Goal: Check status: Check status

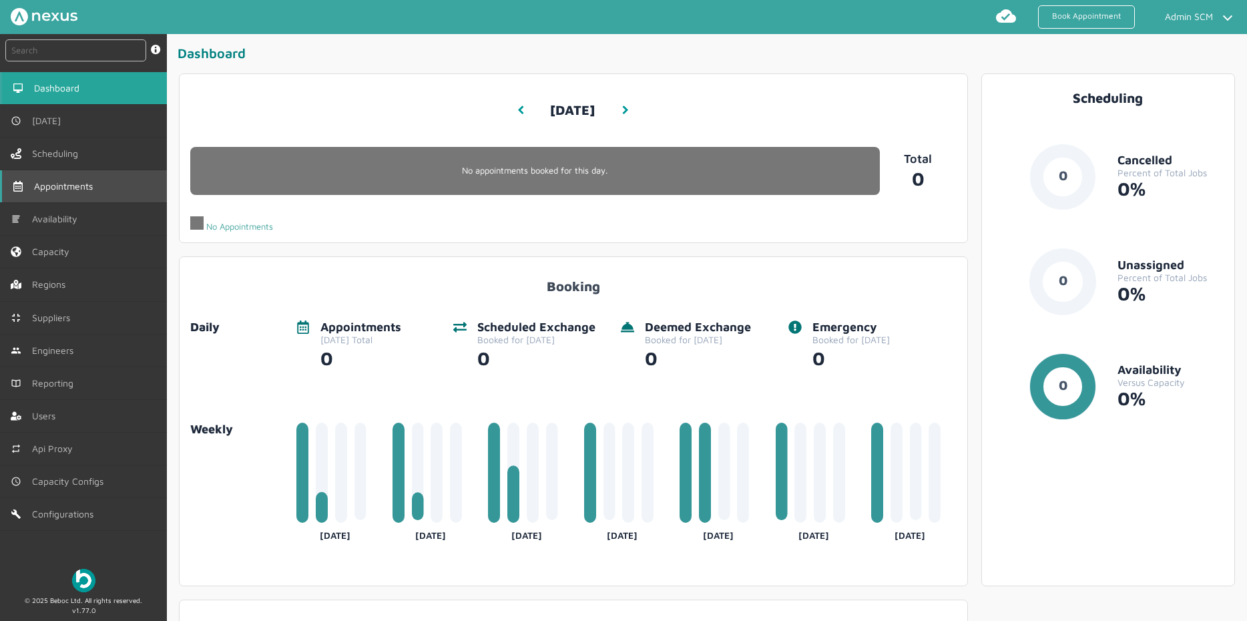
click at [77, 194] on link "Appointments" at bounding box center [83, 186] width 167 height 32
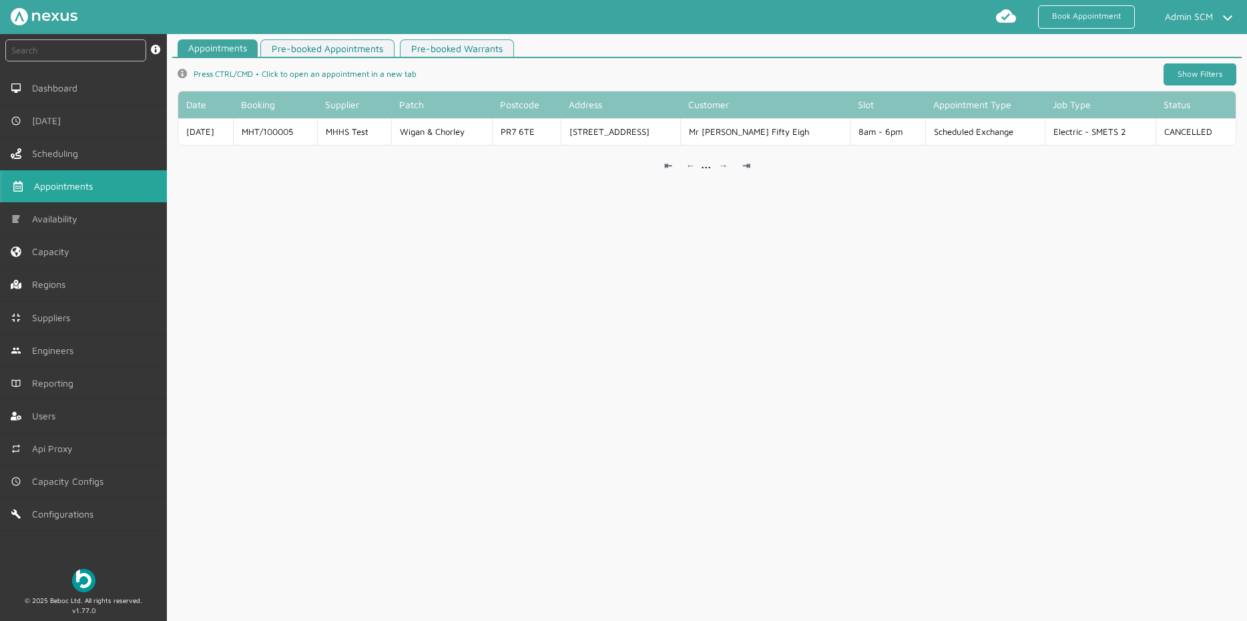
click at [1179, 71] on link "Show Filters" at bounding box center [1199, 74] width 73 height 22
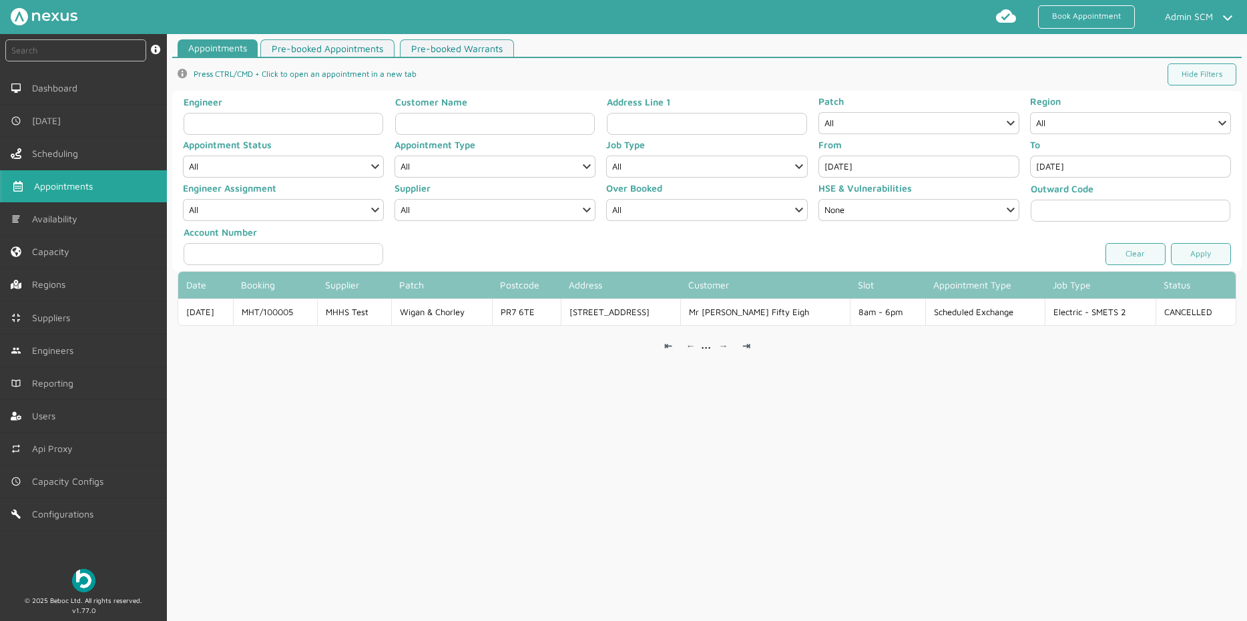
click at [935, 161] on input "[DATE]" at bounding box center [918, 166] width 201 height 22
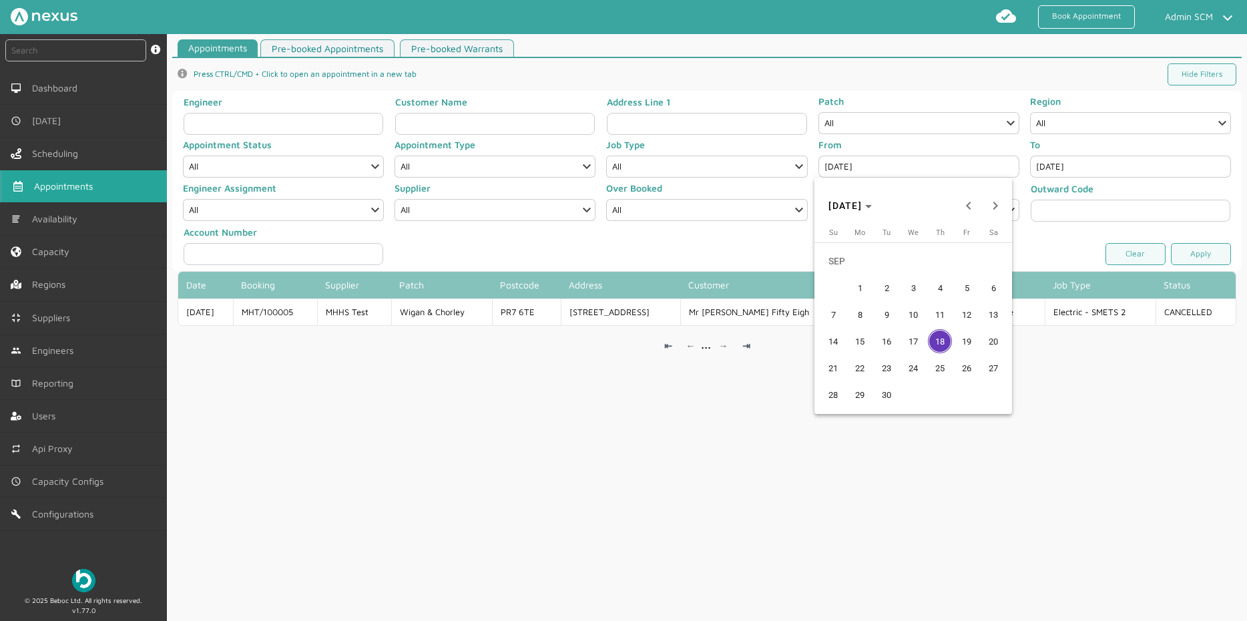
click at [916, 342] on span "17" at bounding box center [913, 341] width 24 height 24
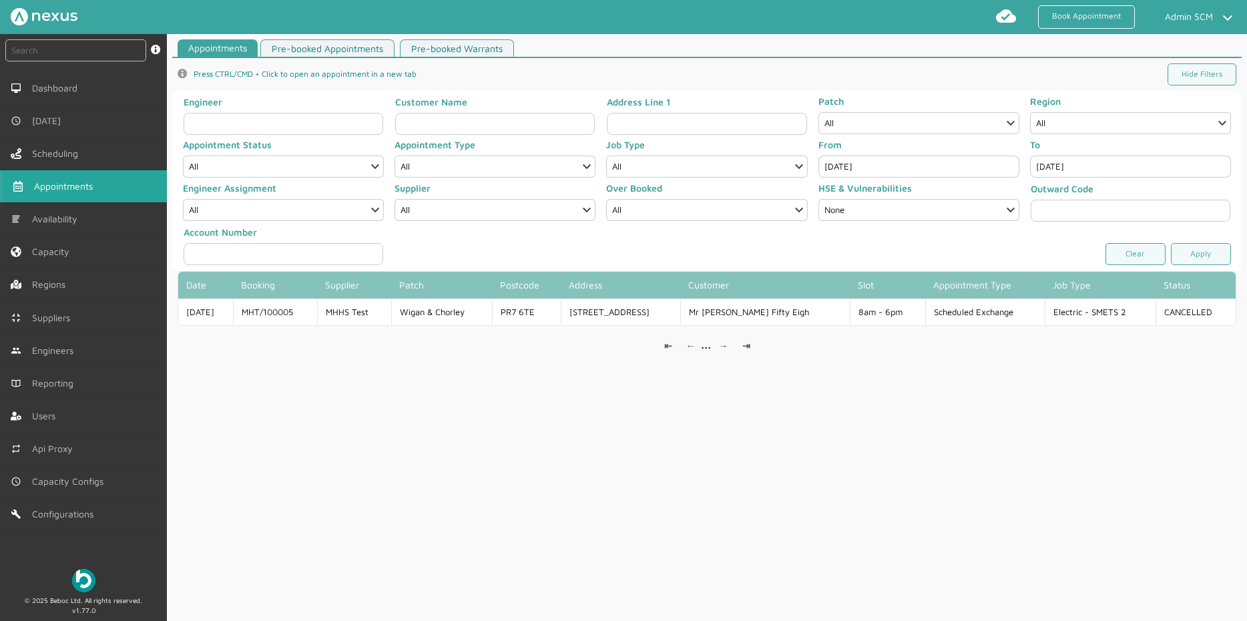
type input "[DATE]"
click at [1066, 163] on input "[DATE]" at bounding box center [1130, 166] width 201 height 22
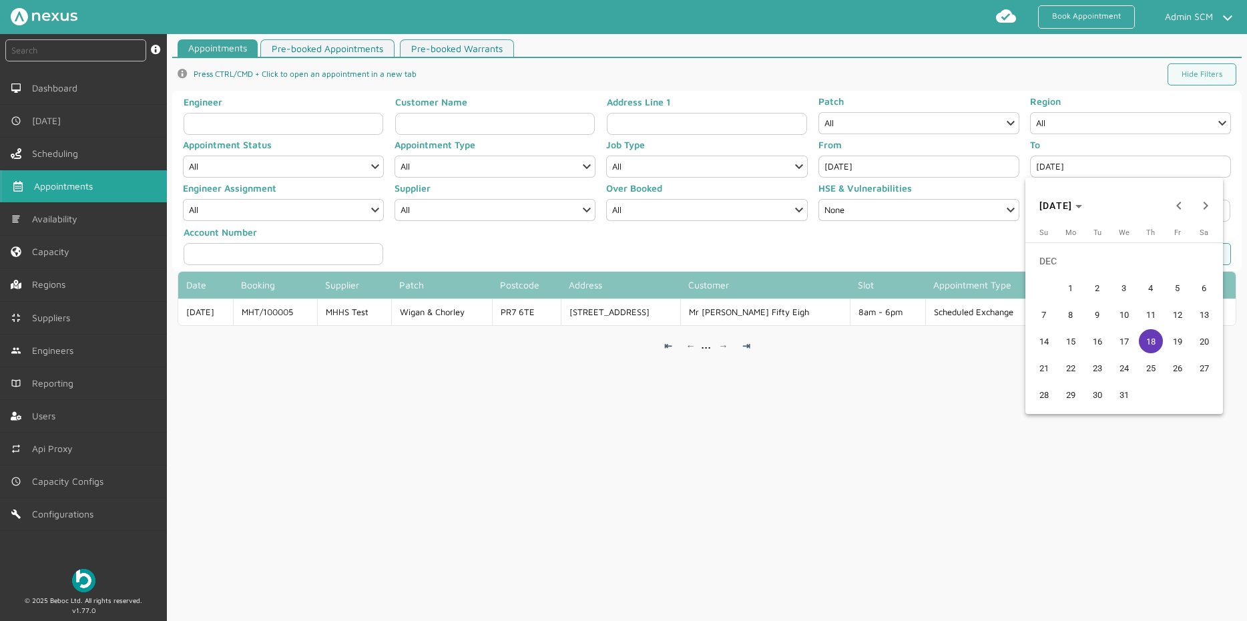
click at [1119, 339] on span "17" at bounding box center [1124, 341] width 24 height 24
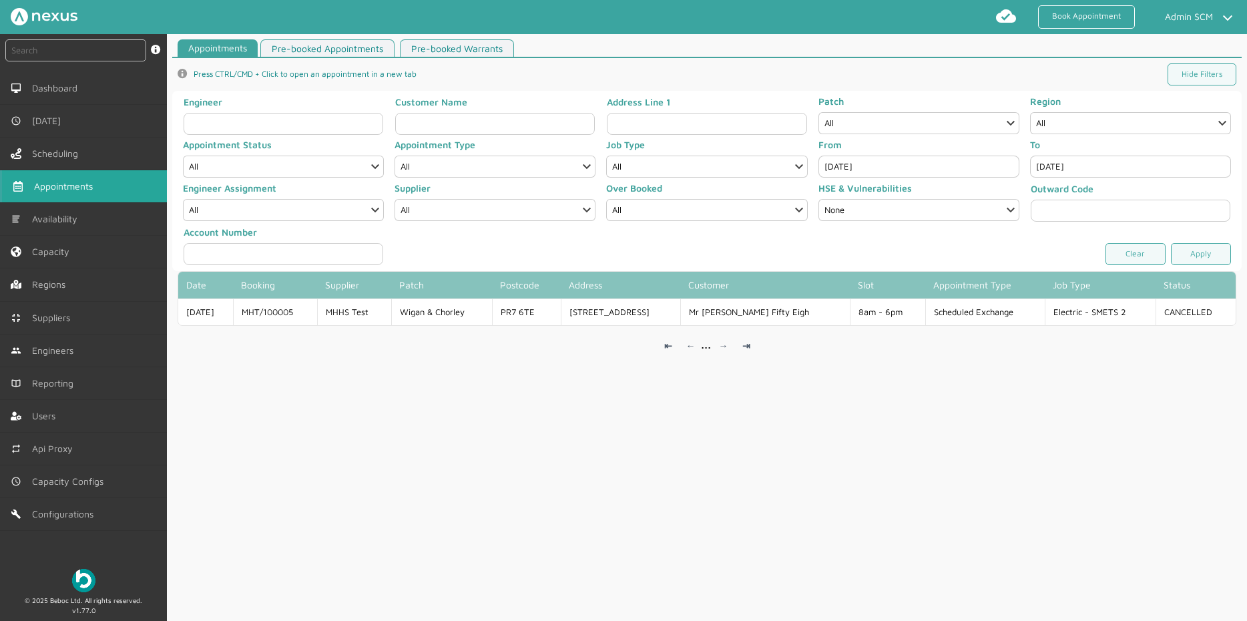
type input "[DATE]"
click at [1179, 254] on link "Apply" at bounding box center [1201, 254] width 60 height 22
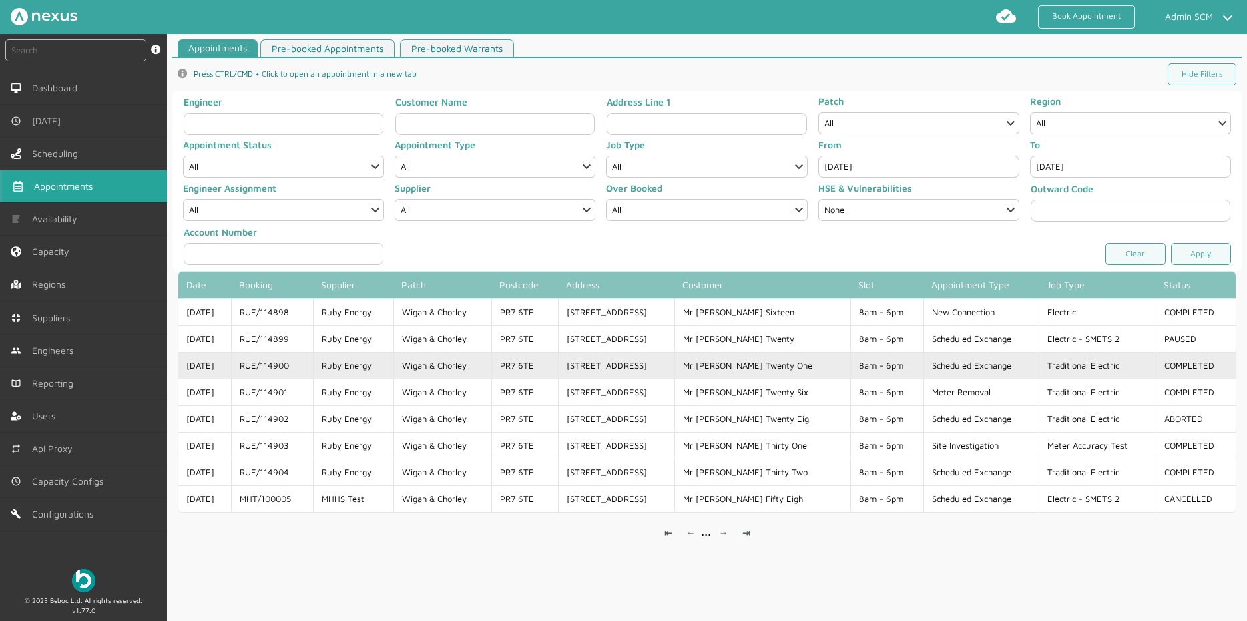
copy td "RUE/114900"
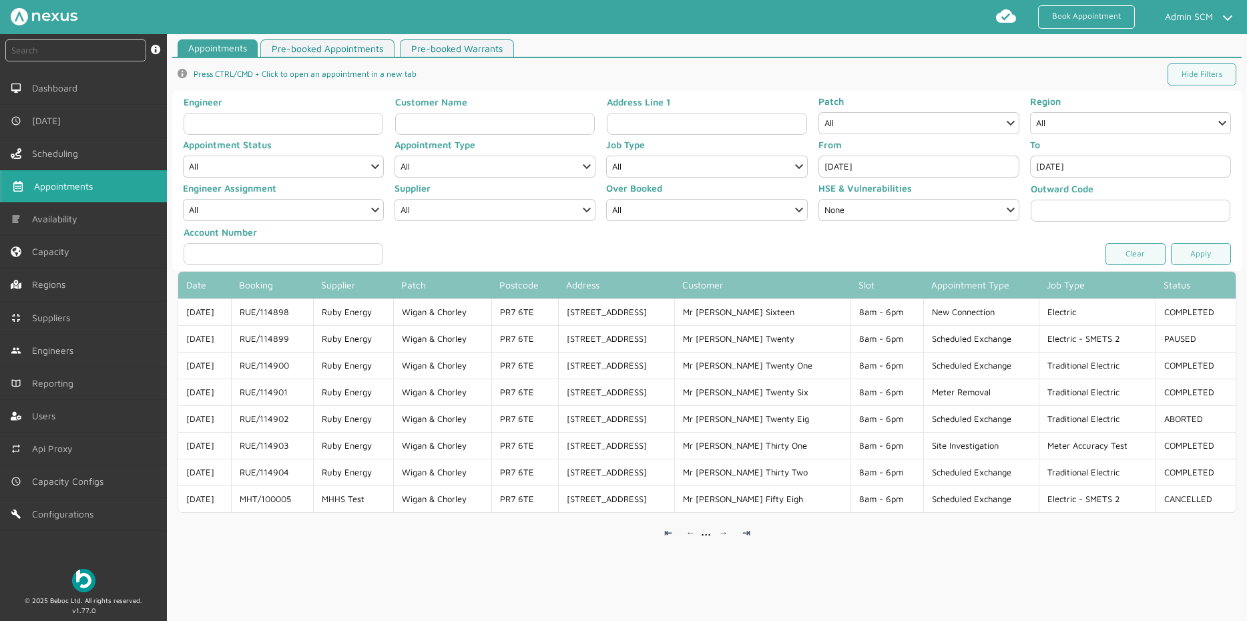
drag, startPoint x: 302, startPoint y: 366, endPoint x: 278, endPoint y: 560, distance: 195.8
click at [278, 560] on div "Appointments Pre-booked Appointments Pre-booked Warrants info icon Press CTRL/C…" at bounding box center [707, 332] width 1080 height 587
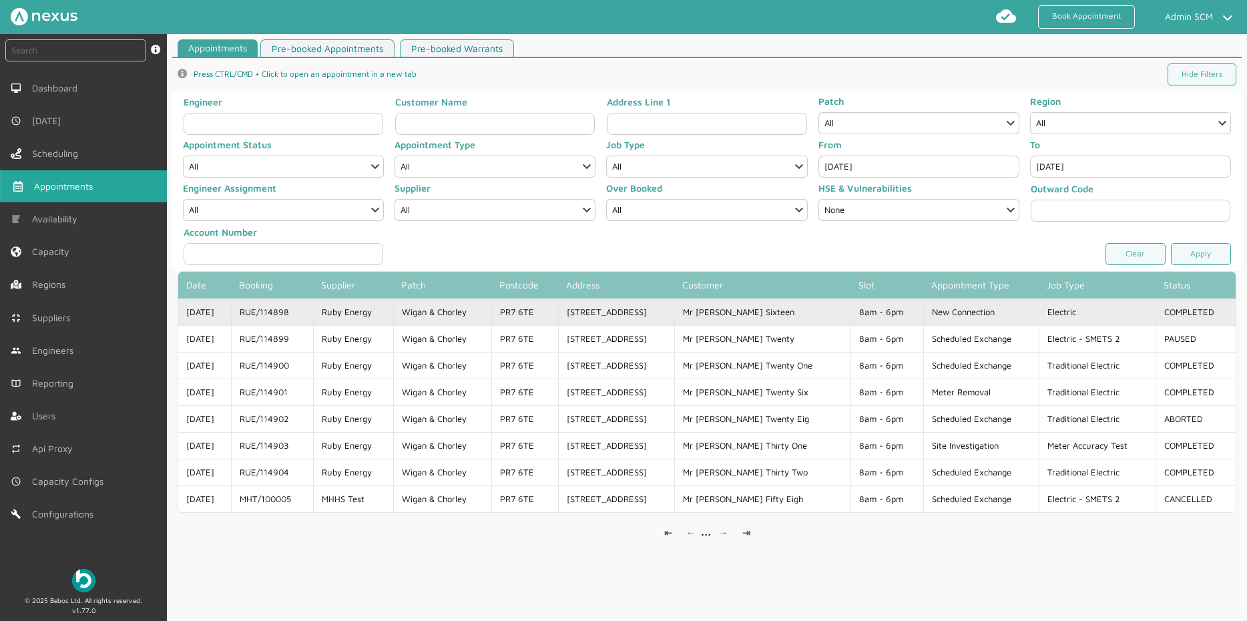
click at [296, 318] on td "RUE/114898" at bounding box center [272, 311] width 82 height 27
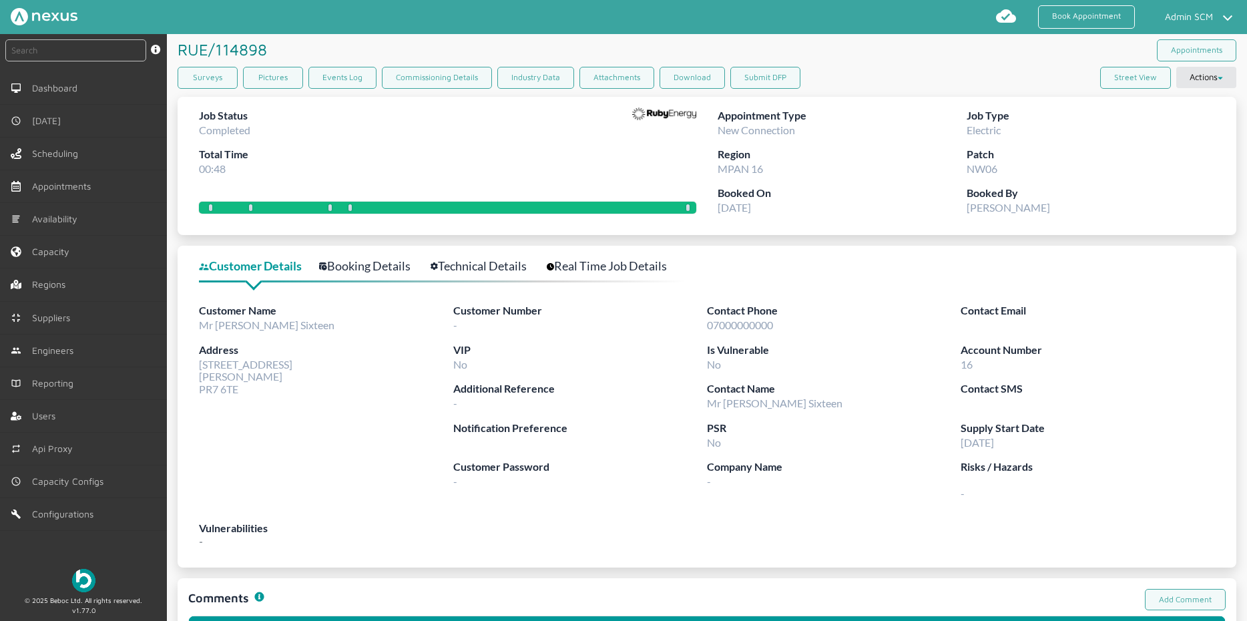
click at [458, 258] on link "Technical Details" at bounding box center [485, 265] width 111 height 19
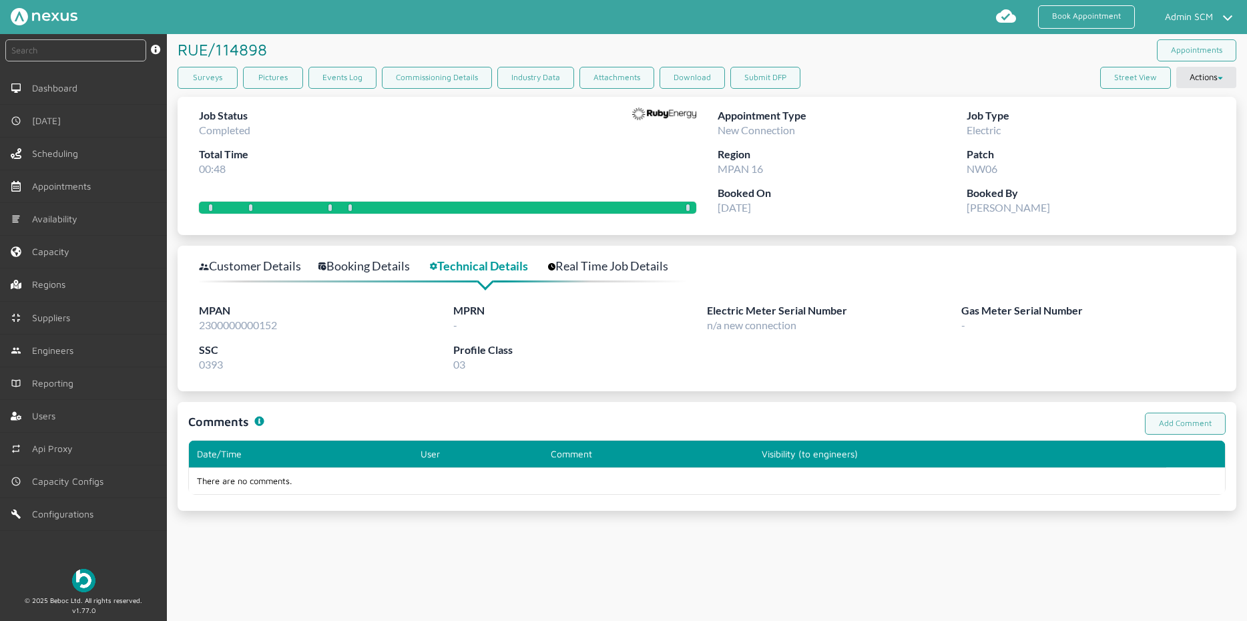
click at [226, 320] on span "2300000000152" at bounding box center [238, 324] width 78 height 13
copy span "2300000000152"
click at [302, 57] on div "RUE/114898 ️️️" at bounding box center [442, 49] width 529 height 31
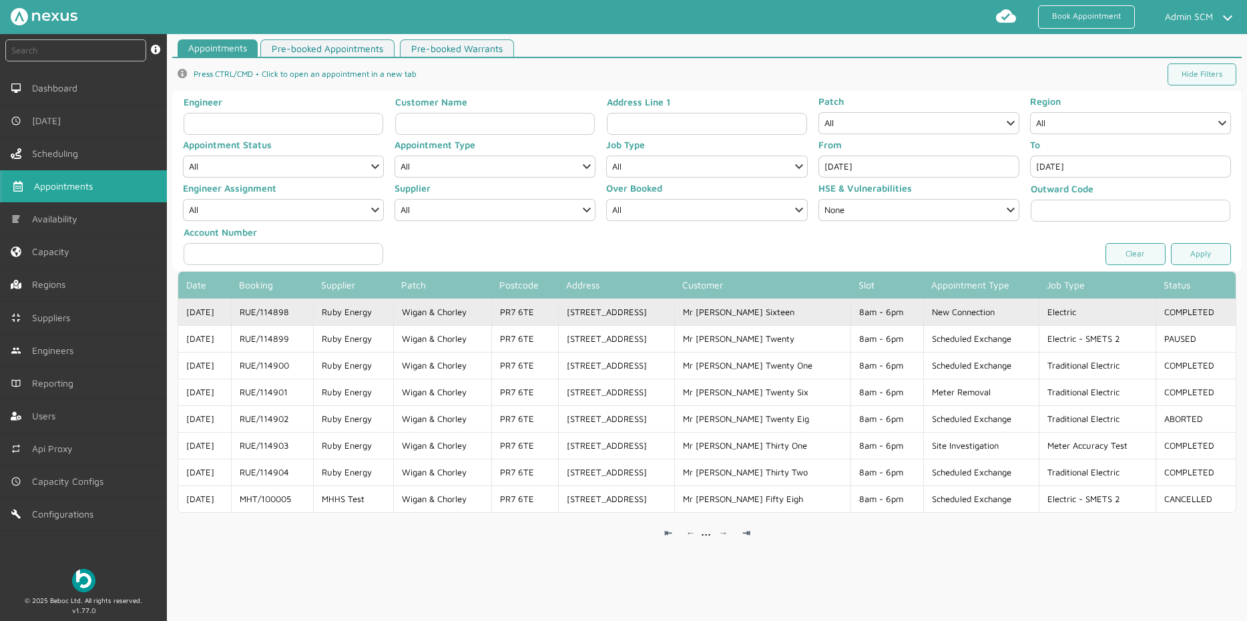
copy td "RUE/114898"
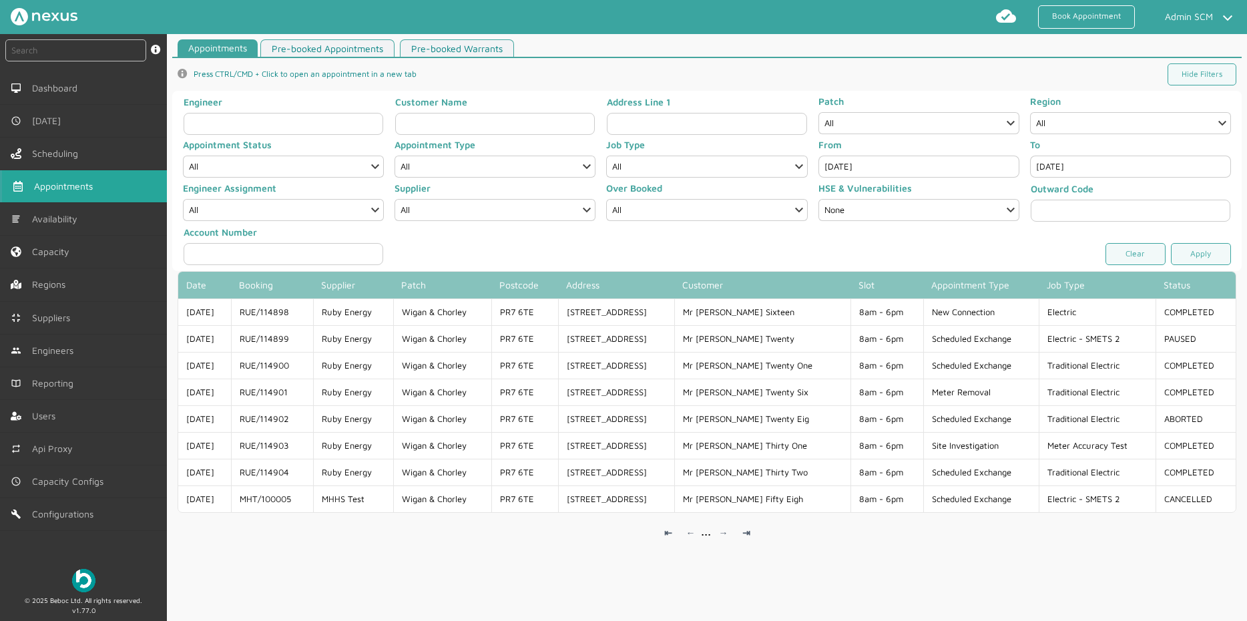
drag, startPoint x: 306, startPoint y: 308, endPoint x: 359, endPoint y: 270, distance: 65.0
click at [249, 316] on td "RUE/114898" at bounding box center [272, 311] width 82 height 27
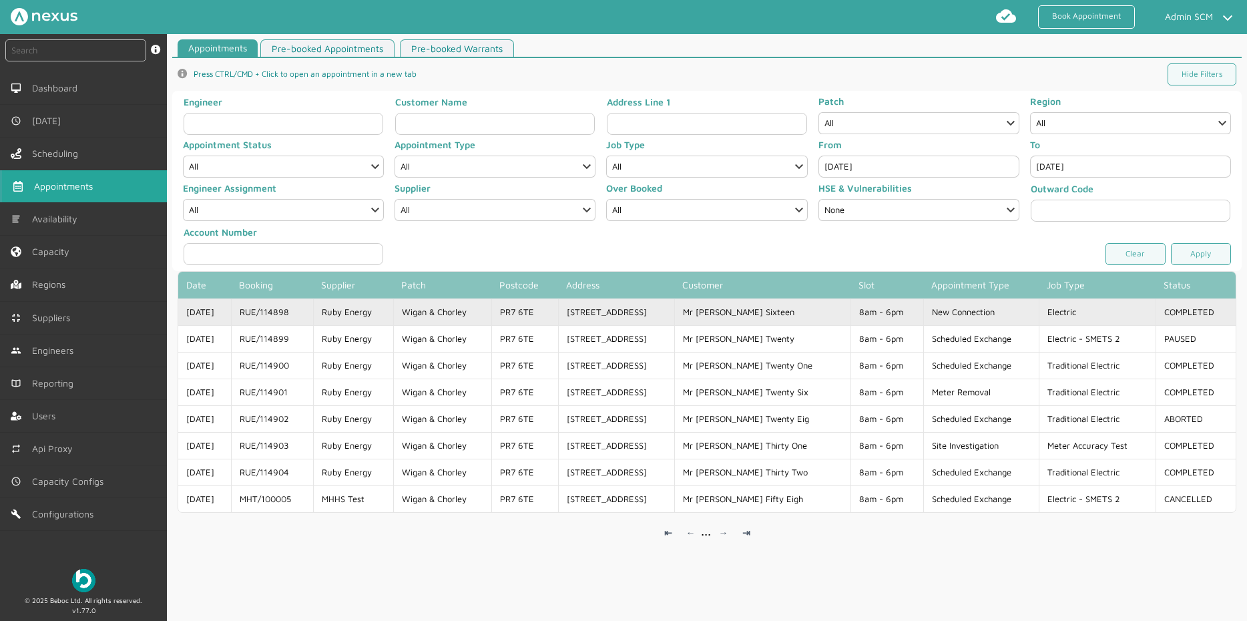
click at [393, 310] on td "Ruby Energy" at bounding box center [353, 311] width 80 height 27
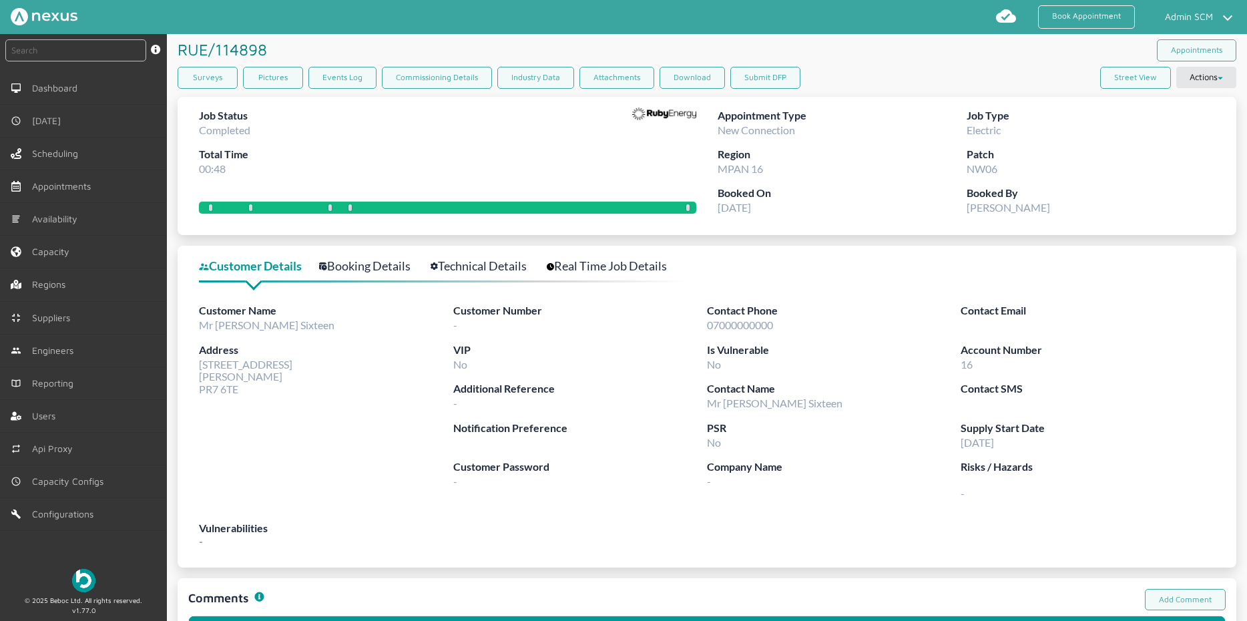
click at [379, 274] on link "Booking Details" at bounding box center [372, 265] width 106 height 19
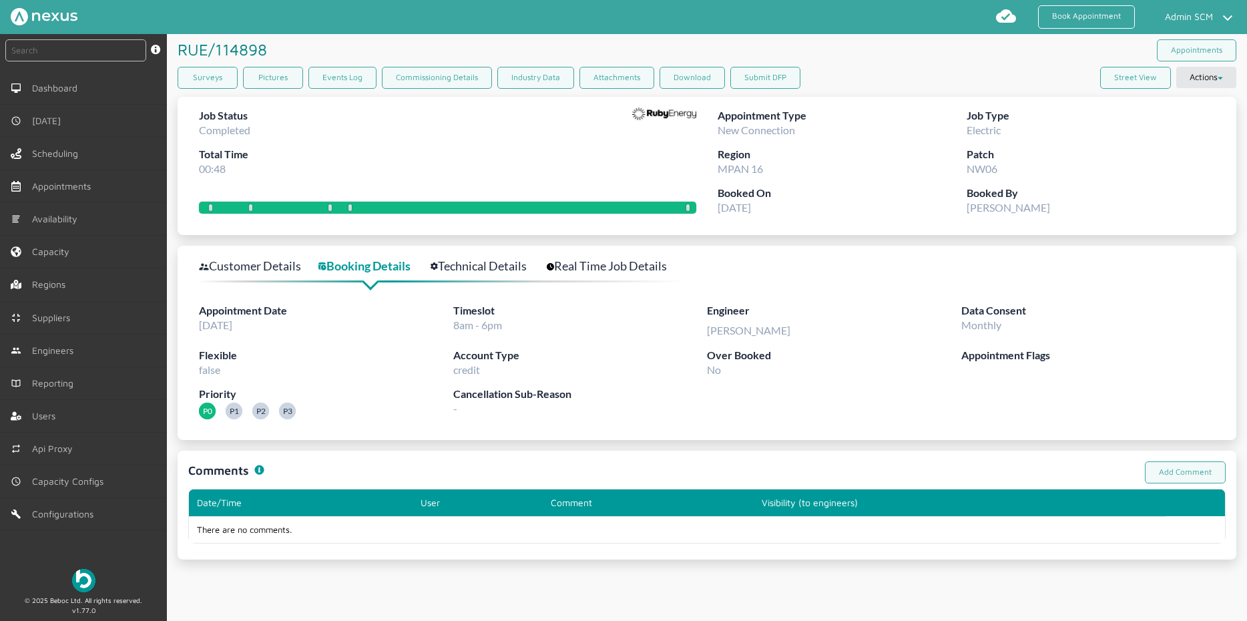
click at [458, 268] on link "Technical Details" at bounding box center [485, 265] width 111 height 19
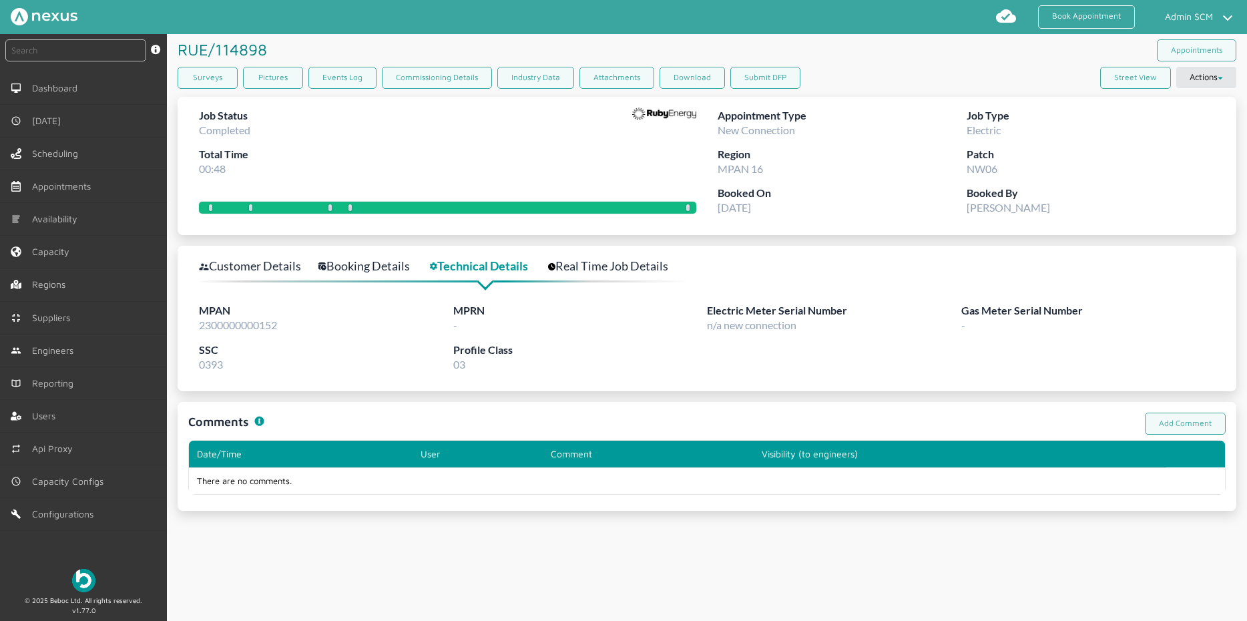
click at [277, 39] on div "RUE/114898 ️️️" at bounding box center [442, 49] width 529 height 31
drag, startPoint x: 278, startPoint y: 43, endPoint x: 178, endPoint y: 37, distance: 100.3
click at [178, 37] on div "RUE/114898 ️️️" at bounding box center [442, 49] width 529 height 31
copy h1 "RUE/114898 ️️️"
click at [879, 54] on div "RUE/114898 ️️️ Appointments" at bounding box center [707, 50] width 1058 height 33
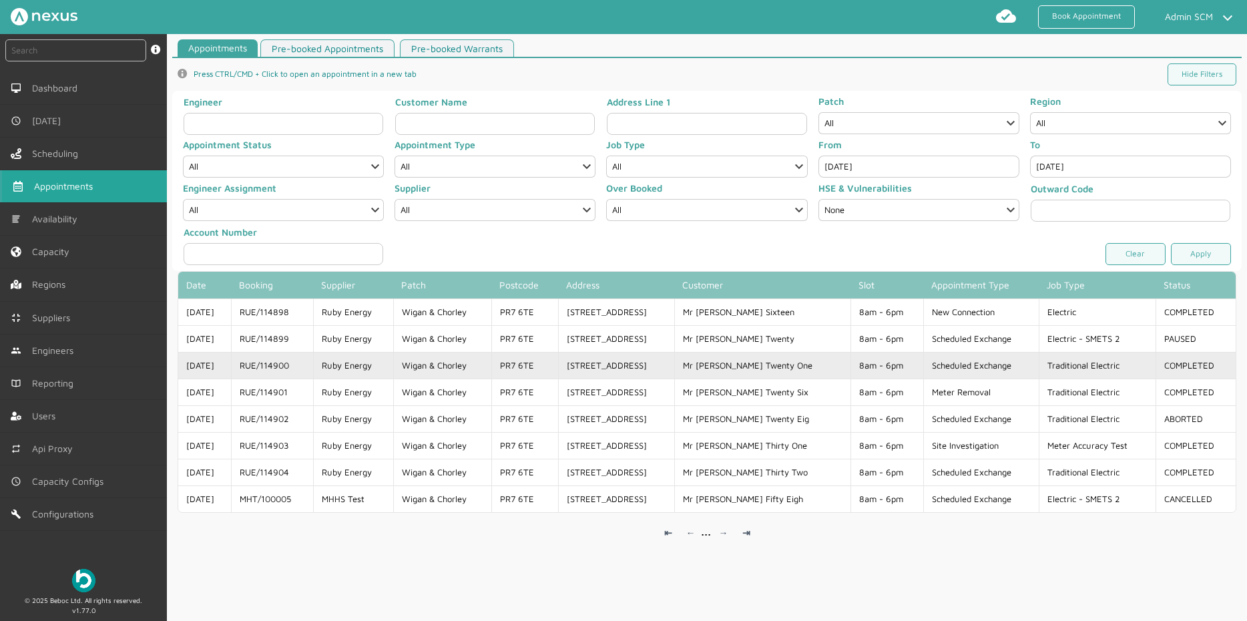
click at [273, 371] on td "RUE/114900" at bounding box center [272, 365] width 82 height 27
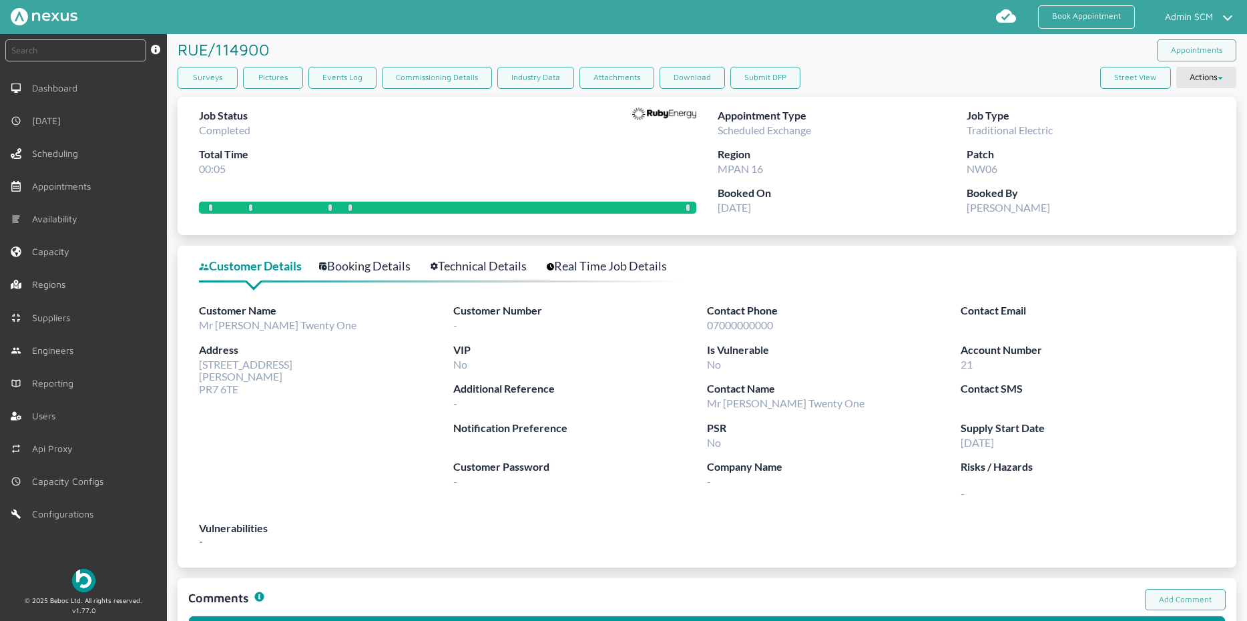
click at [464, 260] on link "Technical Details" at bounding box center [485, 265] width 111 height 19
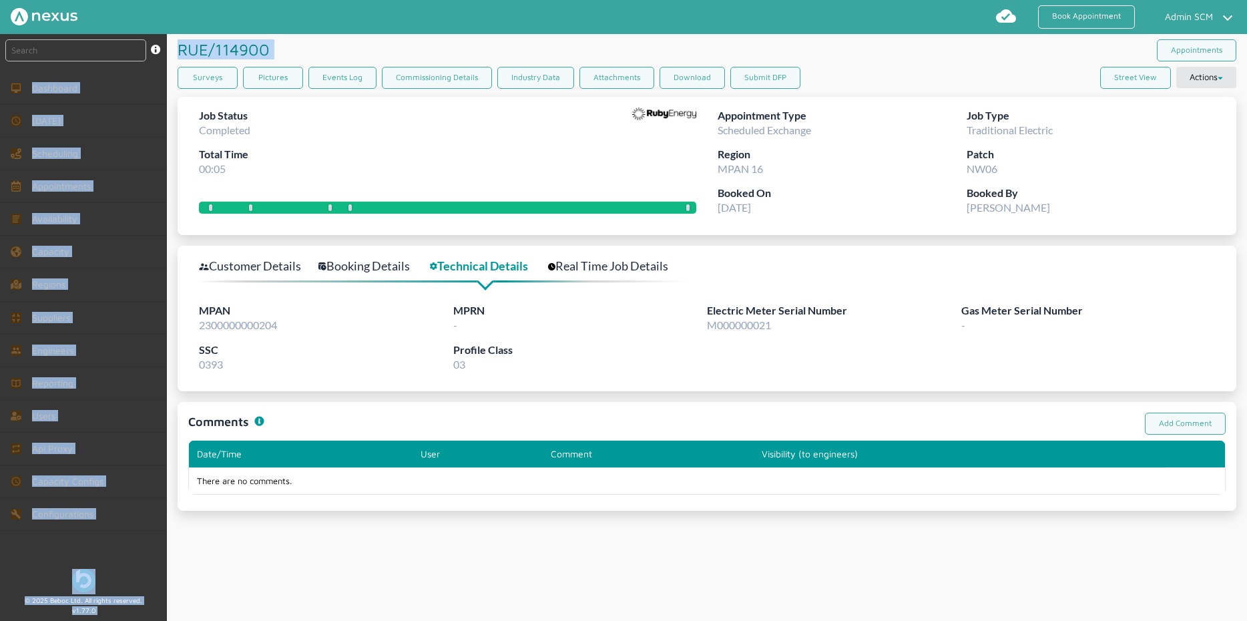
drag, startPoint x: 274, startPoint y: 53, endPoint x: 170, endPoint y: 69, distance: 105.2
click at [163, 47] on div "instant search Search by: Booking Reference, Customer Number, Account Number, M…" at bounding box center [623, 327] width 1247 height 587
click at [284, 58] on div "RUE/114900 ️️️" at bounding box center [442, 49] width 529 height 31
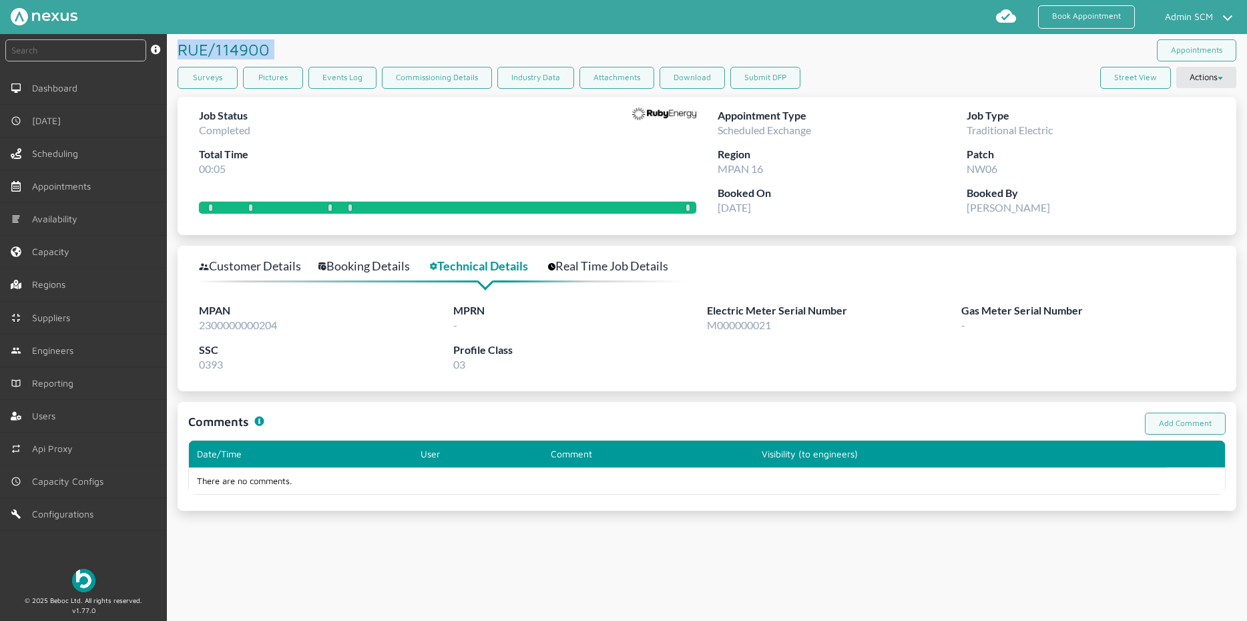
drag, startPoint x: 284, startPoint y: 51, endPoint x: 180, endPoint y: 47, distance: 103.5
click at [180, 47] on div "RUE/114900 ️️️" at bounding box center [442, 49] width 529 height 31
copy h1 "RUE/114900 ️️️"
click at [846, 69] on div "Surveys Pictures Events Log Commissioning Details Industry Data Attachments Dow…" at bounding box center [707, 80] width 1058 height 27
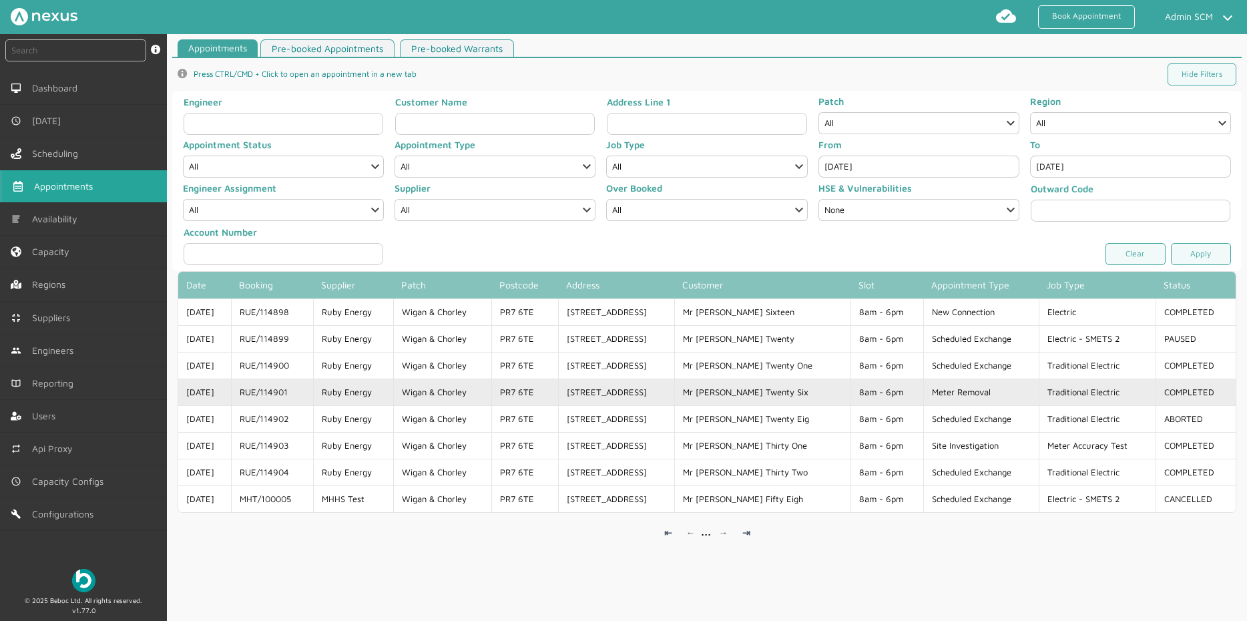
click at [304, 388] on td "RUE/114901" at bounding box center [272, 391] width 82 height 27
click at [303, 389] on td "RUE/114901" at bounding box center [272, 391] width 82 height 27
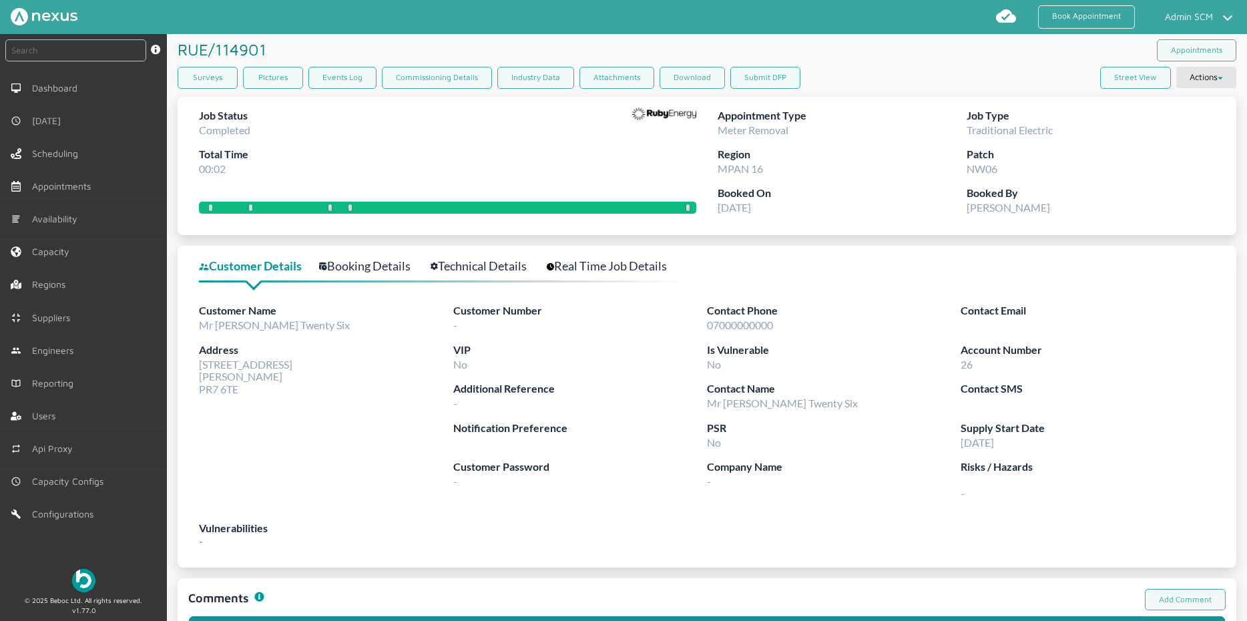
click at [381, 263] on link "Booking Details" at bounding box center [372, 265] width 106 height 19
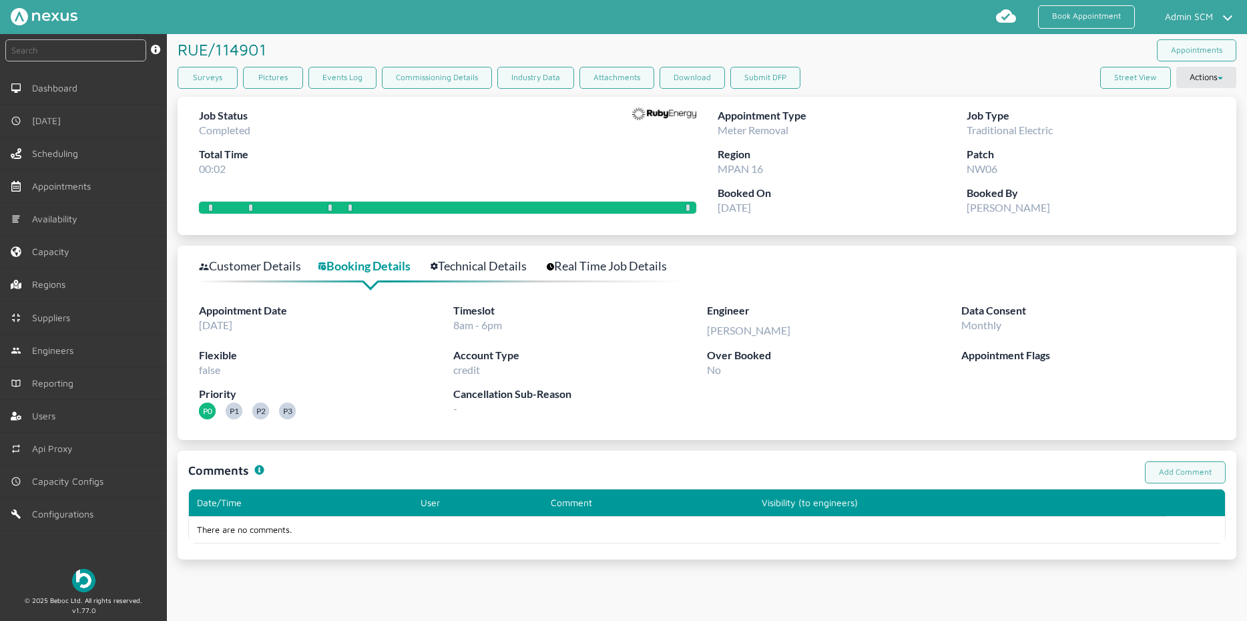
click at [475, 270] on link "Technical Details" at bounding box center [485, 265] width 111 height 19
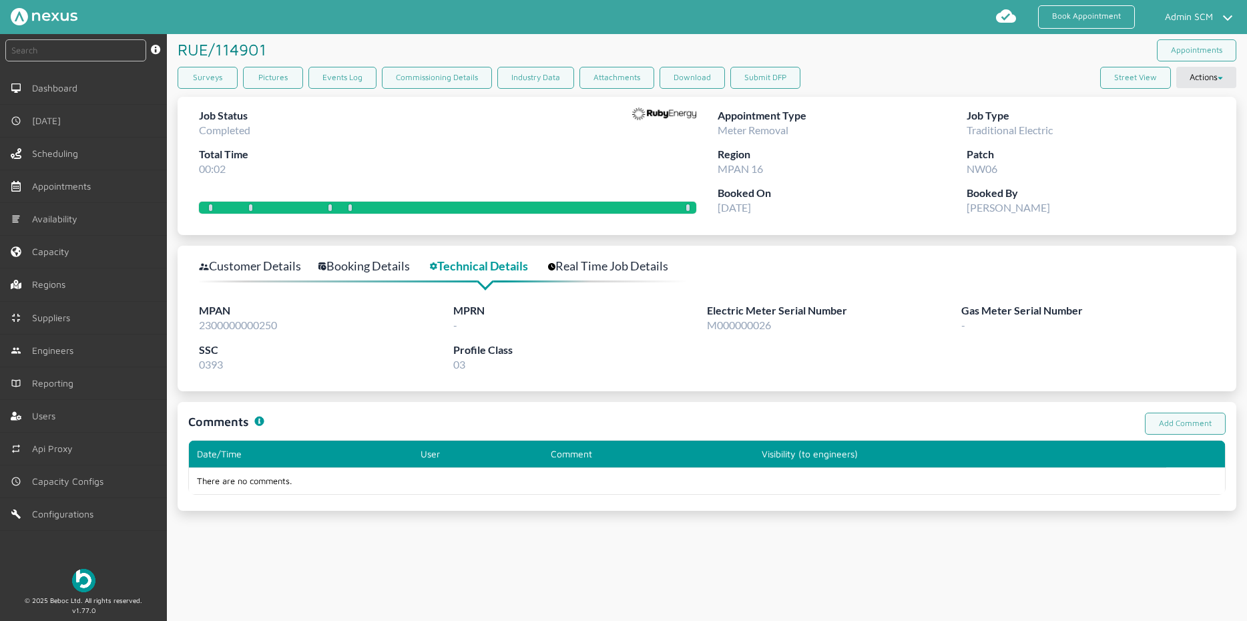
click at [249, 328] on span "2300000000250" at bounding box center [238, 324] width 78 height 13
copy span "2300000000250"
click at [666, 369] on div "Profile Class 03" at bounding box center [580, 361] width 254 height 39
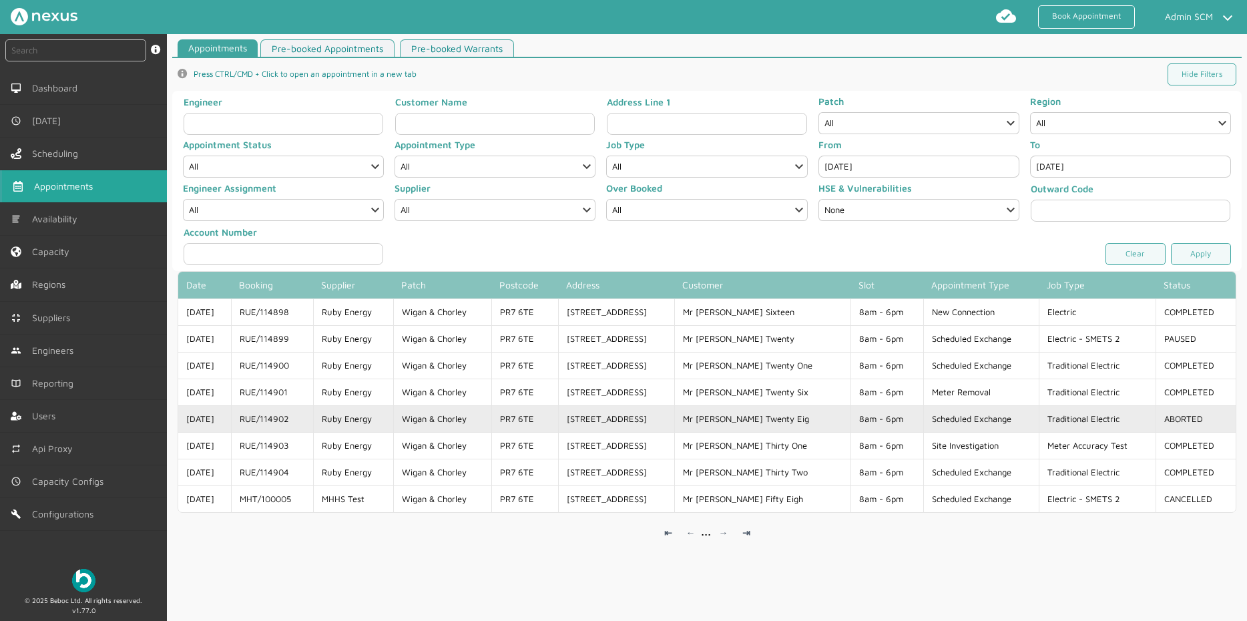
click at [261, 419] on td "RUE/114902" at bounding box center [272, 418] width 82 height 27
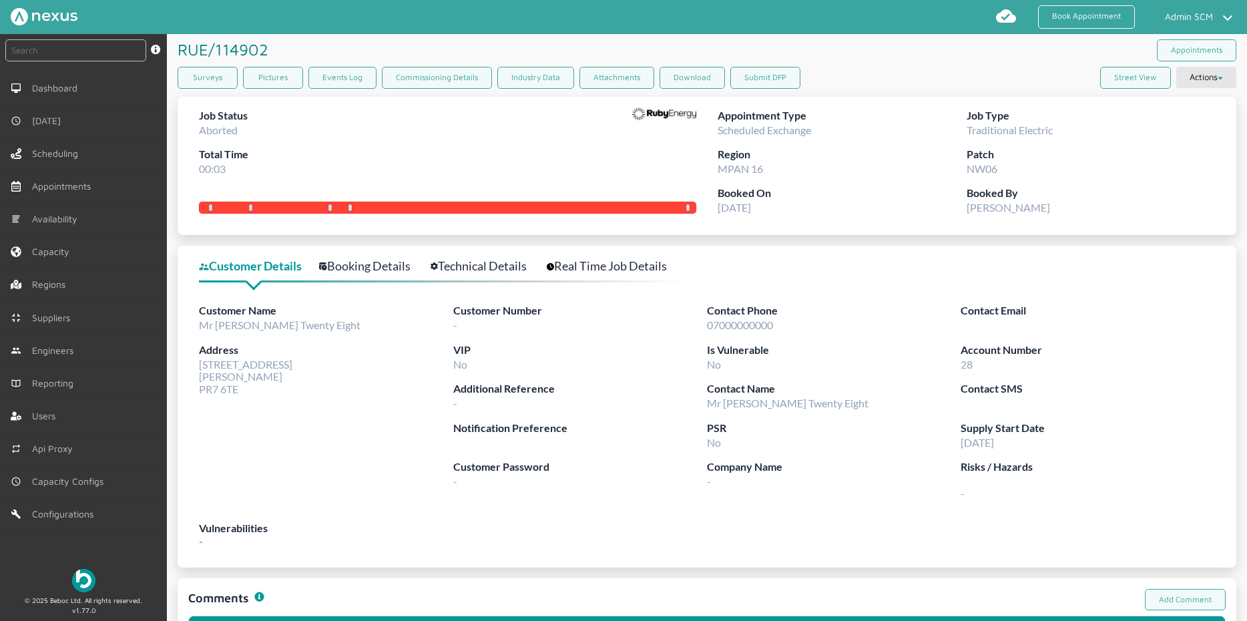
click at [376, 261] on link "Booking Details" at bounding box center [372, 265] width 106 height 19
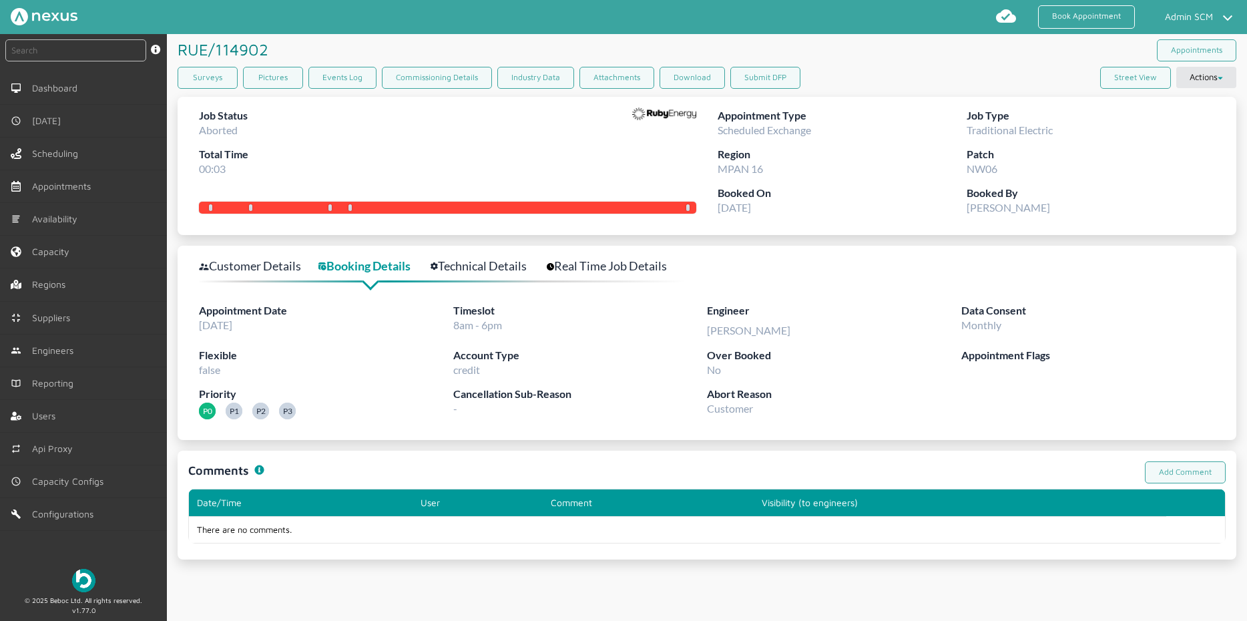
click at [474, 270] on link "Technical Details" at bounding box center [485, 265] width 111 height 19
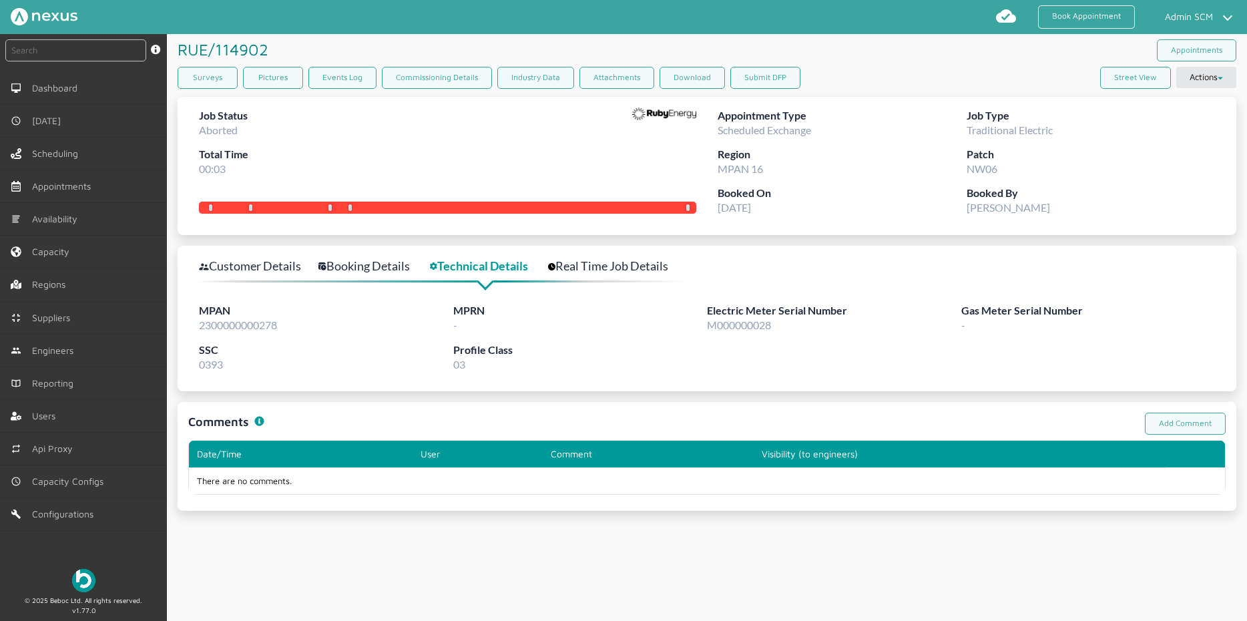
click at [231, 327] on span "2300000000278" at bounding box center [238, 324] width 78 height 13
copy span "2300000000278"
click at [333, 50] on div "RUE/114902 ️️️" at bounding box center [442, 49] width 529 height 31
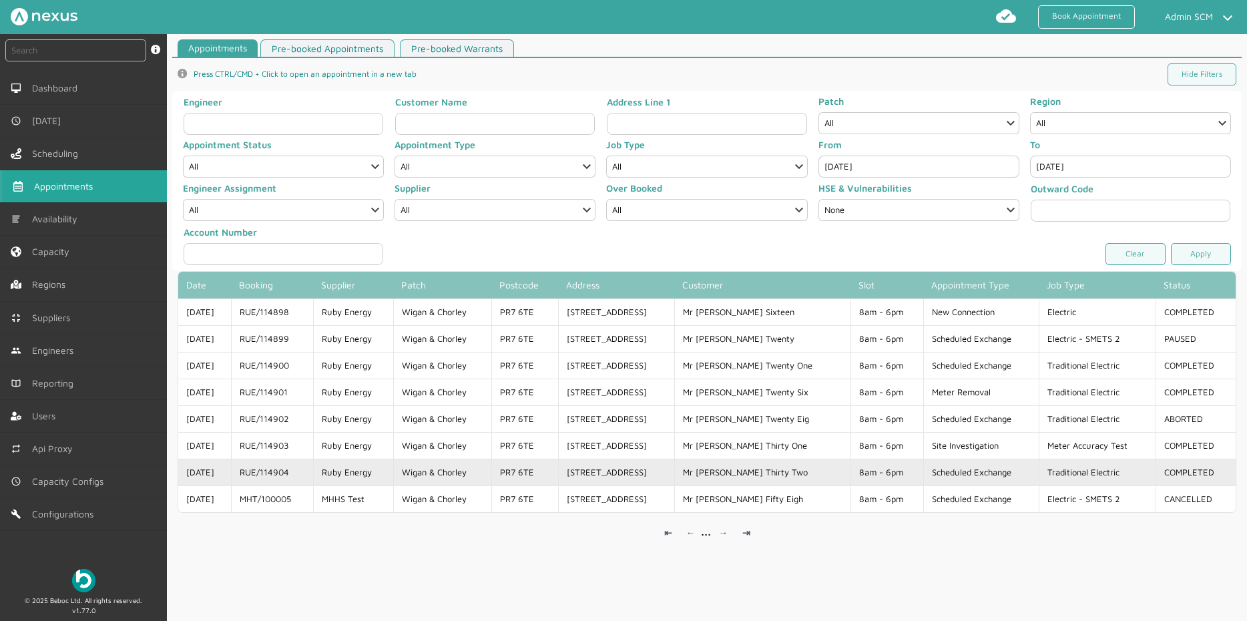
click at [289, 476] on td "RUE/114904" at bounding box center [272, 471] width 82 height 27
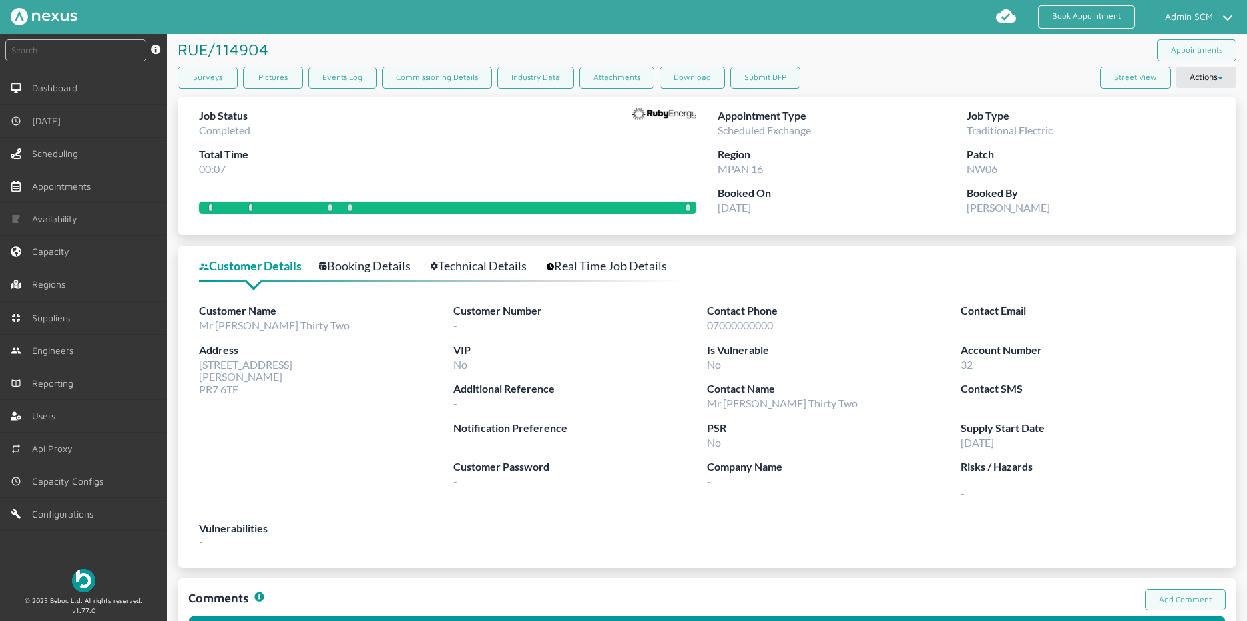
click at [368, 269] on link "Booking Details" at bounding box center [372, 265] width 106 height 19
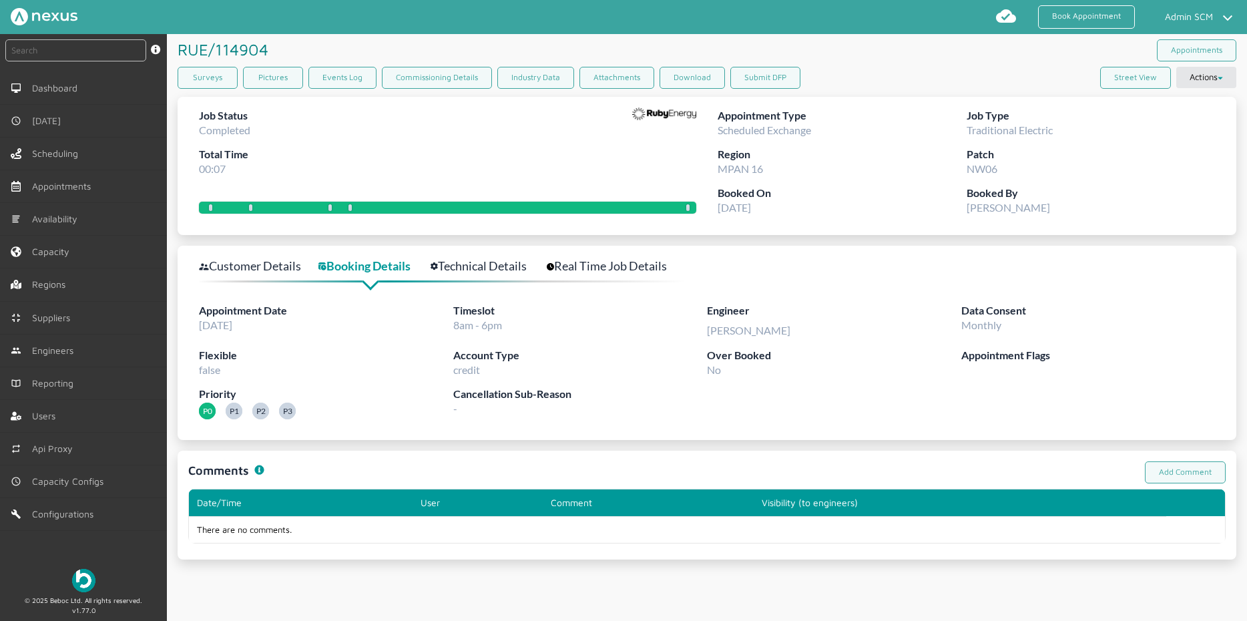
click at [478, 265] on link "Technical Details" at bounding box center [485, 265] width 111 height 19
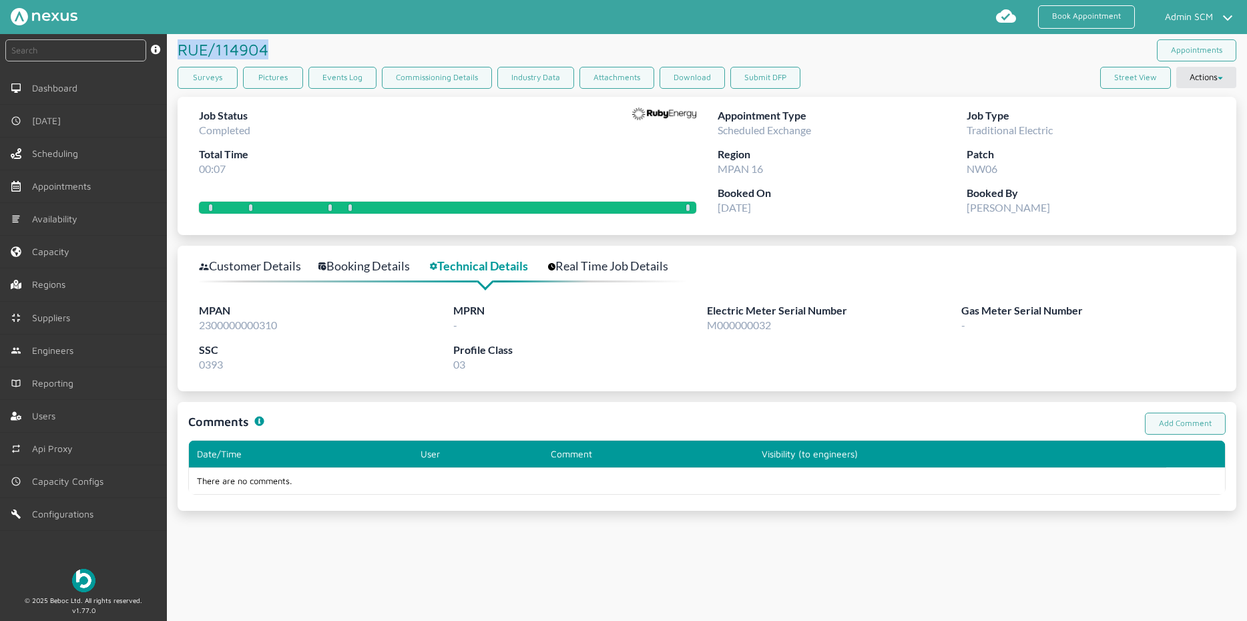
drag, startPoint x: 270, startPoint y: 46, endPoint x: 176, endPoint y: 43, distance: 94.2
click at [174, 42] on article "RUE/114904 ️️️ Appointments Surveys Pictures Events Log Commissioning Details I…" at bounding box center [707, 272] width 1080 height 476
copy h1 "RUE/114904"
click at [382, 41] on div "RUE/114904 ️️️" at bounding box center [442, 49] width 529 height 31
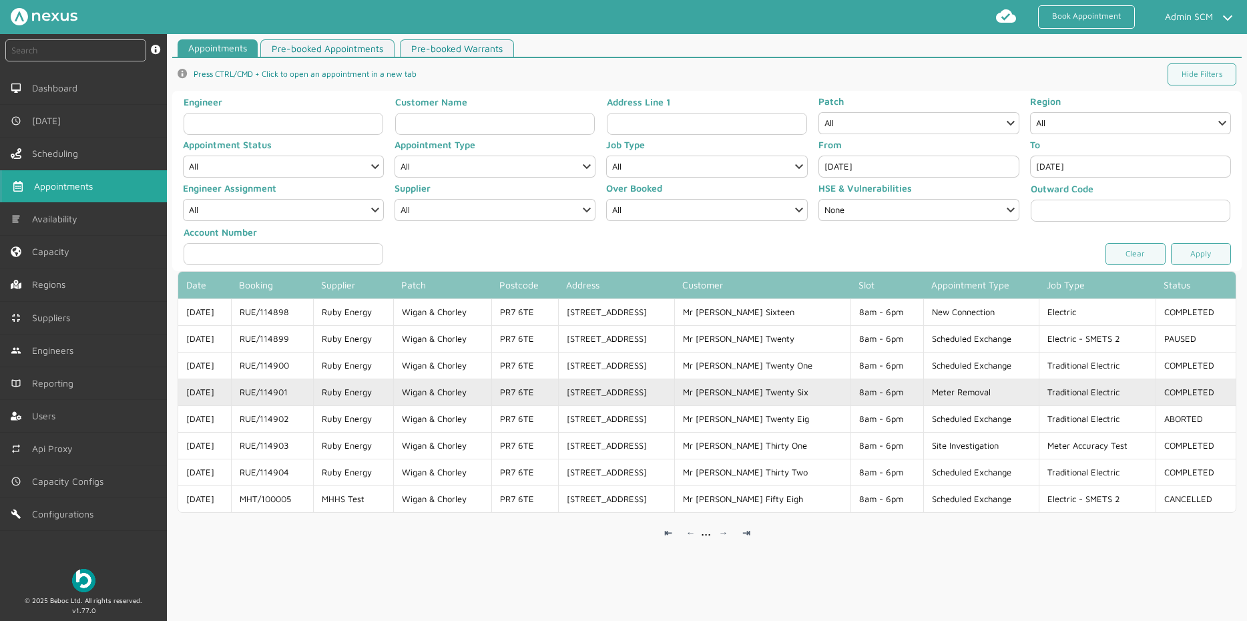
copy td "RUE/114901"
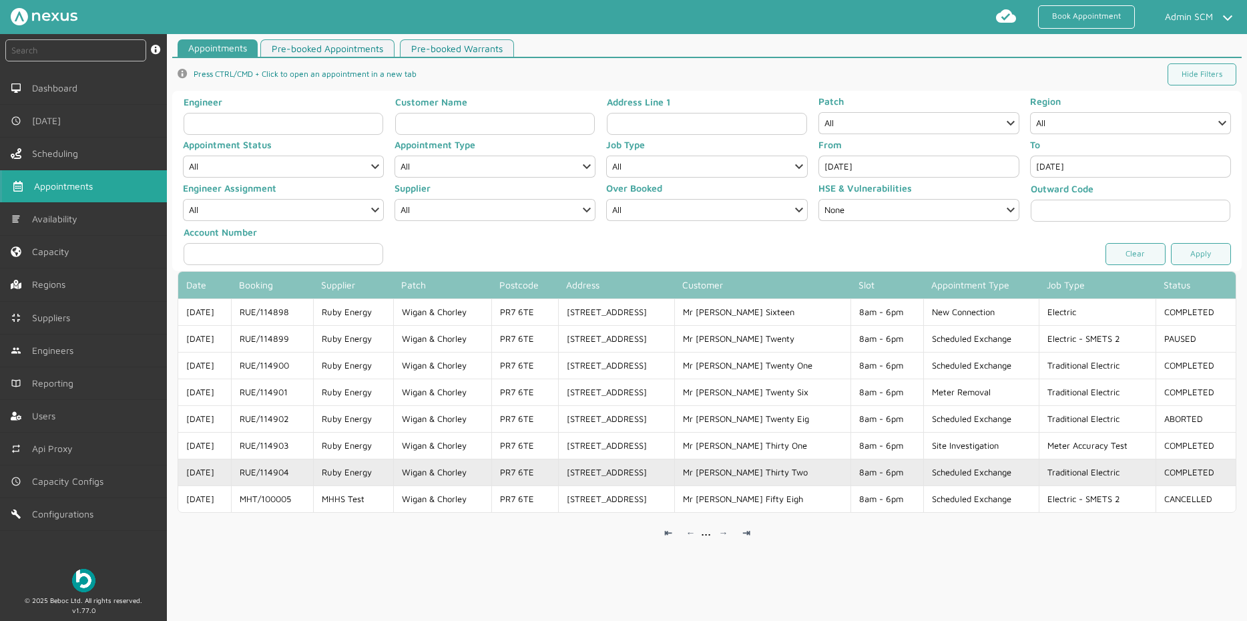
drag, startPoint x: 311, startPoint y: 394, endPoint x: 724, endPoint y: 478, distance: 421.7
click at [253, 392] on td "RUE/114901" at bounding box center [272, 391] width 82 height 27
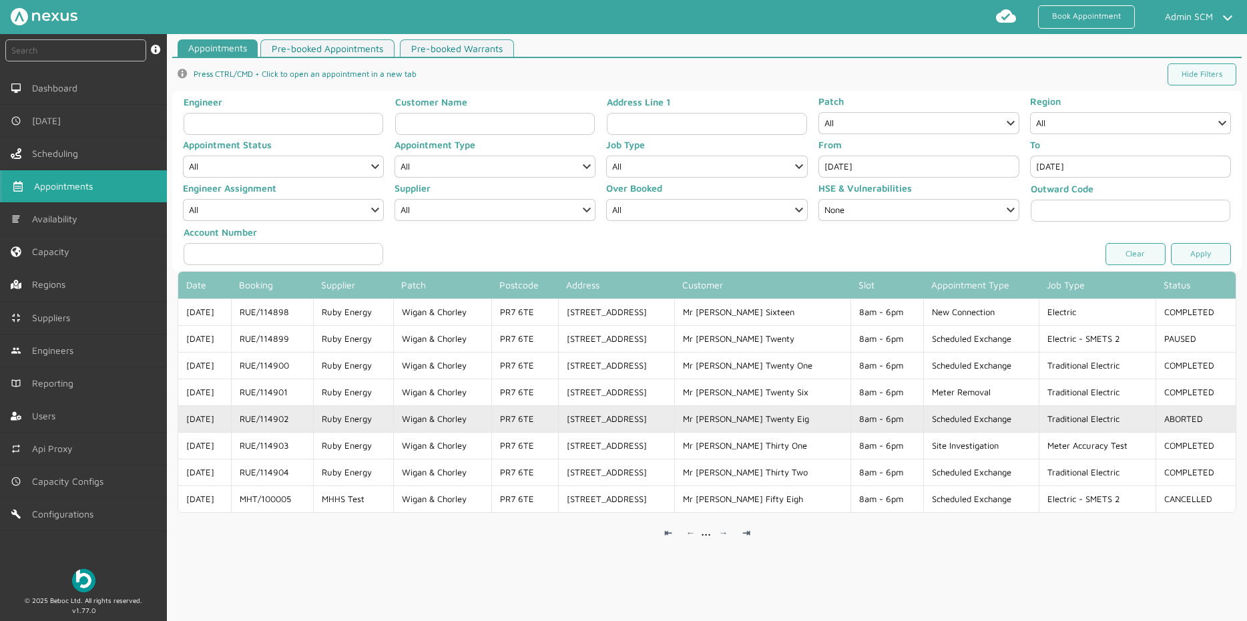
copy td "RUE/114902"
drag, startPoint x: 315, startPoint y: 417, endPoint x: 254, endPoint y: 422, distance: 61.6
click at [254, 422] on td "RUE/114902" at bounding box center [272, 418] width 82 height 27
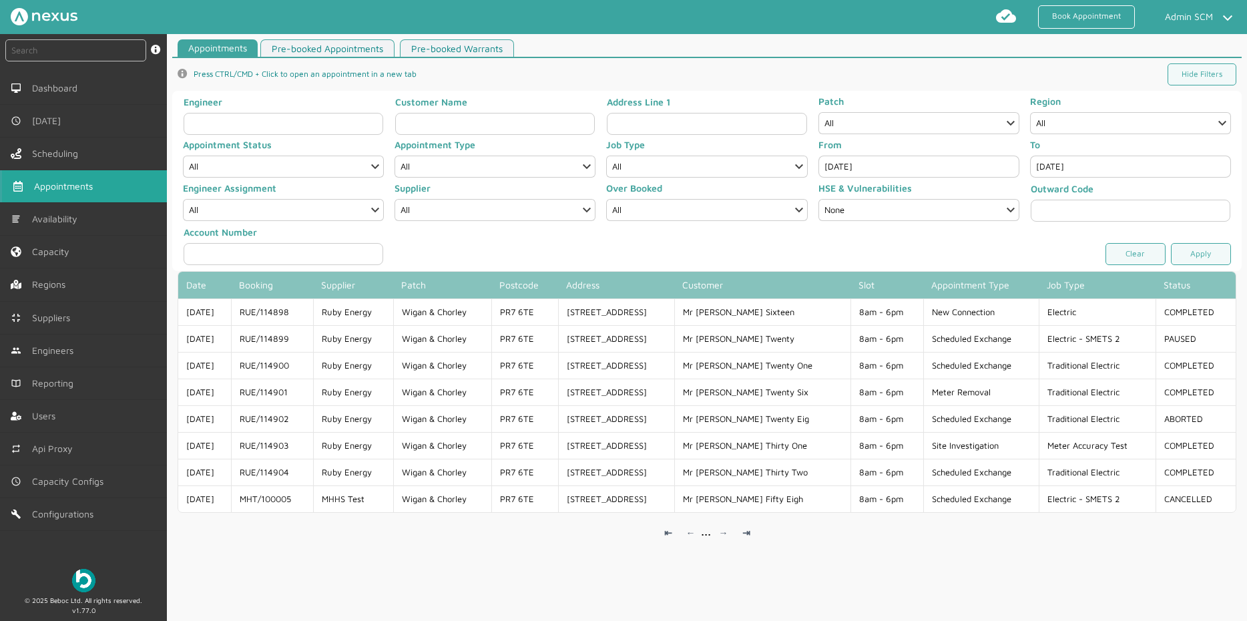
click at [891, 166] on input "[DATE]" at bounding box center [918, 166] width 201 height 22
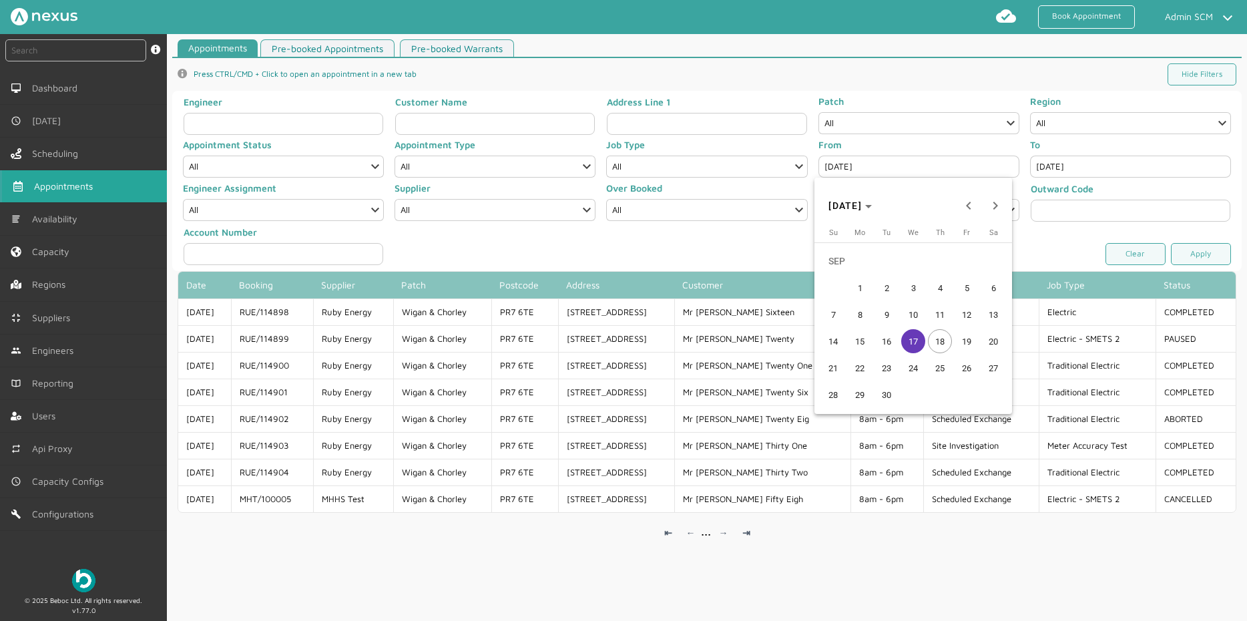
click at [936, 336] on span "18" at bounding box center [940, 341] width 24 height 24
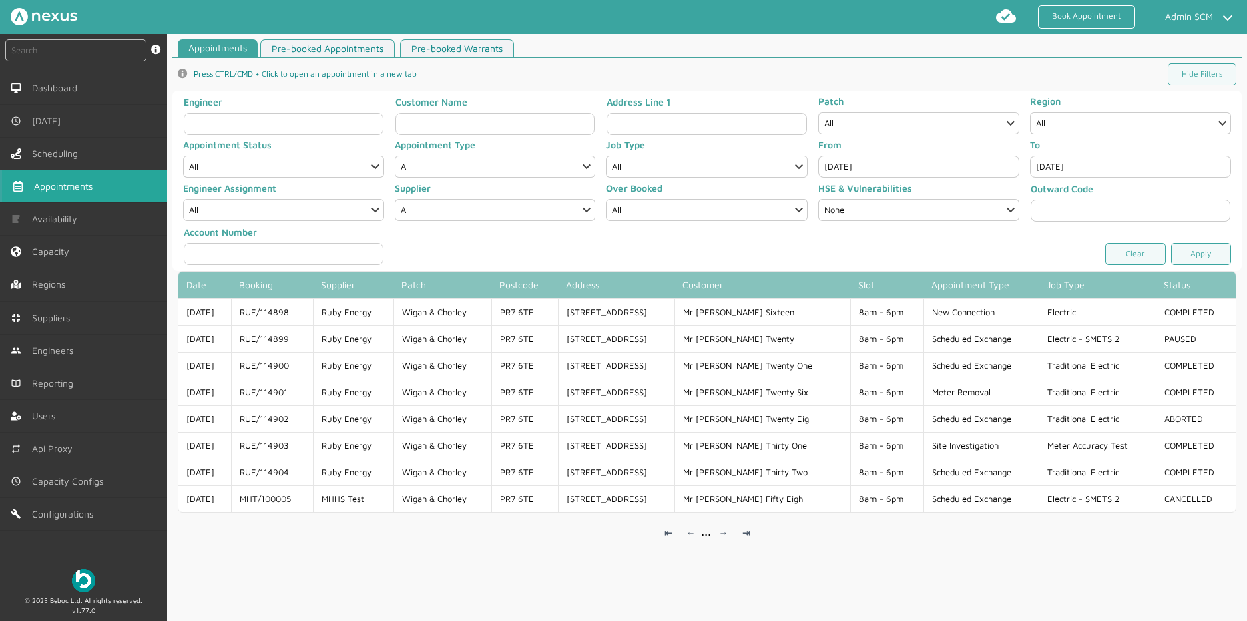
type input "[DATE]"
click at [1089, 163] on input "[DATE]" at bounding box center [1130, 166] width 201 height 22
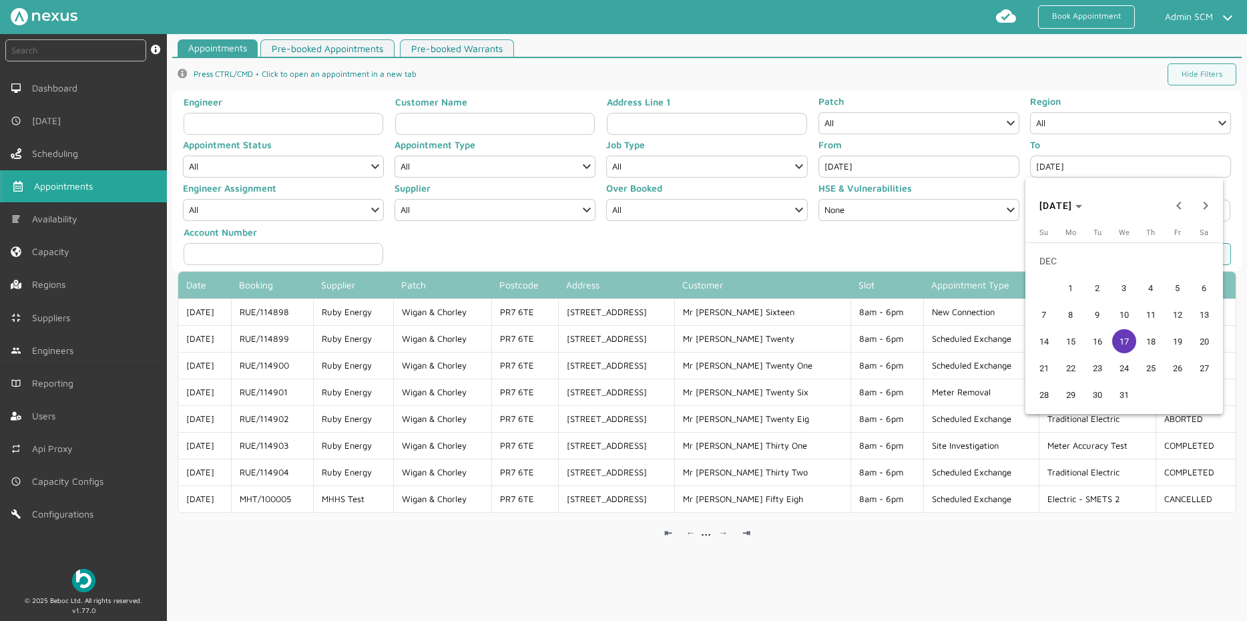
click at [1144, 347] on span "18" at bounding box center [1150, 341] width 24 height 24
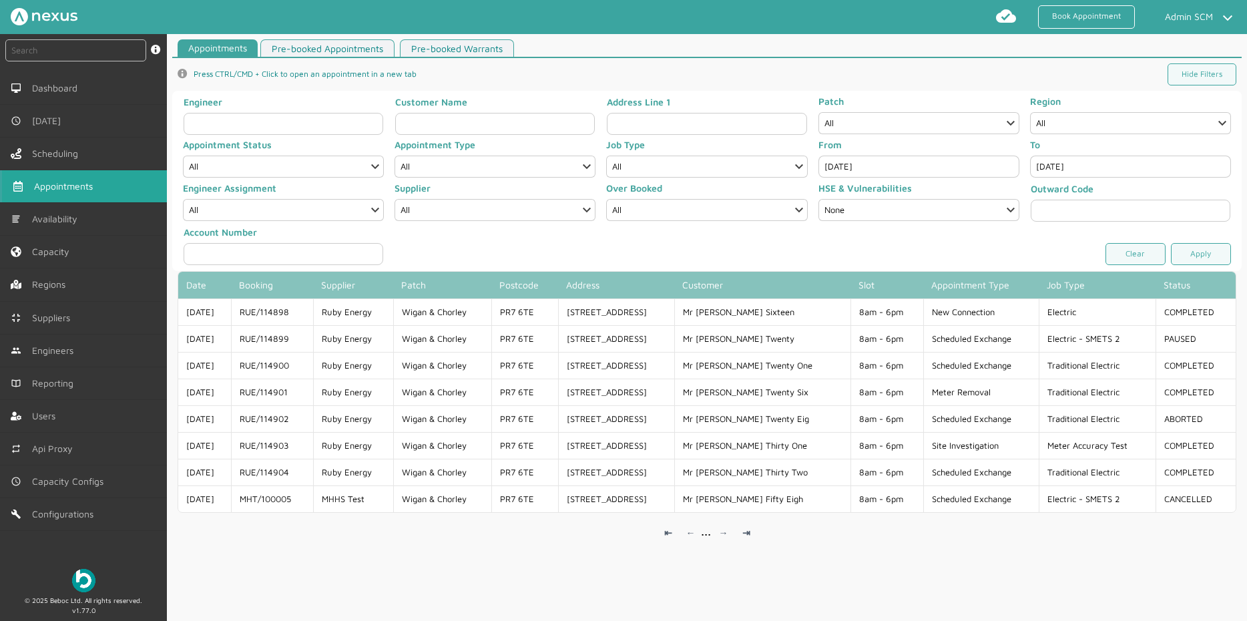
type input "[DATE]"
click at [960, 174] on input "[DATE]" at bounding box center [918, 166] width 201 height 22
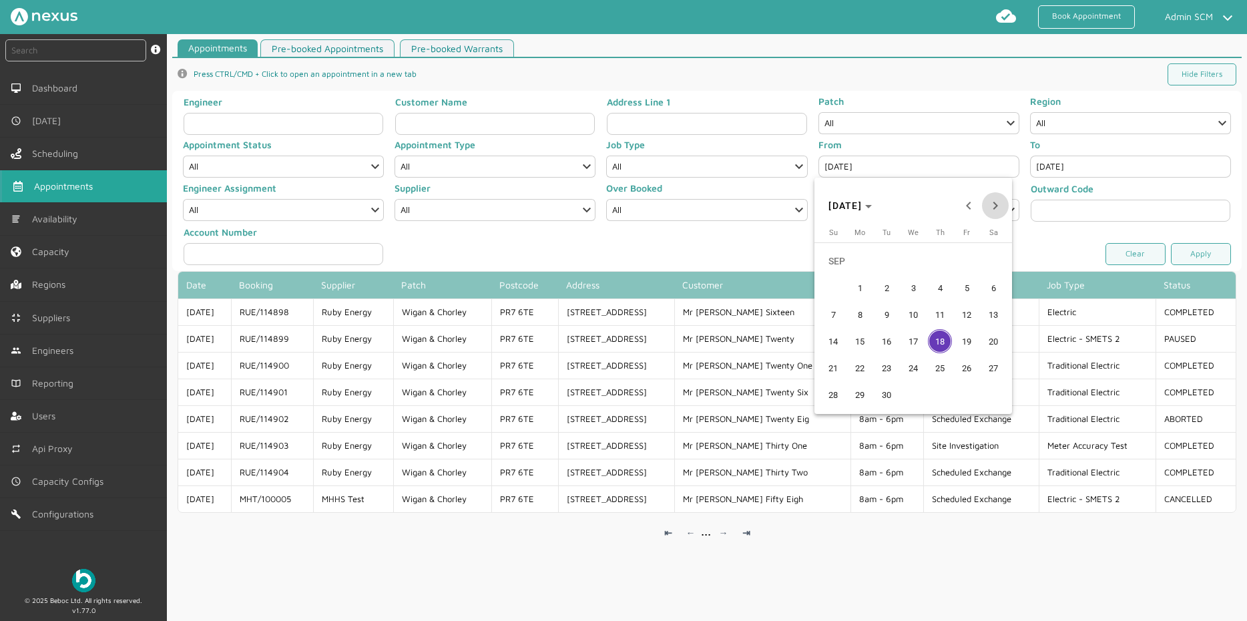
click at [993, 210] on span "Next month" at bounding box center [995, 205] width 27 height 27
click at [993, 208] on span "Next month" at bounding box center [995, 205] width 27 height 27
click at [948, 332] on button "18" at bounding box center [939, 341] width 27 height 27
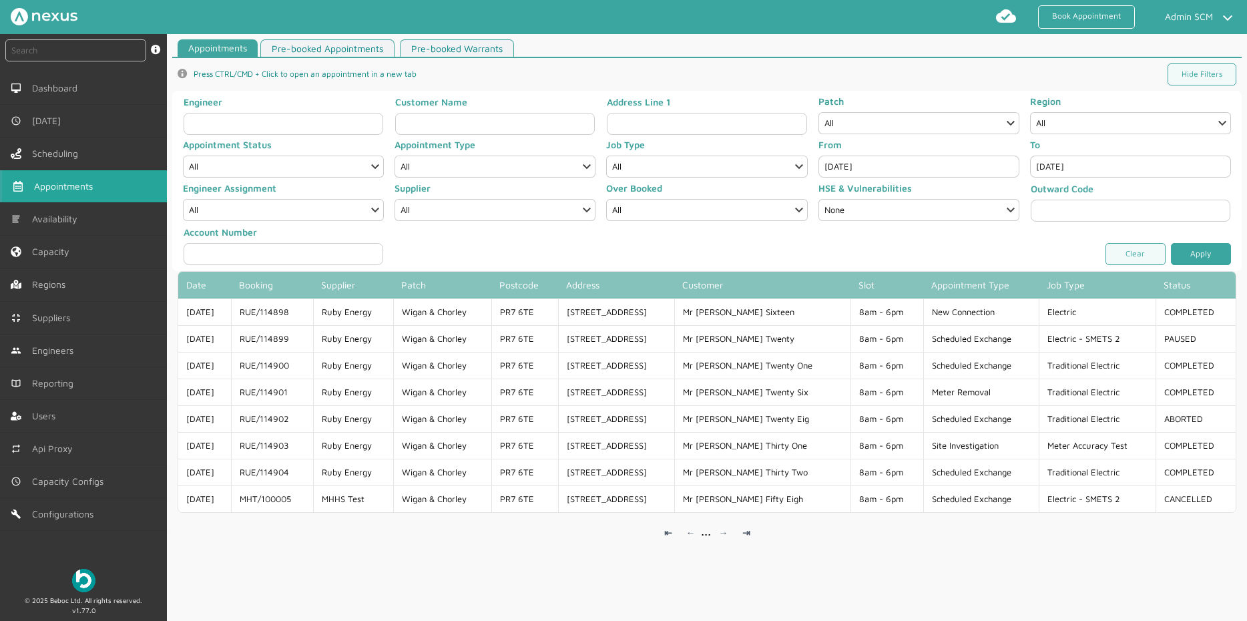
click at [1195, 247] on link "Apply" at bounding box center [1201, 254] width 60 height 22
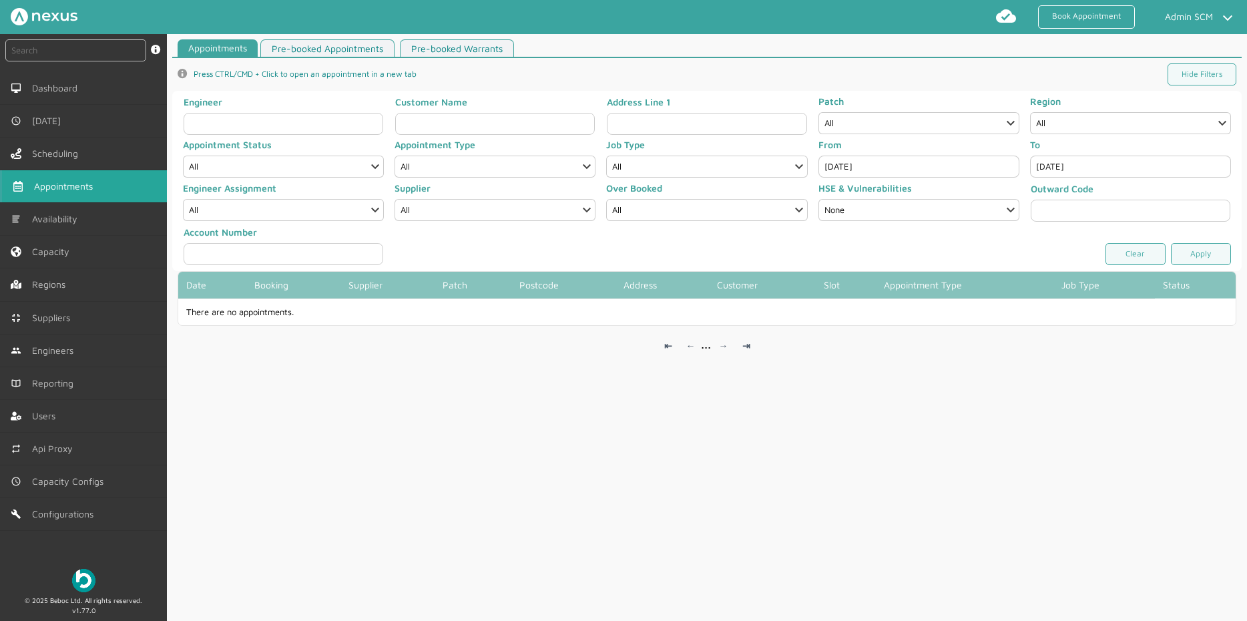
click at [925, 166] on input "[DATE]" at bounding box center [918, 166] width 201 height 22
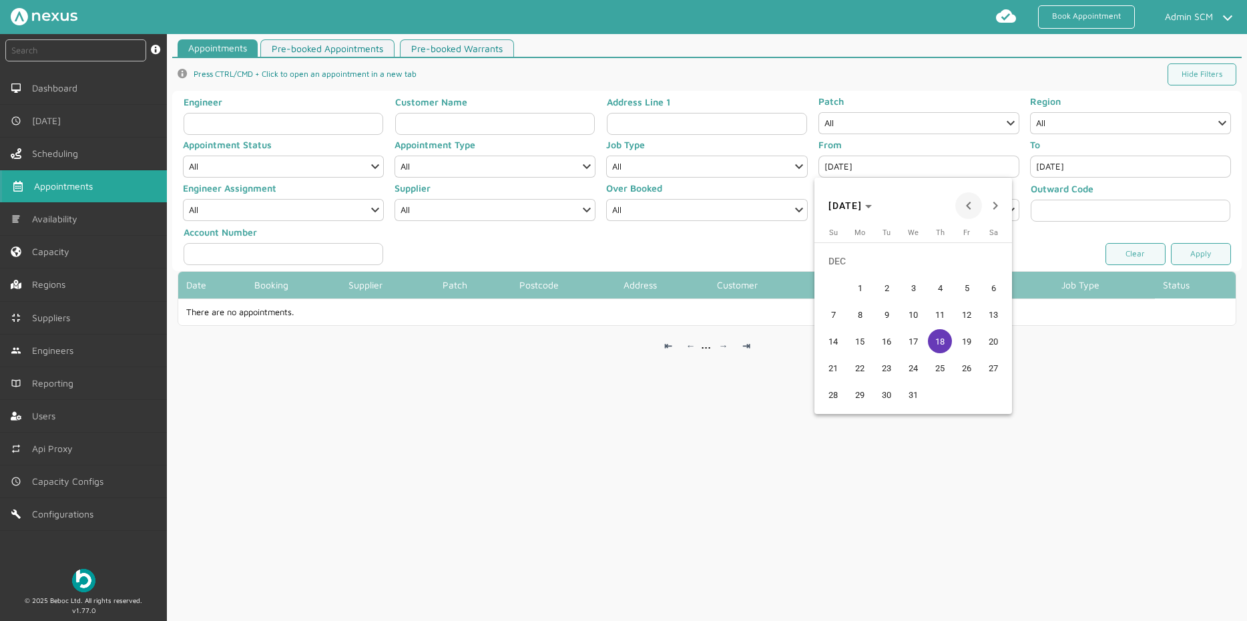
click at [973, 204] on span "Previous month" at bounding box center [968, 205] width 27 height 27
click at [942, 332] on span "18" at bounding box center [940, 341] width 24 height 24
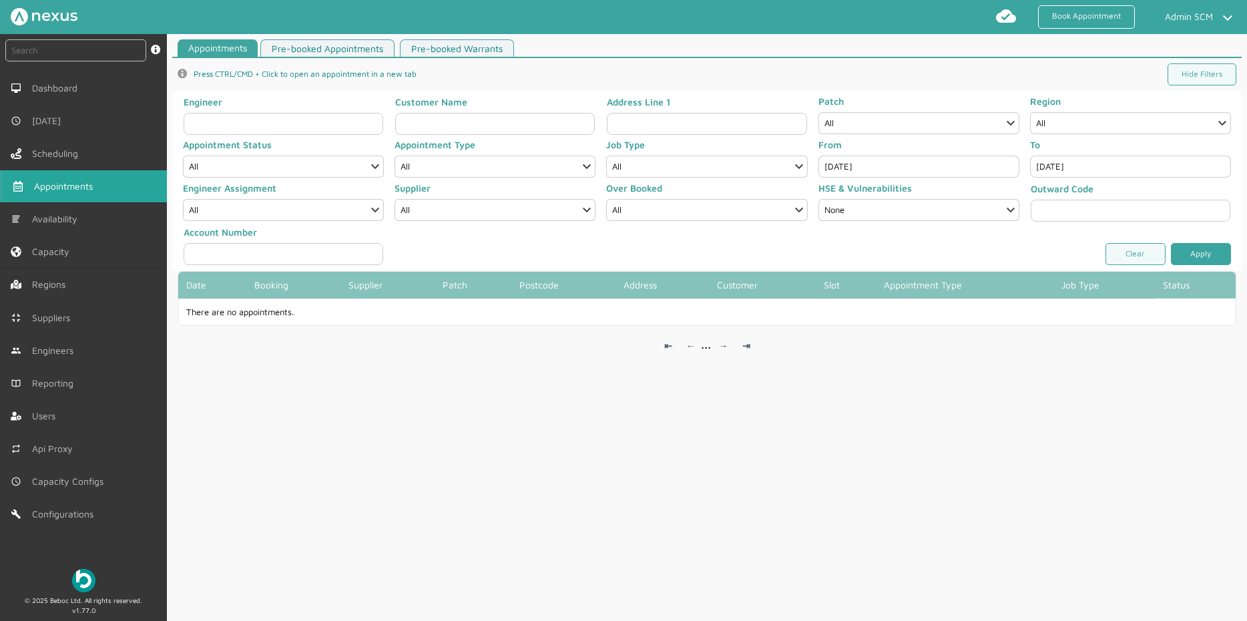
click at [1188, 245] on link "Apply" at bounding box center [1201, 254] width 60 height 22
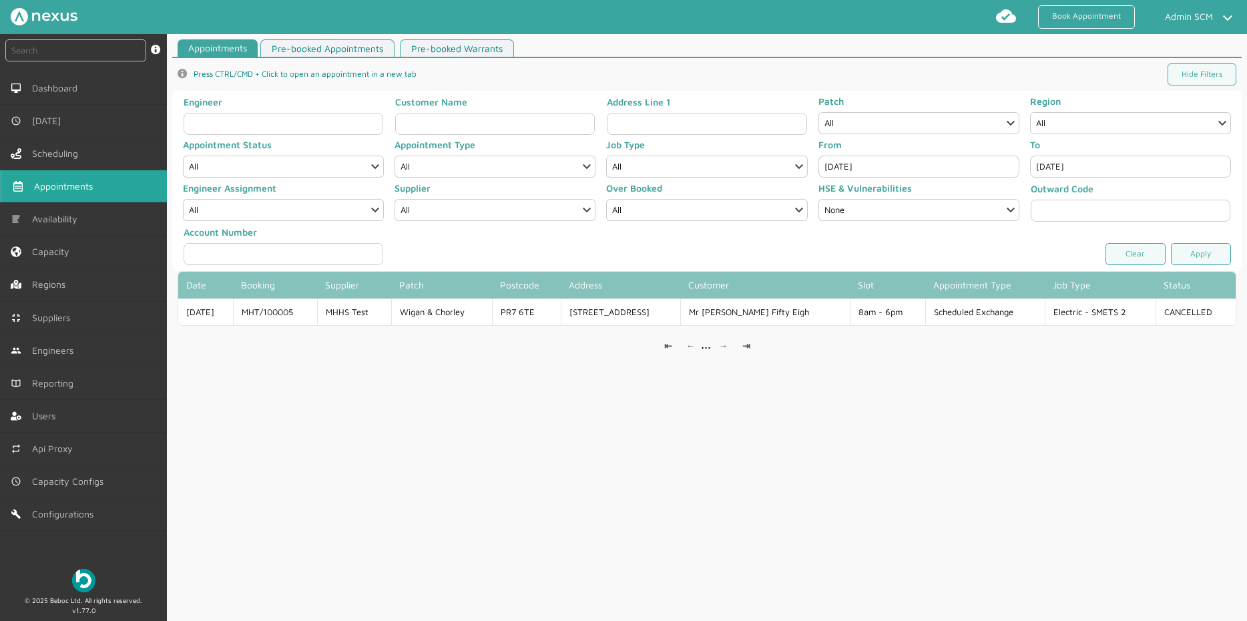
click at [881, 171] on input "[DATE]" at bounding box center [918, 166] width 201 height 22
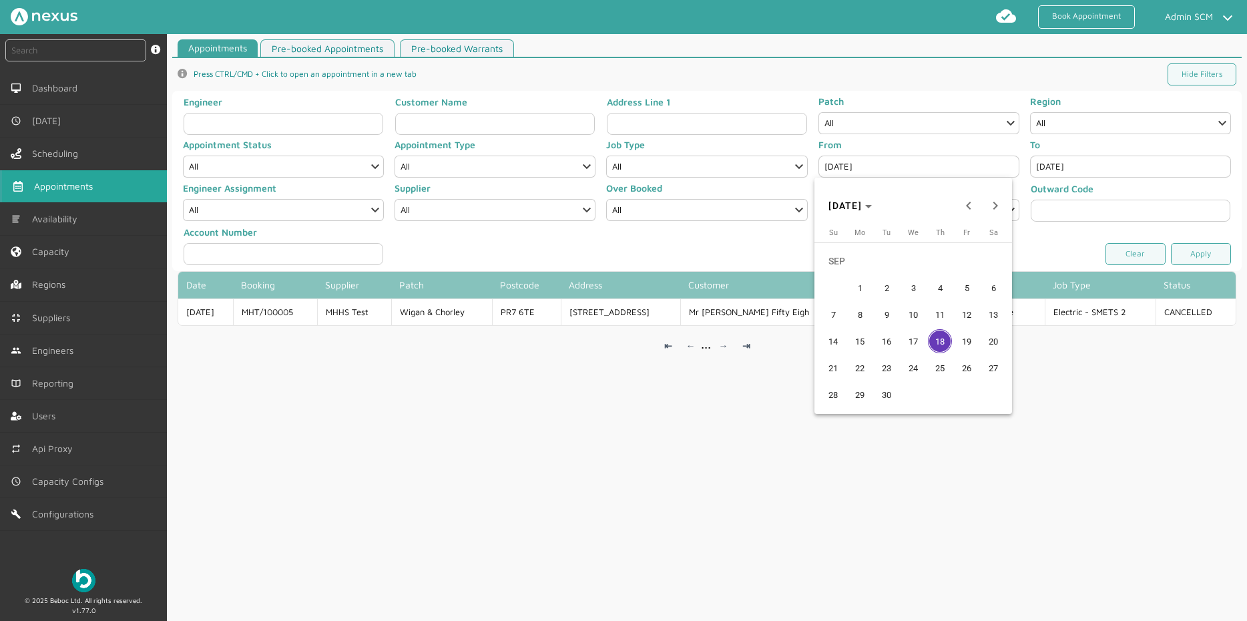
click at [906, 346] on span "17" at bounding box center [913, 341] width 24 height 24
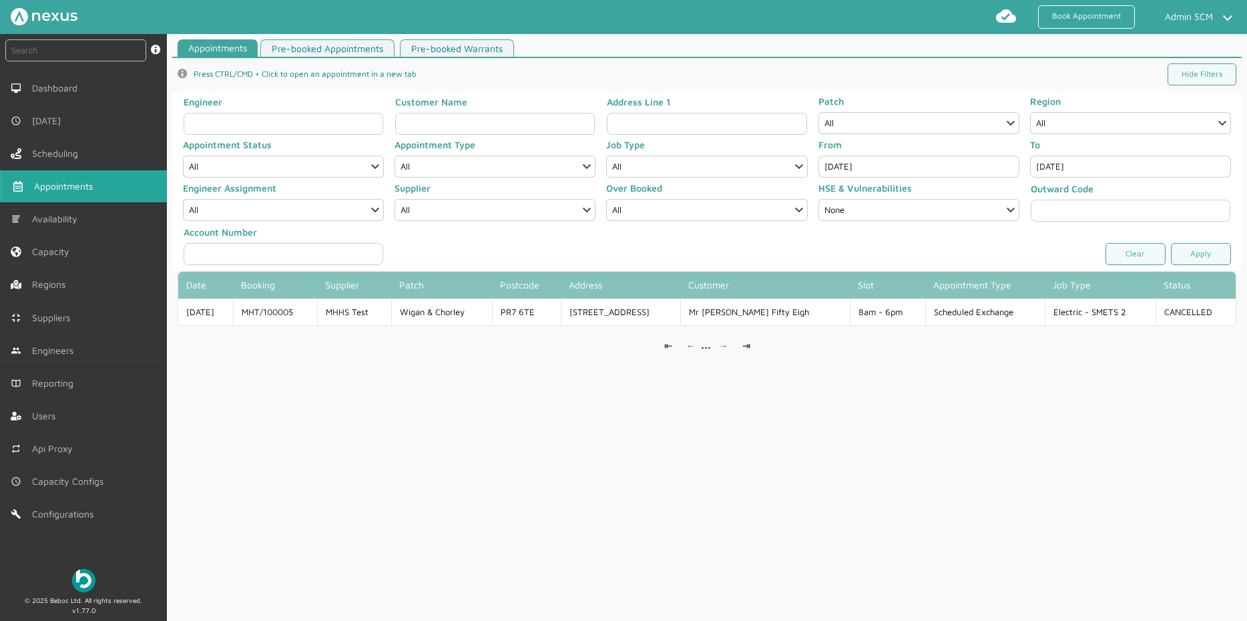
type input "[DATE]"
click at [1086, 172] on input "[DATE]" at bounding box center [1130, 166] width 201 height 22
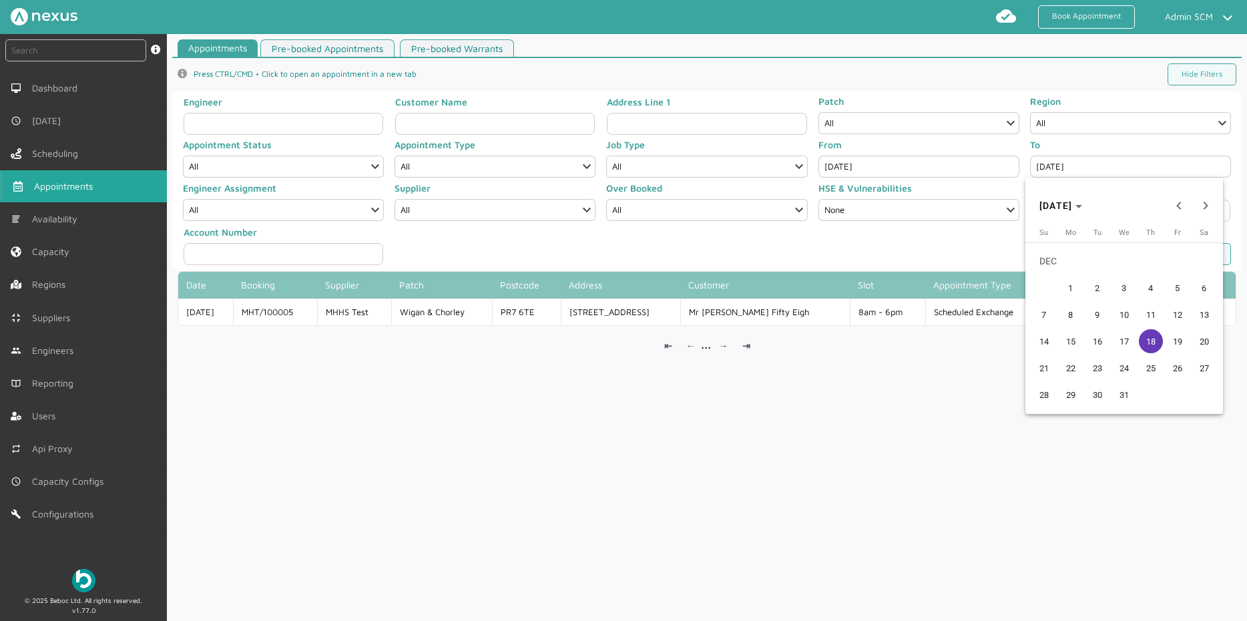
click at [1112, 342] on span "17" at bounding box center [1124, 341] width 24 height 24
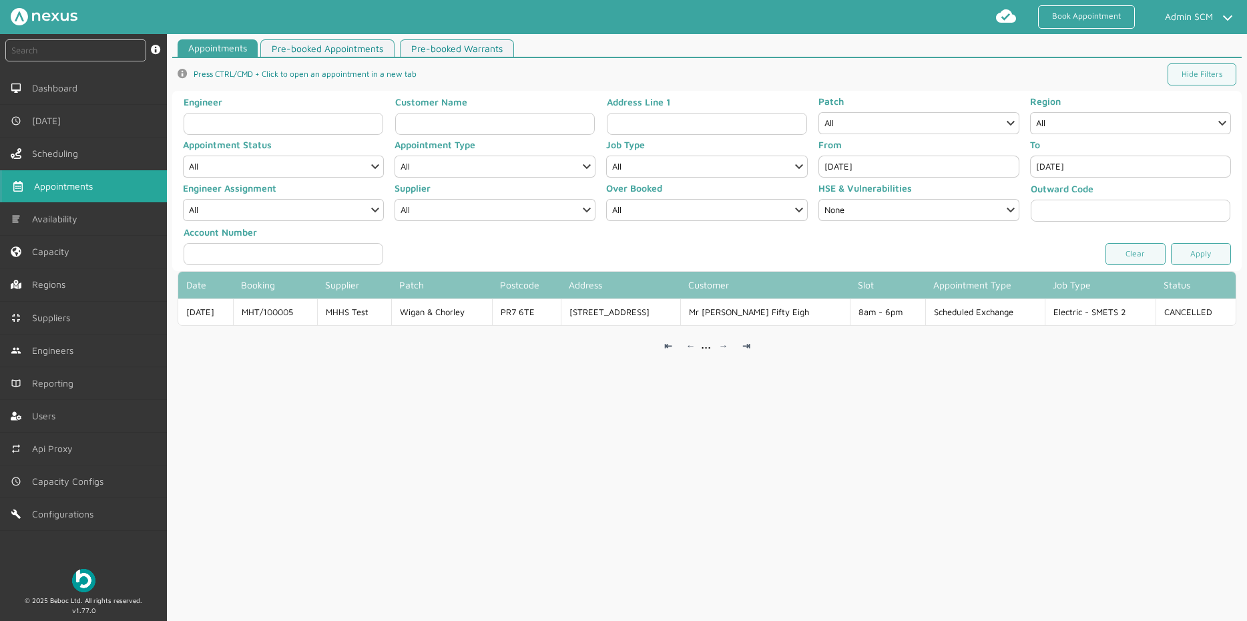
type input "[DATE]"
click at [1180, 255] on link "Apply" at bounding box center [1201, 254] width 60 height 22
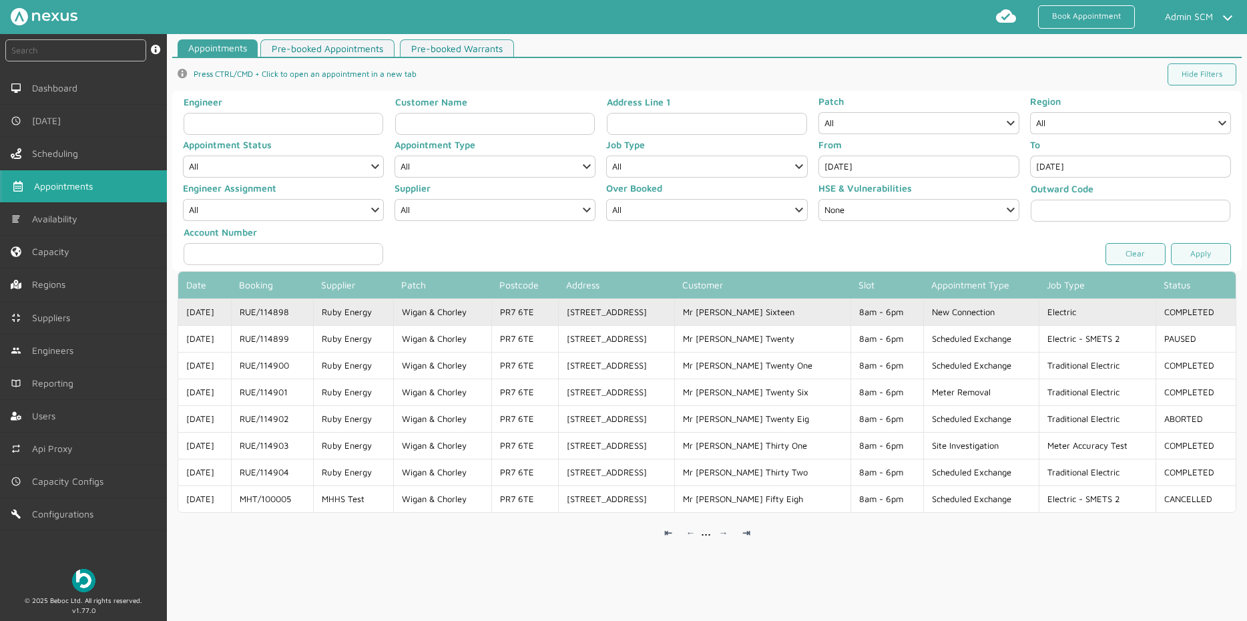
click at [307, 308] on td "RUE/114898" at bounding box center [272, 311] width 82 height 27
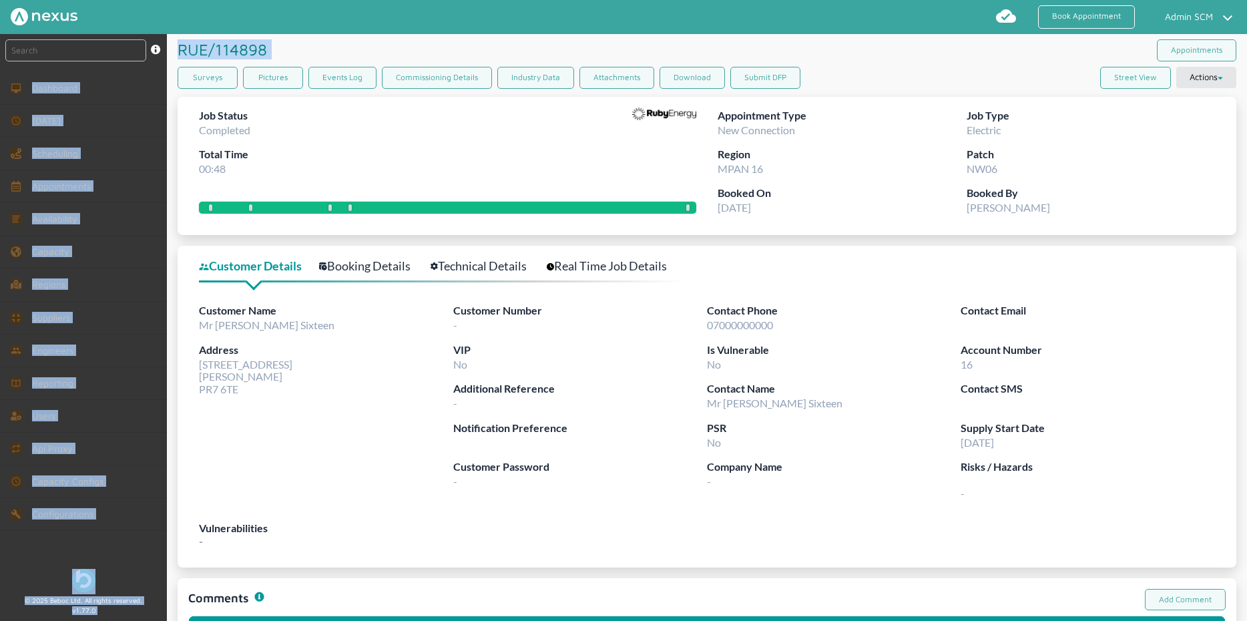
drag, startPoint x: 275, startPoint y: 46, endPoint x: 150, endPoint y: 35, distance: 125.3
click at [149, 34] on div "instant search Search by: Booking Reference, Customer Number, Account Number, M…" at bounding box center [623, 327] width 1247 height 587
drag, startPoint x: 192, startPoint y: 47, endPoint x: 342, endPoint y: 37, distance: 149.8
click at [342, 37] on div "RUE/114898 ️️️" at bounding box center [442, 49] width 529 height 31
click at [342, 38] on div "RUE/114898 ️️️" at bounding box center [442, 49] width 529 height 31
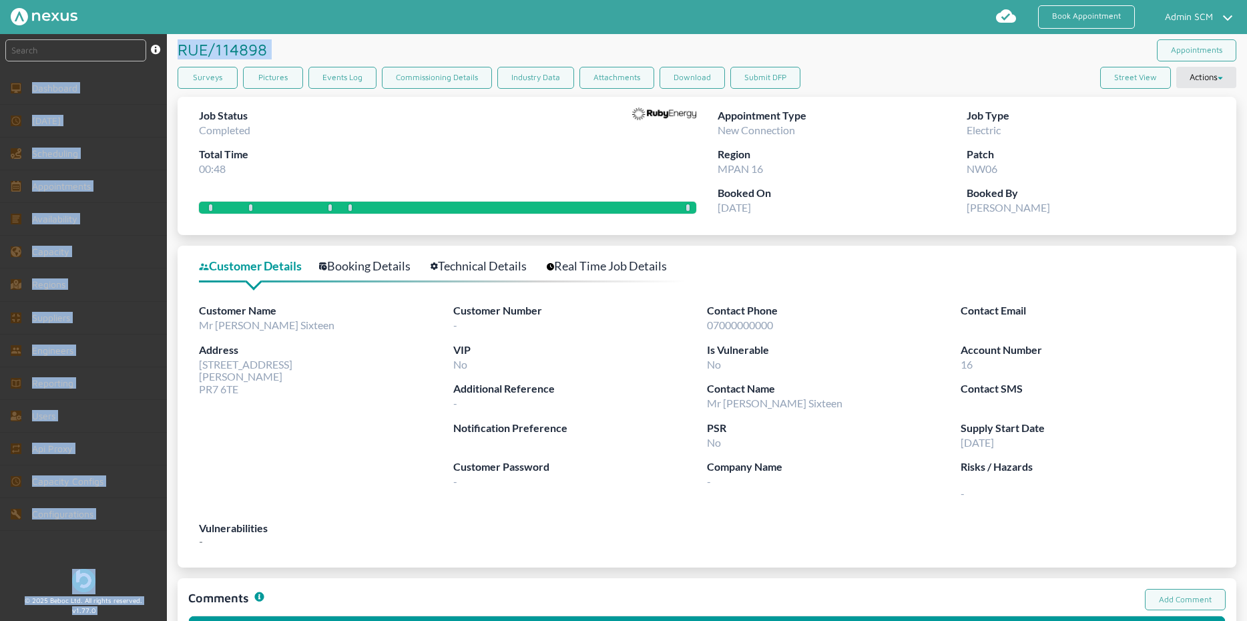
click at [314, 57] on div "RUE/114898 ️️️" at bounding box center [442, 49] width 529 height 31
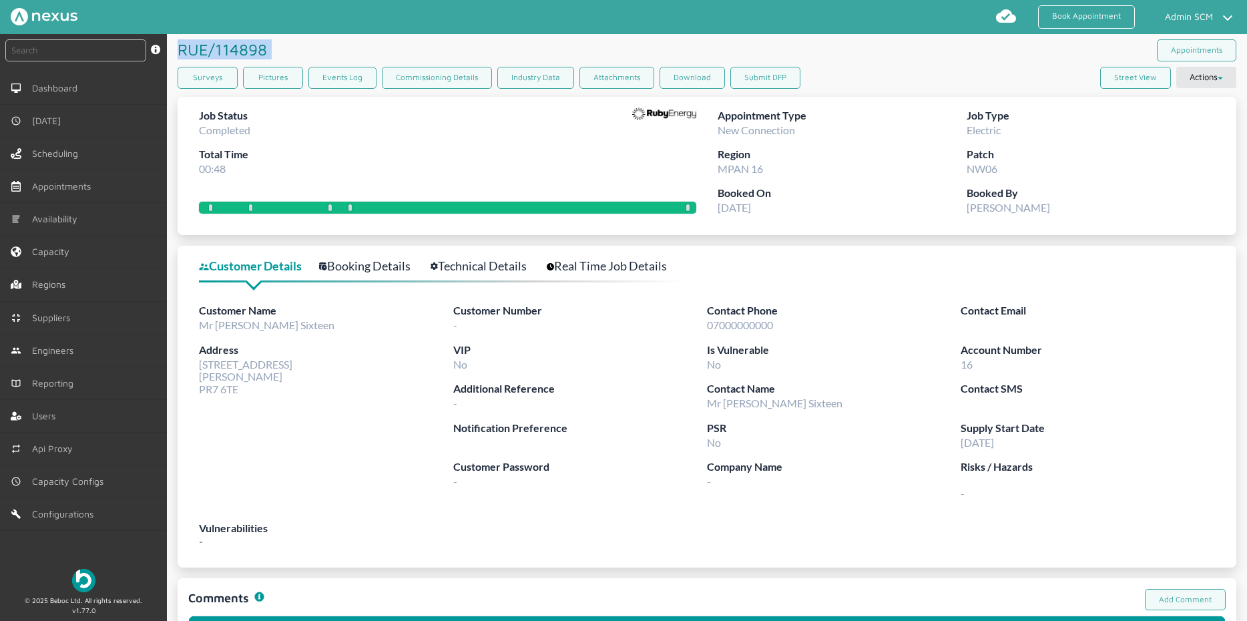
drag, startPoint x: 269, startPoint y: 49, endPoint x: 172, endPoint y: 47, distance: 97.5
click at [169, 47] on article "RUE/114898 ️️️ Appointments Surveys Pictures Events Log Commissioning Details I…" at bounding box center [707, 360] width 1080 height 653
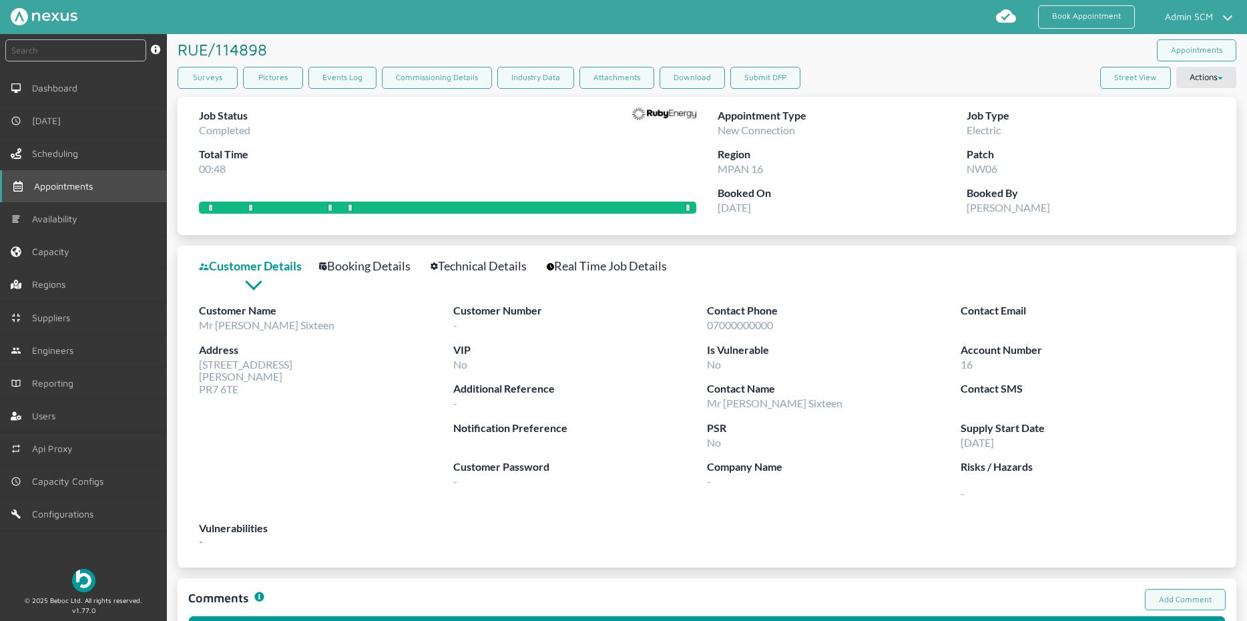
click at [81, 180] on link "Appointments" at bounding box center [83, 186] width 167 height 32
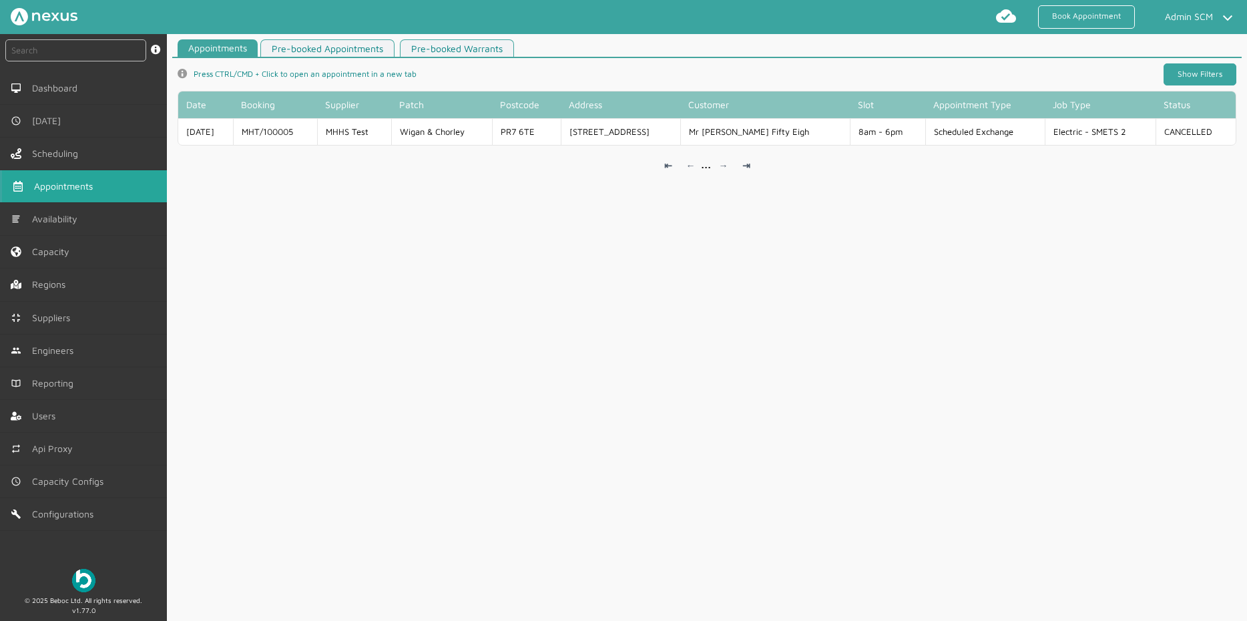
click at [1188, 76] on link "Show Filters" at bounding box center [1199, 74] width 73 height 22
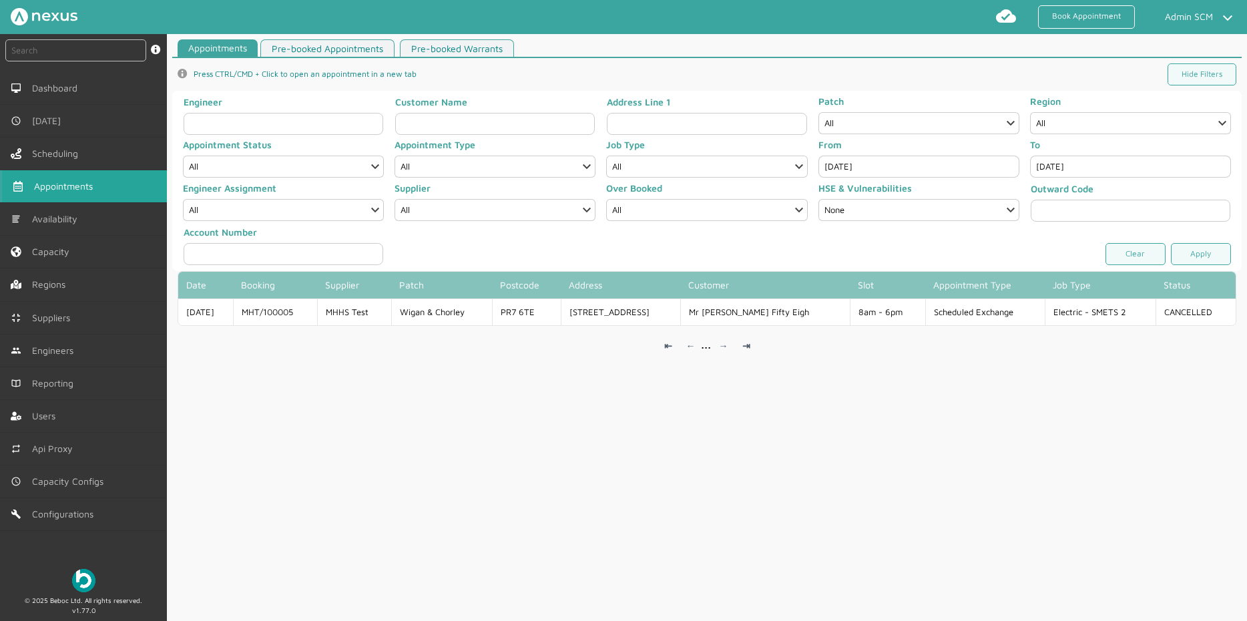
click at [484, 530] on div "Appointments Pre-booked Appointments Pre-booked Warrants info icon Press CTRL/C…" at bounding box center [707, 332] width 1080 height 587
click at [103, 184] on link "Appointments" at bounding box center [83, 186] width 167 height 32
click at [902, 162] on input "[DATE]" at bounding box center [918, 166] width 201 height 22
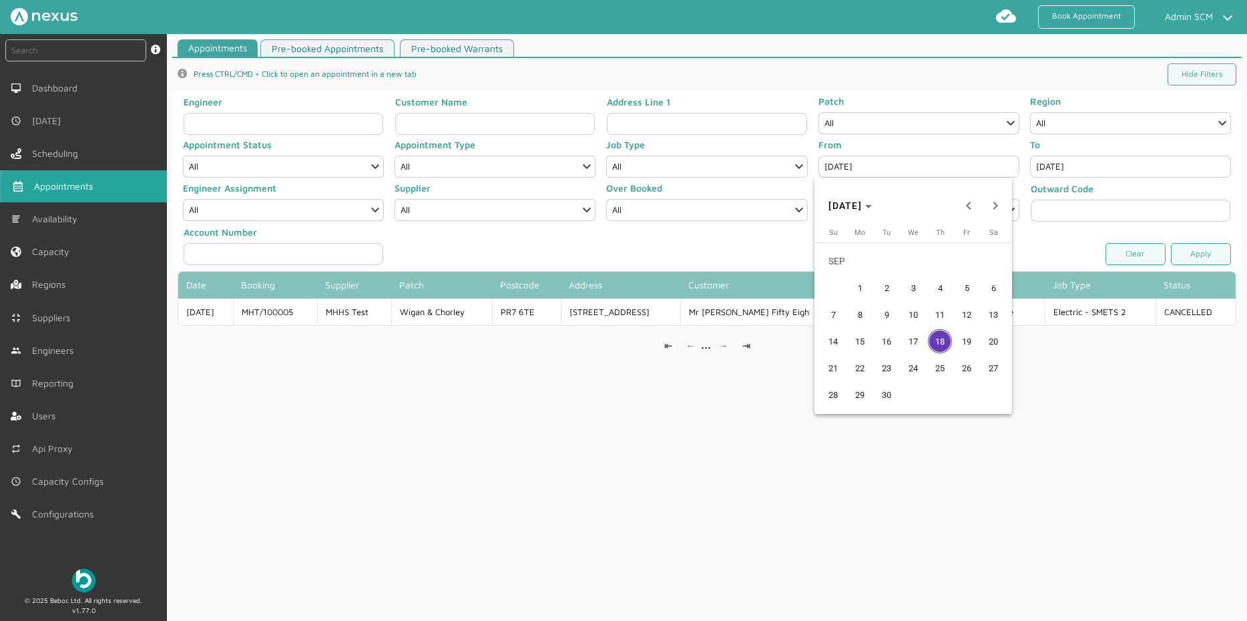
click at [914, 338] on span "17" at bounding box center [913, 341] width 24 height 24
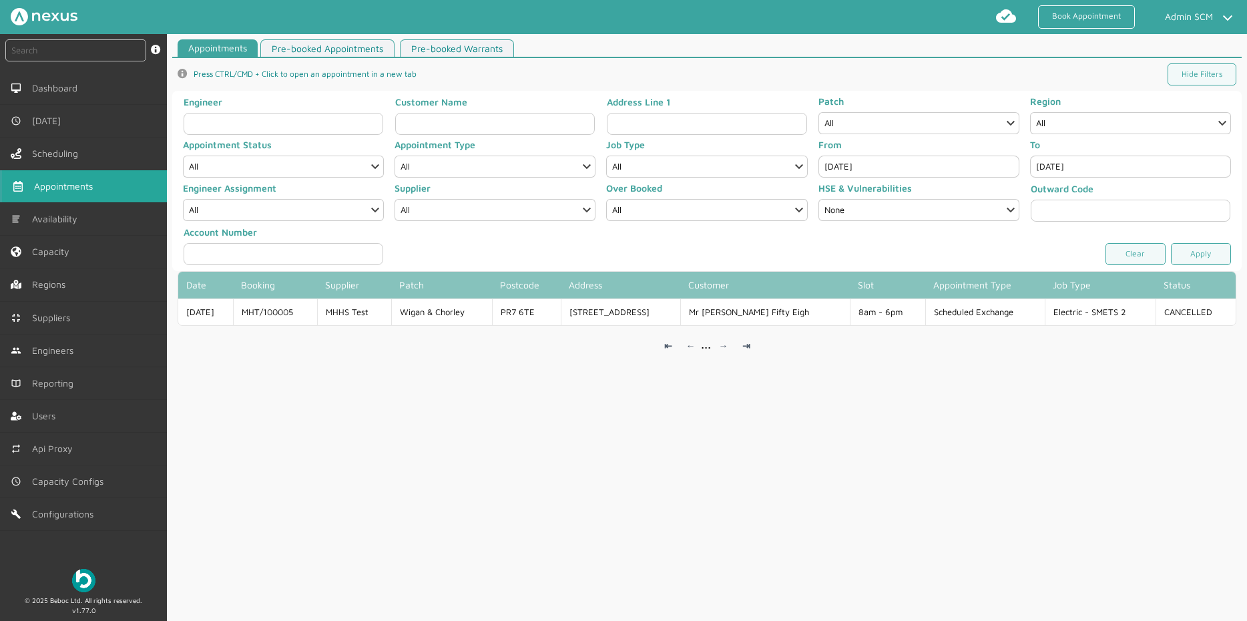
type input "[DATE]"
click at [1071, 166] on input "[DATE]" at bounding box center [1130, 166] width 201 height 22
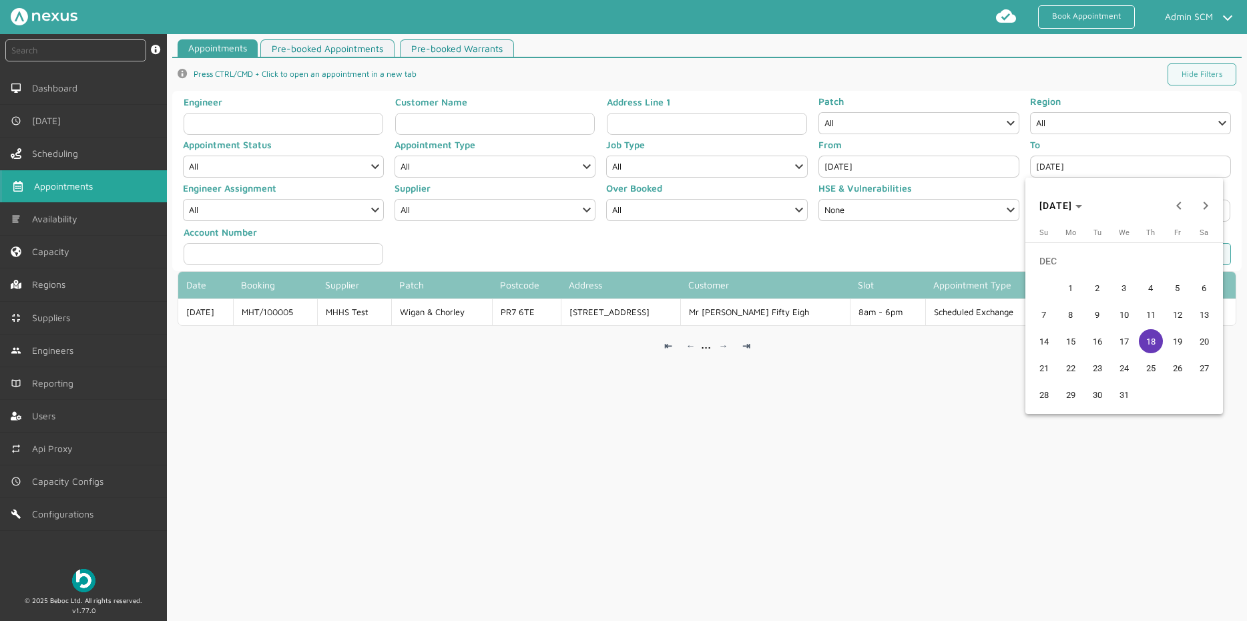
click at [1128, 340] on span "17" at bounding box center [1124, 341] width 24 height 24
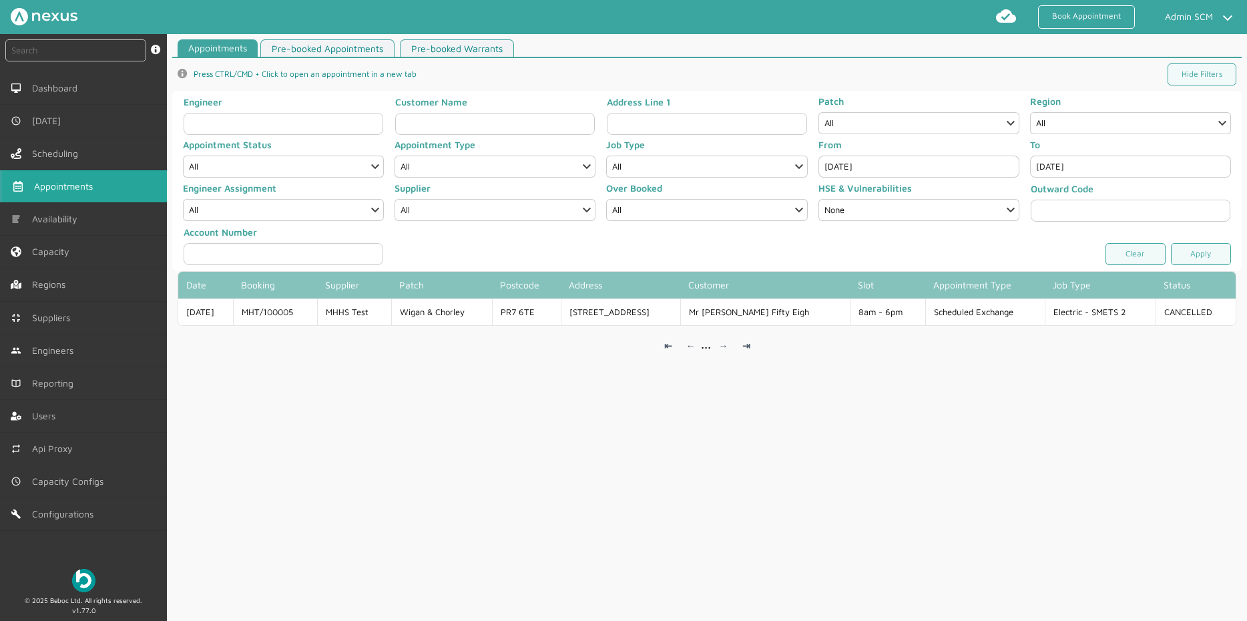
type input "[DATE]"
click at [1191, 248] on link "Apply" at bounding box center [1201, 254] width 60 height 22
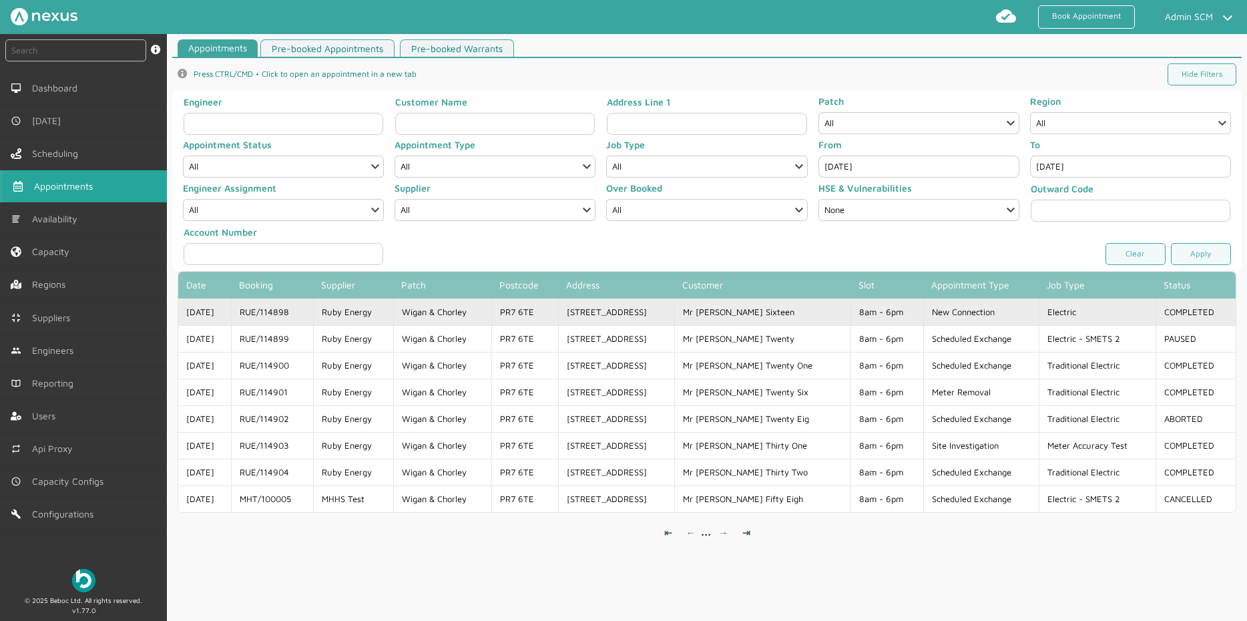
click at [393, 312] on td "Ruby Energy" at bounding box center [353, 311] width 80 height 27
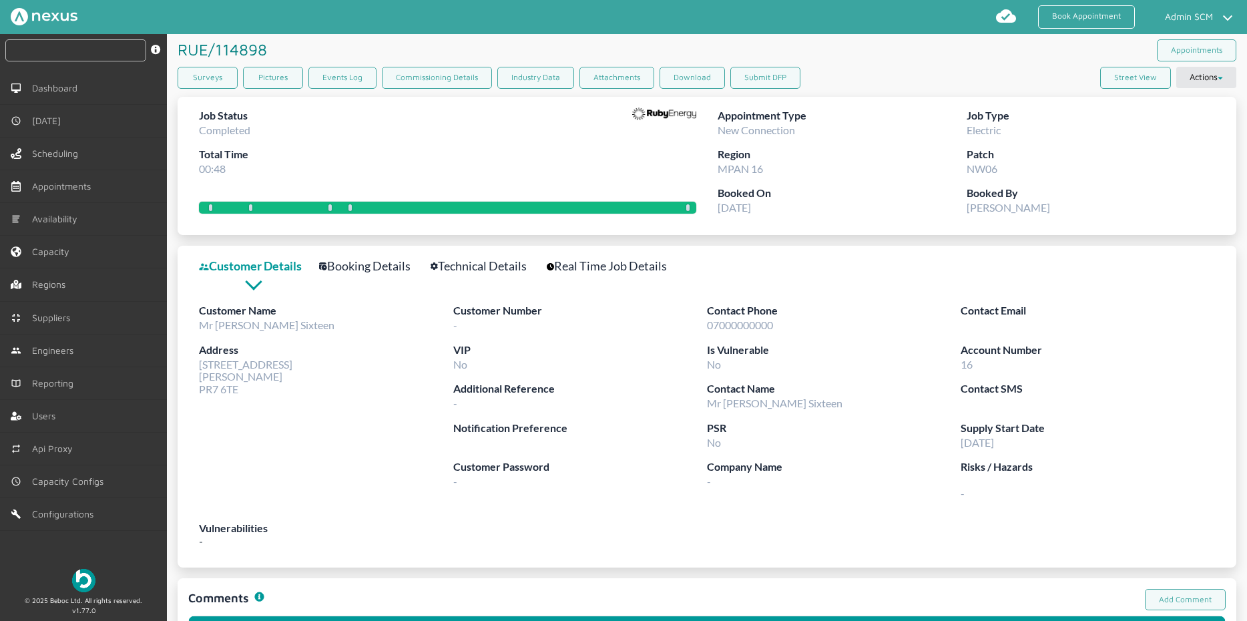
click at [71, 60] on input "text" at bounding box center [75, 50] width 141 height 22
paste input "RUE/114900"
type input "RUE/114900"
click at [104, 51] on input "text" at bounding box center [75, 50] width 141 height 22
paste input "RUE/114904"
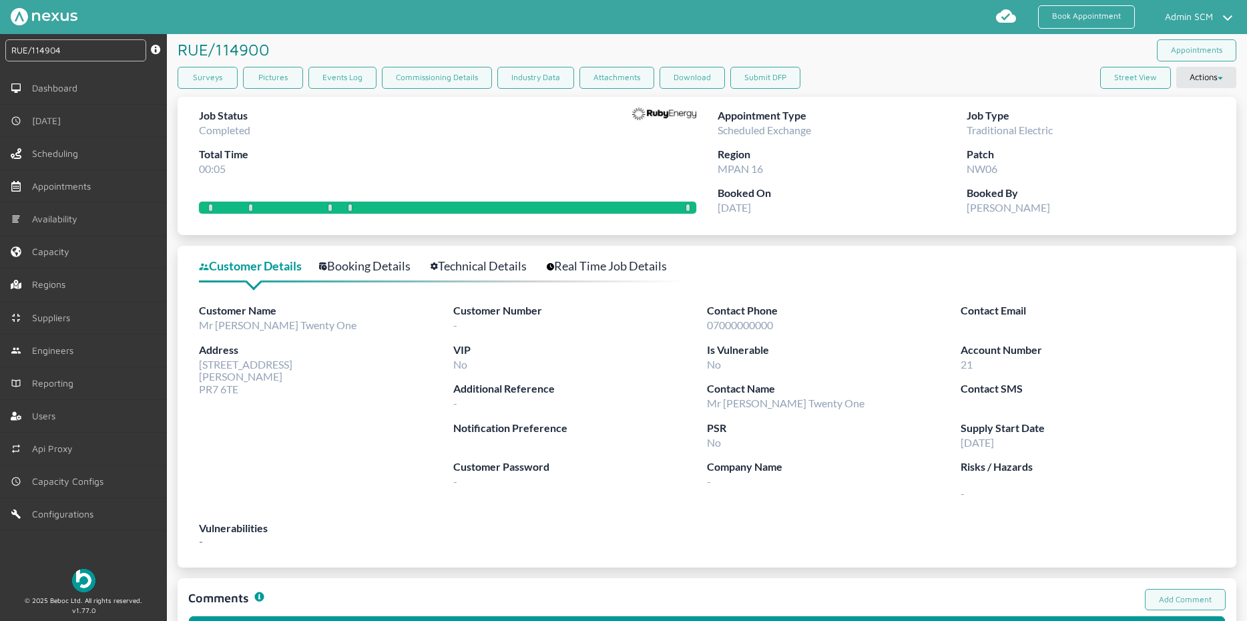
type input "RUE/114904"
click at [342, 175] on div "Job Status Completed Total Time 00:07" at bounding box center [447, 146] width 497 height 78
click at [109, 186] on link "Appointments" at bounding box center [83, 186] width 167 height 32
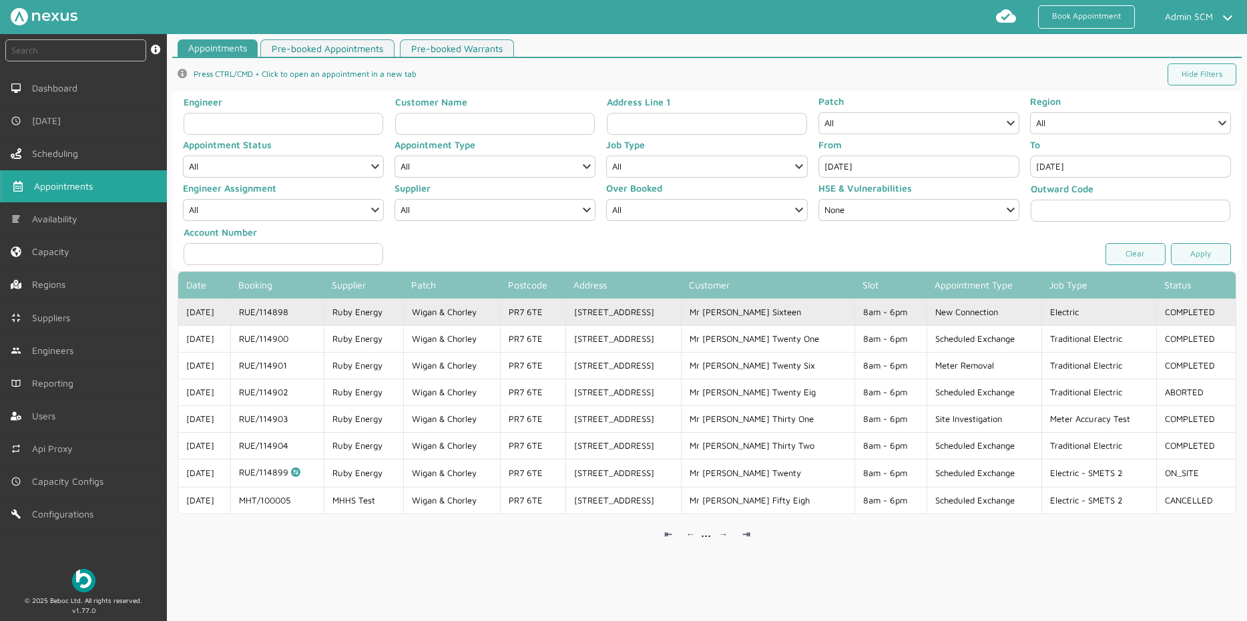
click at [323, 313] on td "RUE/114898" at bounding box center [276, 311] width 93 height 27
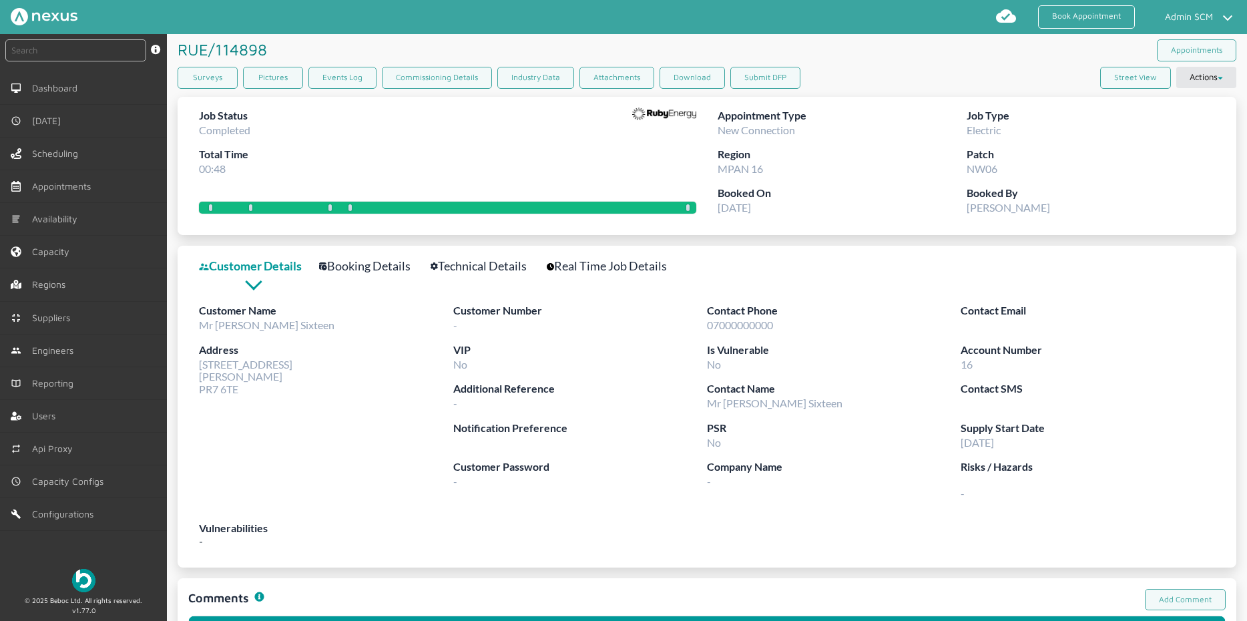
click at [1157, 151] on label "Patch" at bounding box center [1090, 154] width 249 height 17
click at [760, 83] on button "Submit DFP" at bounding box center [765, 78] width 70 height 22
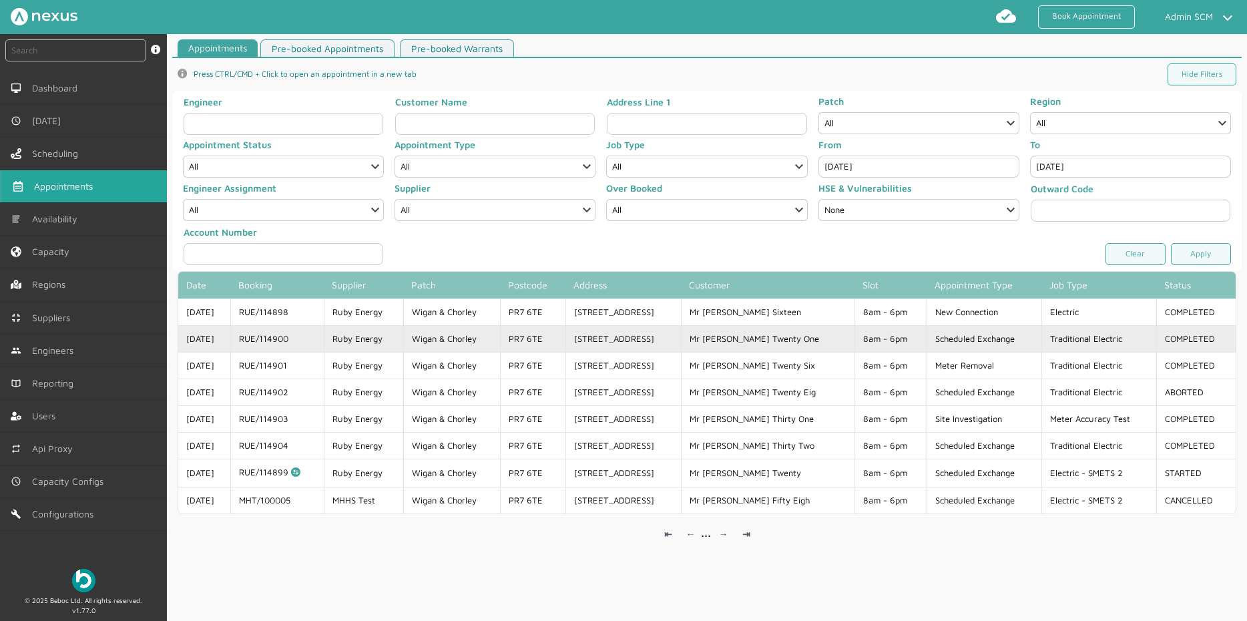
click at [272, 333] on td "RUE/114900" at bounding box center [276, 338] width 93 height 27
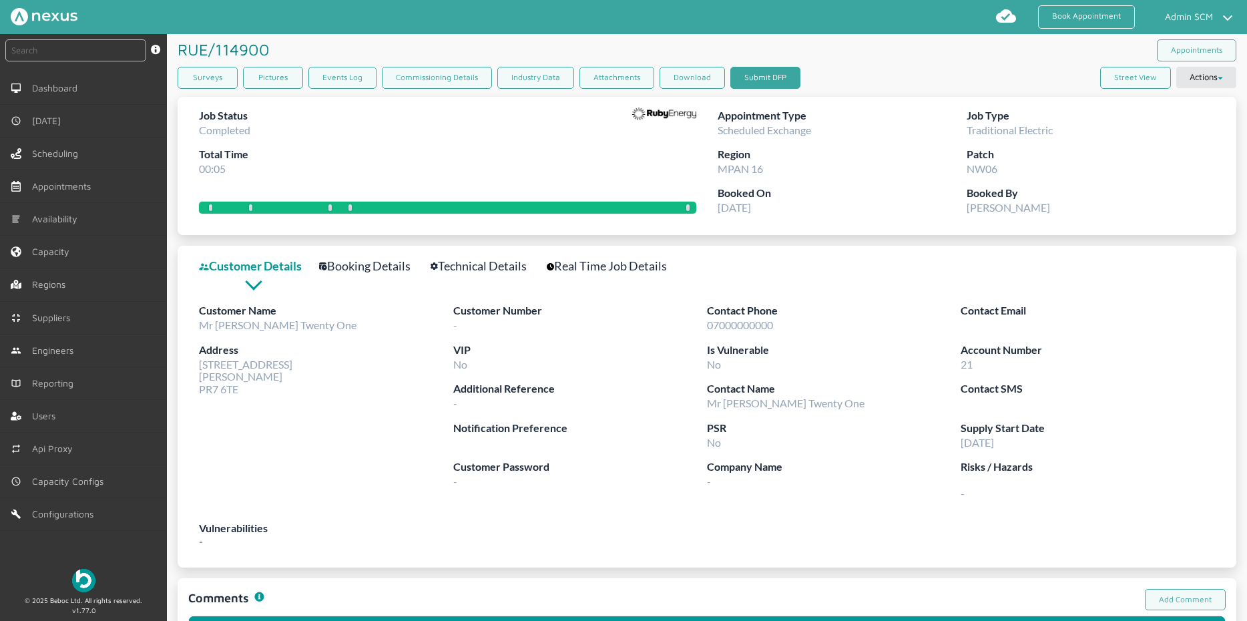
click at [754, 76] on button "Submit DFP" at bounding box center [765, 78] width 70 height 22
click at [294, 43] on div "RUE/114900 ️️️" at bounding box center [442, 49] width 529 height 31
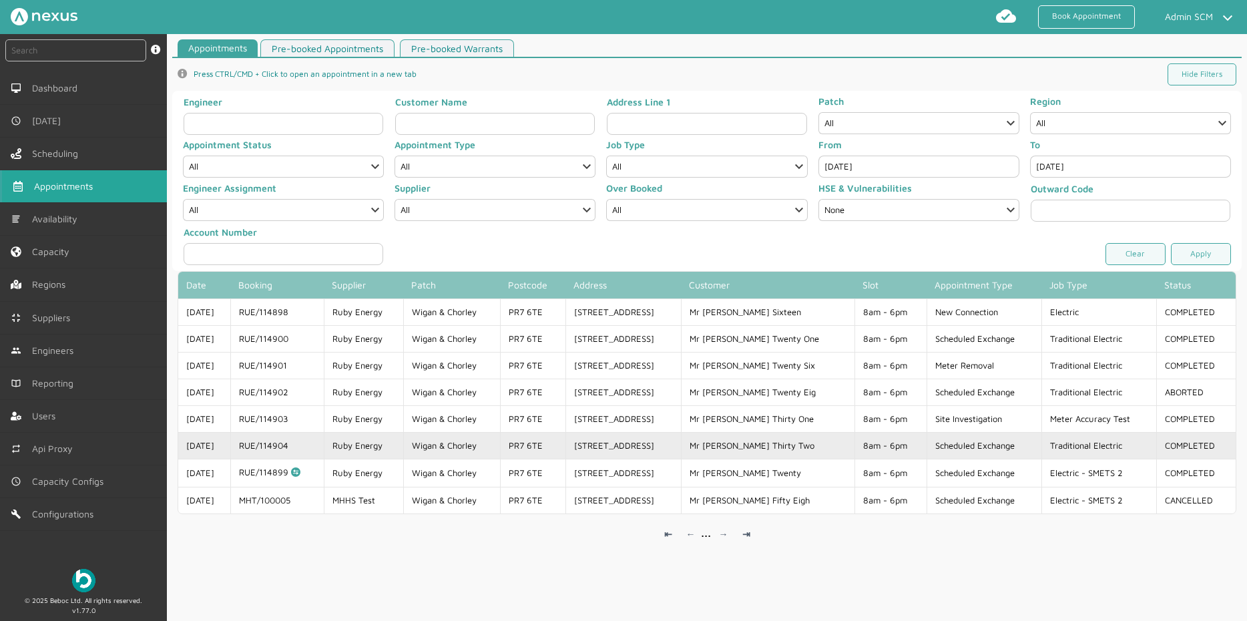
click at [284, 442] on td "RUE/114904" at bounding box center [276, 445] width 93 height 27
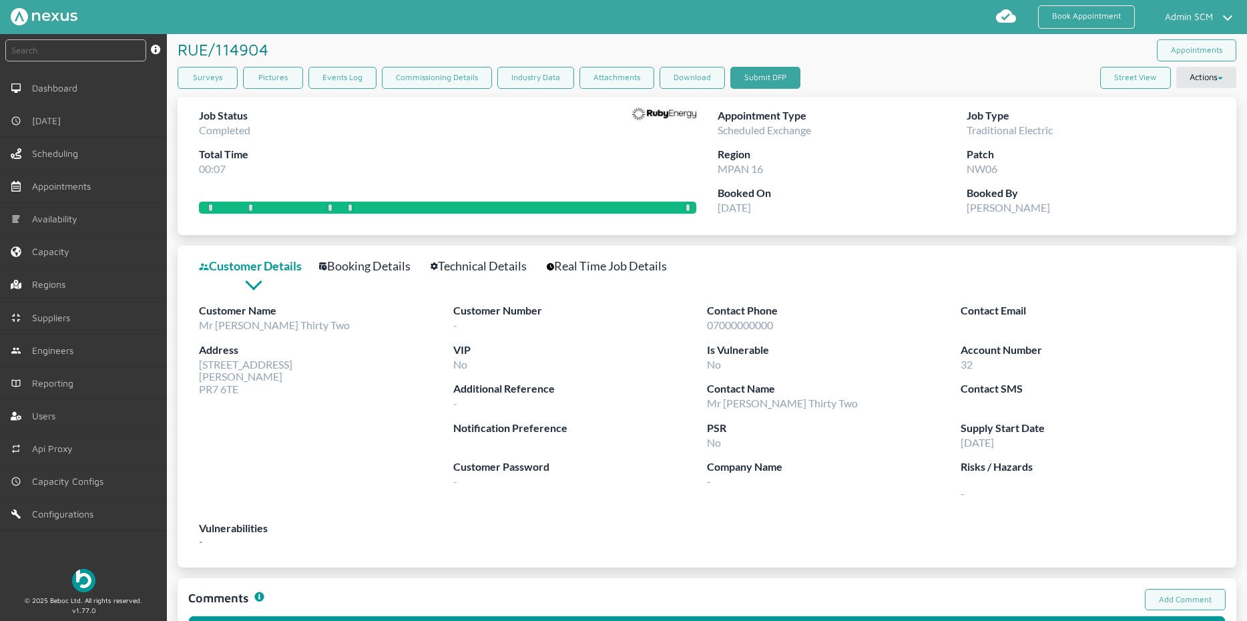
click at [769, 78] on button "Submit DFP" at bounding box center [765, 78] width 70 height 22
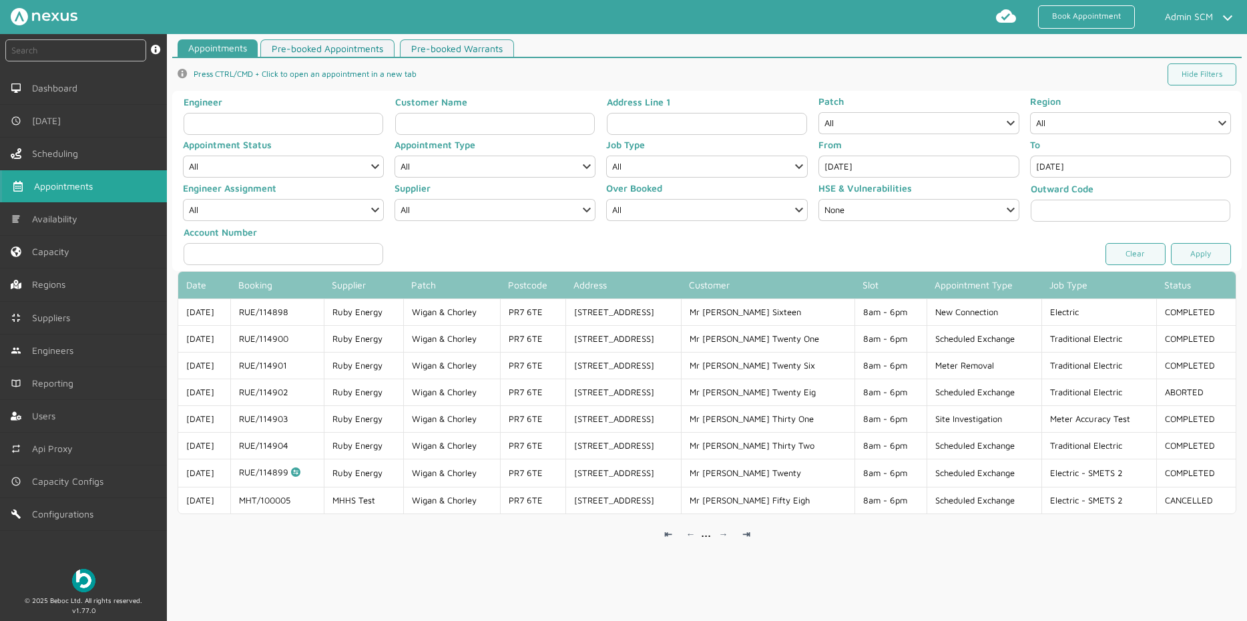
click at [853, 169] on input "[DATE]" at bounding box center [918, 166] width 201 height 22
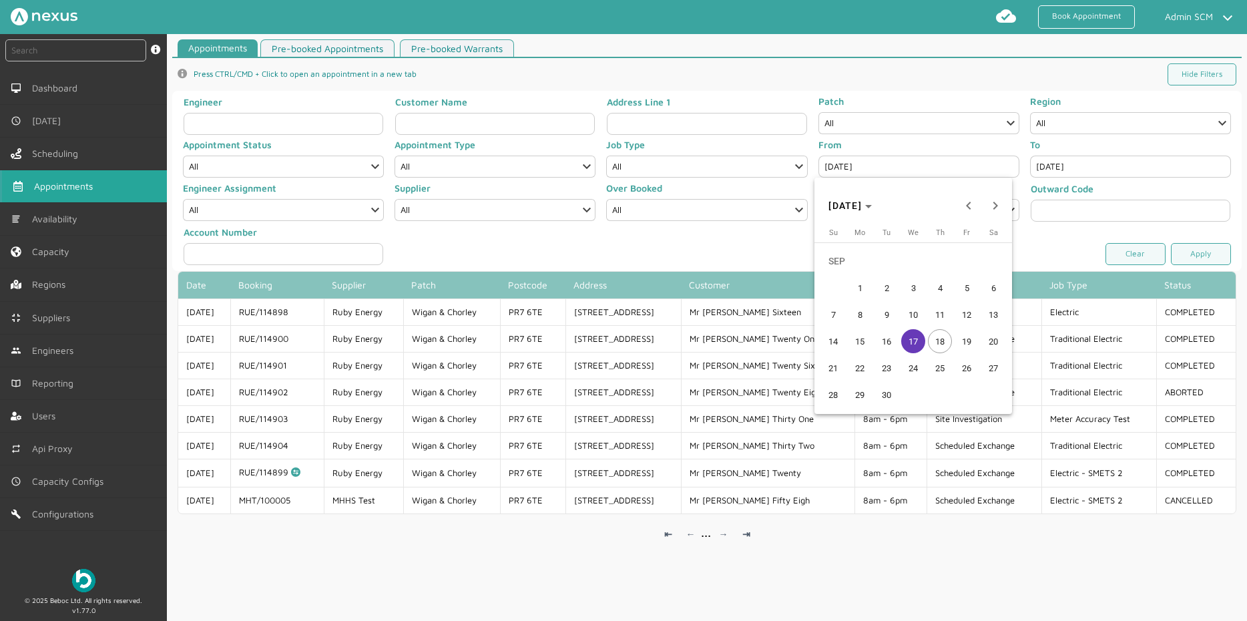
click at [936, 334] on span "18" at bounding box center [940, 341] width 24 height 24
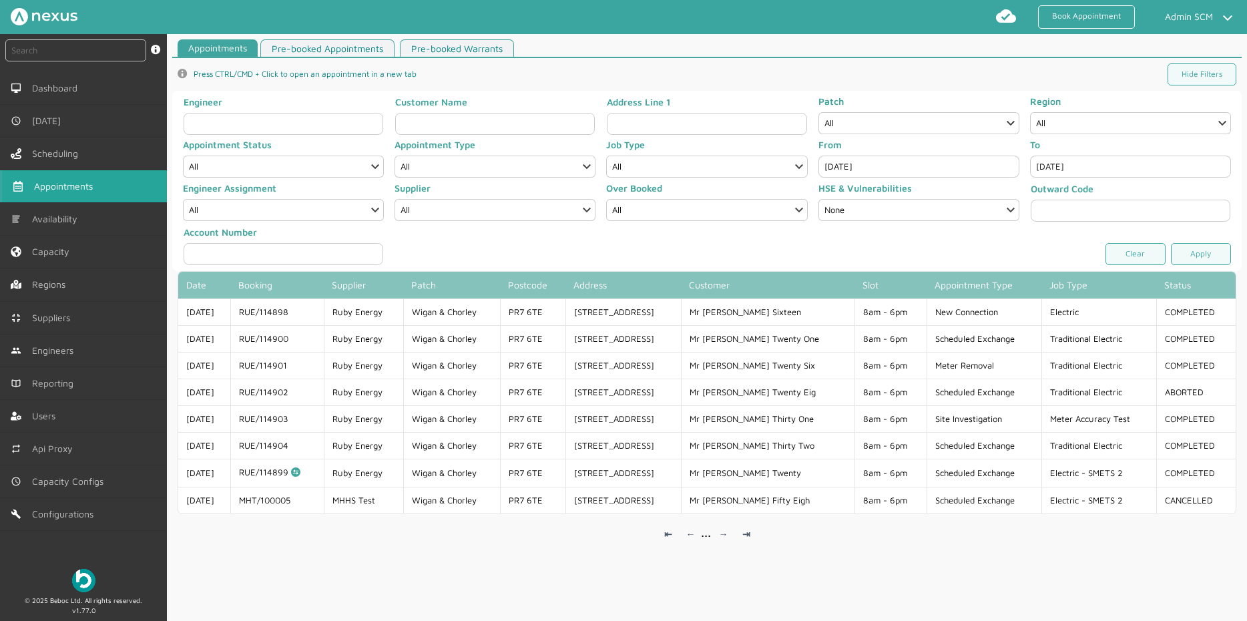
type input "[DATE]"
click at [1073, 168] on input "[DATE]" at bounding box center [1130, 166] width 201 height 22
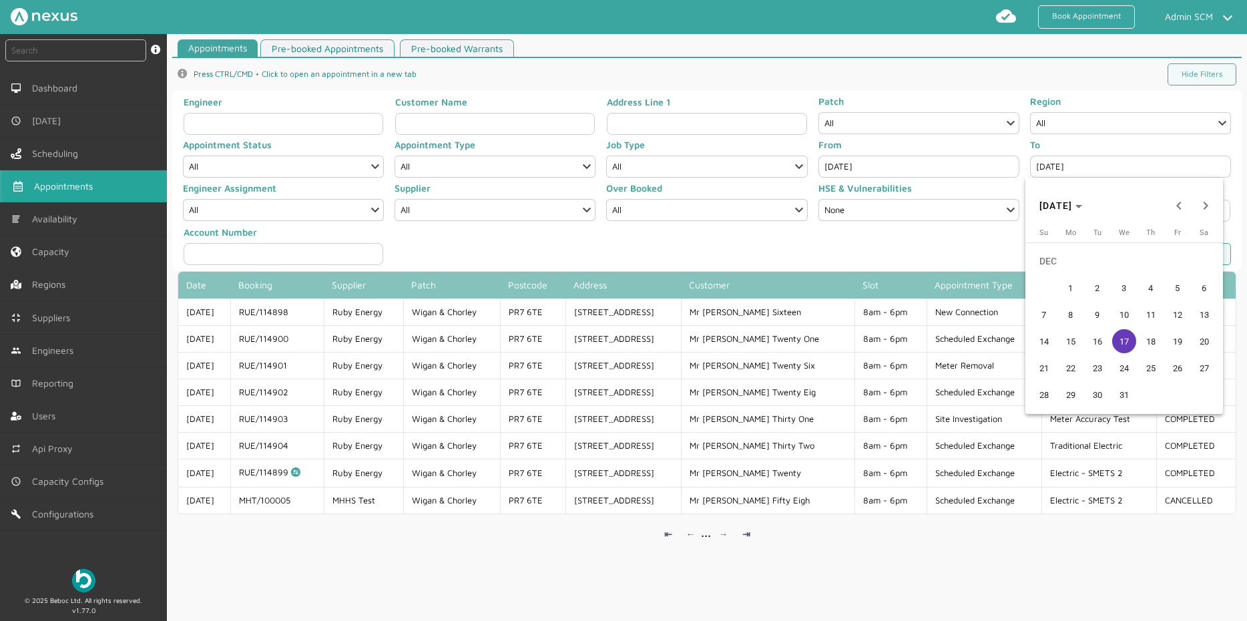
click at [1149, 338] on span "18" at bounding box center [1150, 341] width 24 height 24
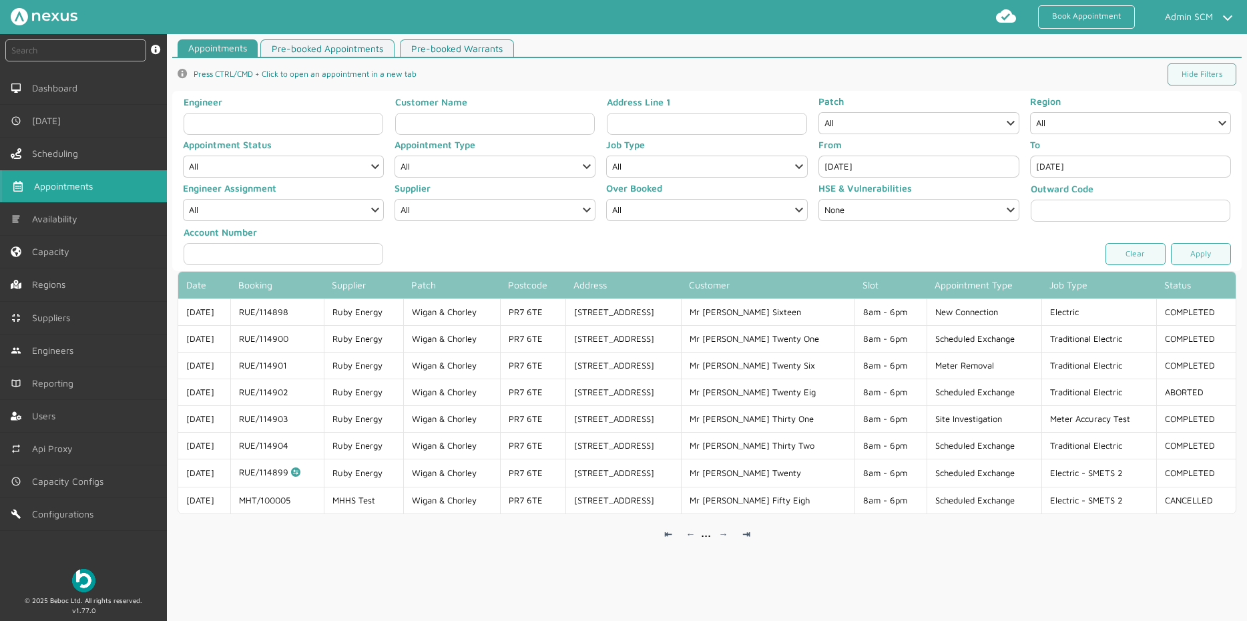
type input "[DATE]"
click at [1188, 254] on link "Apply" at bounding box center [1201, 254] width 60 height 22
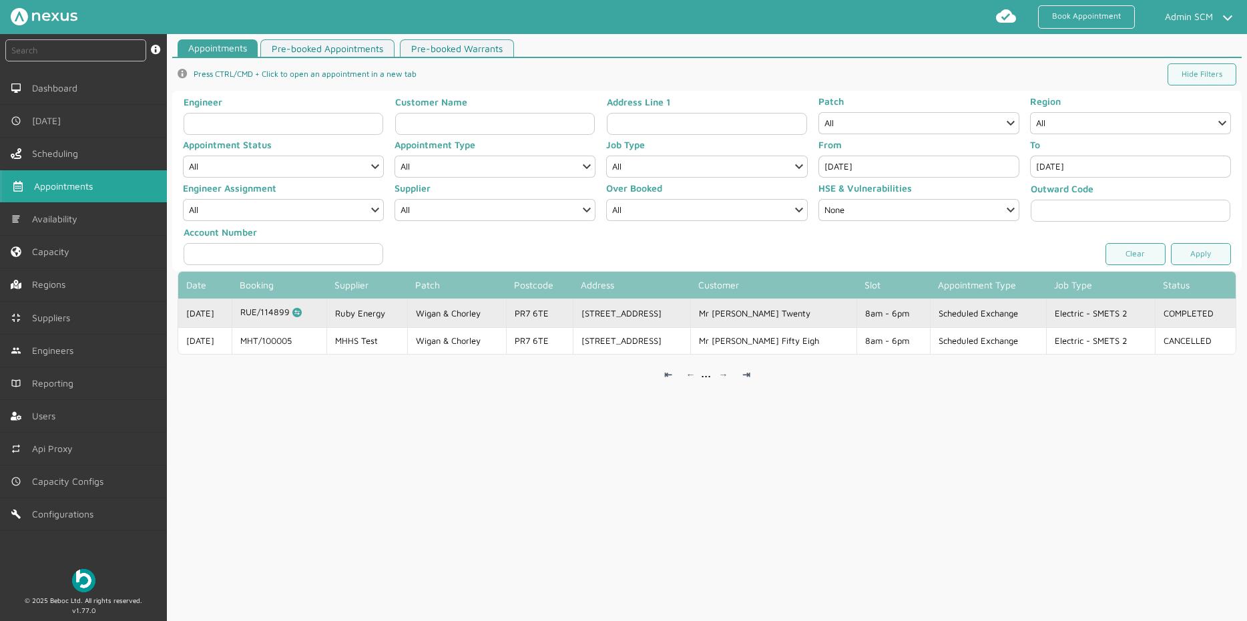
click at [274, 311] on td "RUE/114899 This appointment has been rescheduled" at bounding box center [279, 312] width 95 height 28
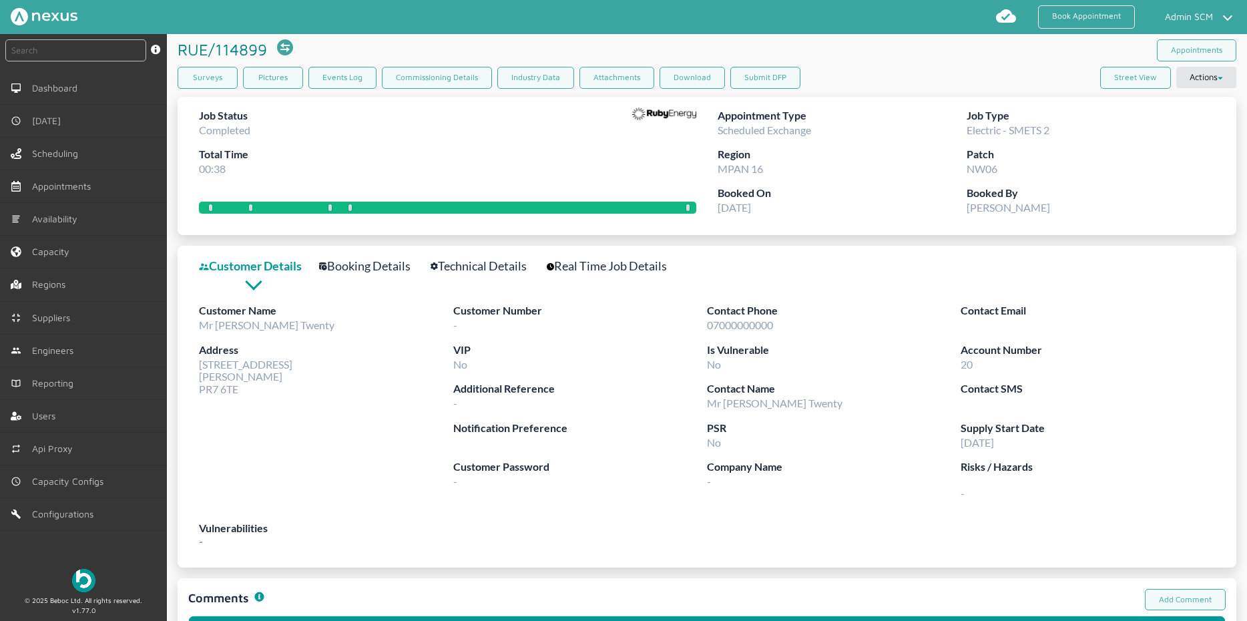
click at [390, 271] on link "Booking Details" at bounding box center [372, 265] width 106 height 19
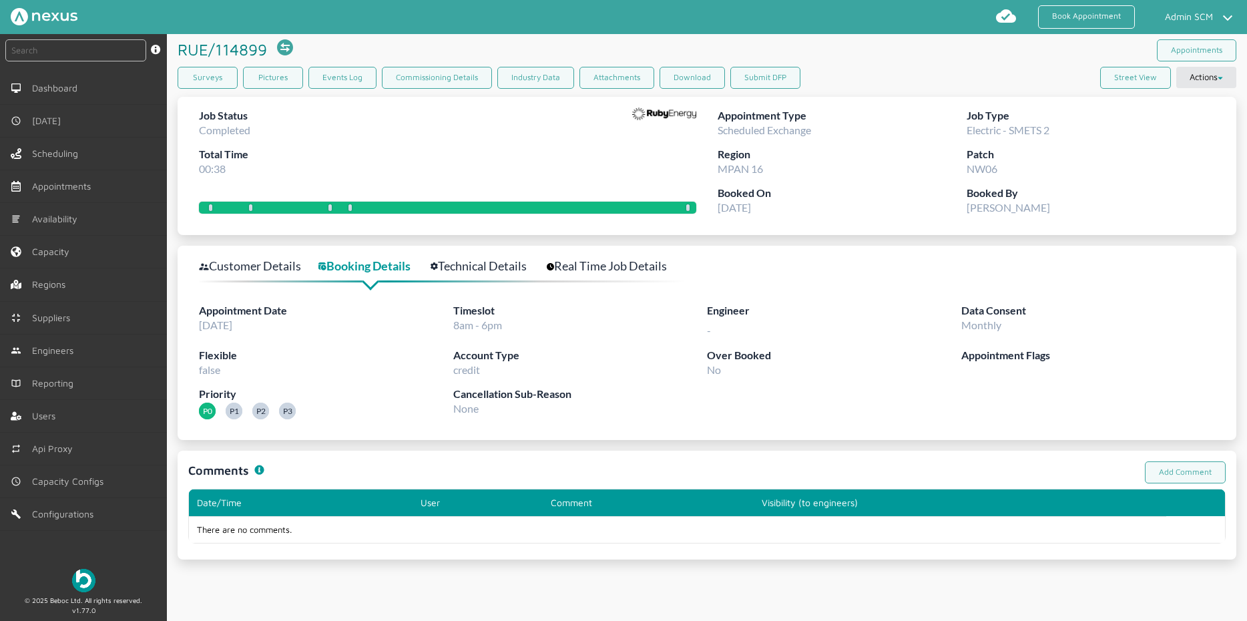
click at [466, 263] on link "Technical Details" at bounding box center [485, 265] width 111 height 19
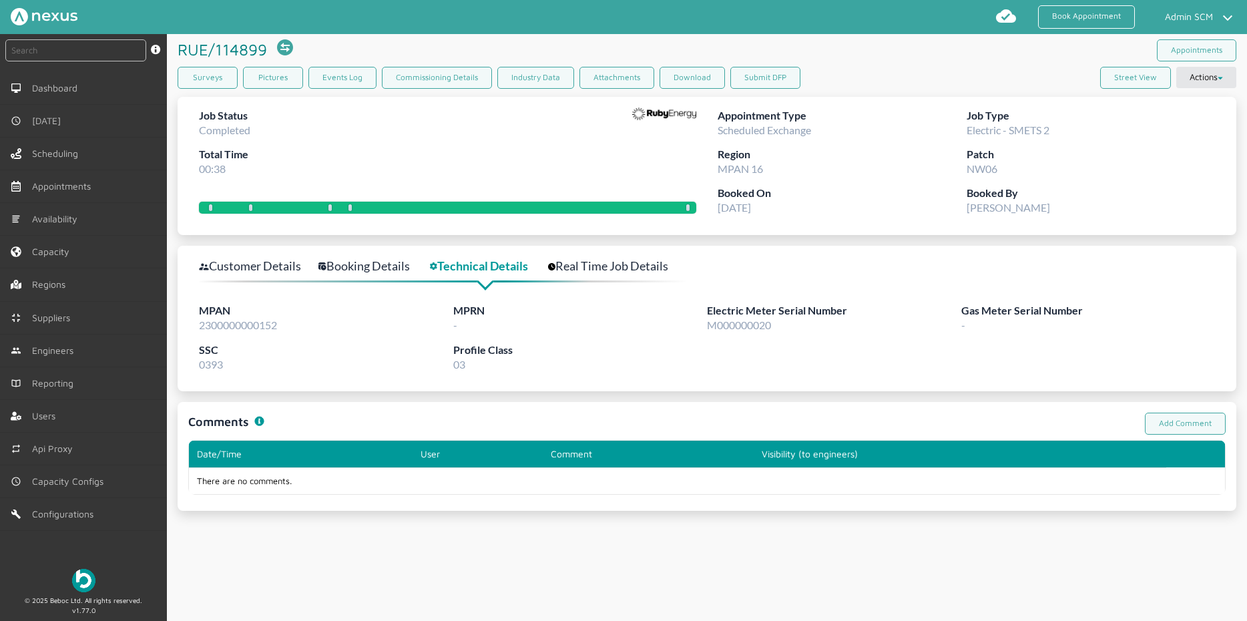
click at [598, 549] on div "RUE/114899 ️️️ This appointment has been rescheduled Appointments Surveys Pictu…" at bounding box center [707, 327] width 1080 height 587
click at [350, 157] on div "Job Status Completed Total Time 00:38" at bounding box center [447, 146] width 497 height 78
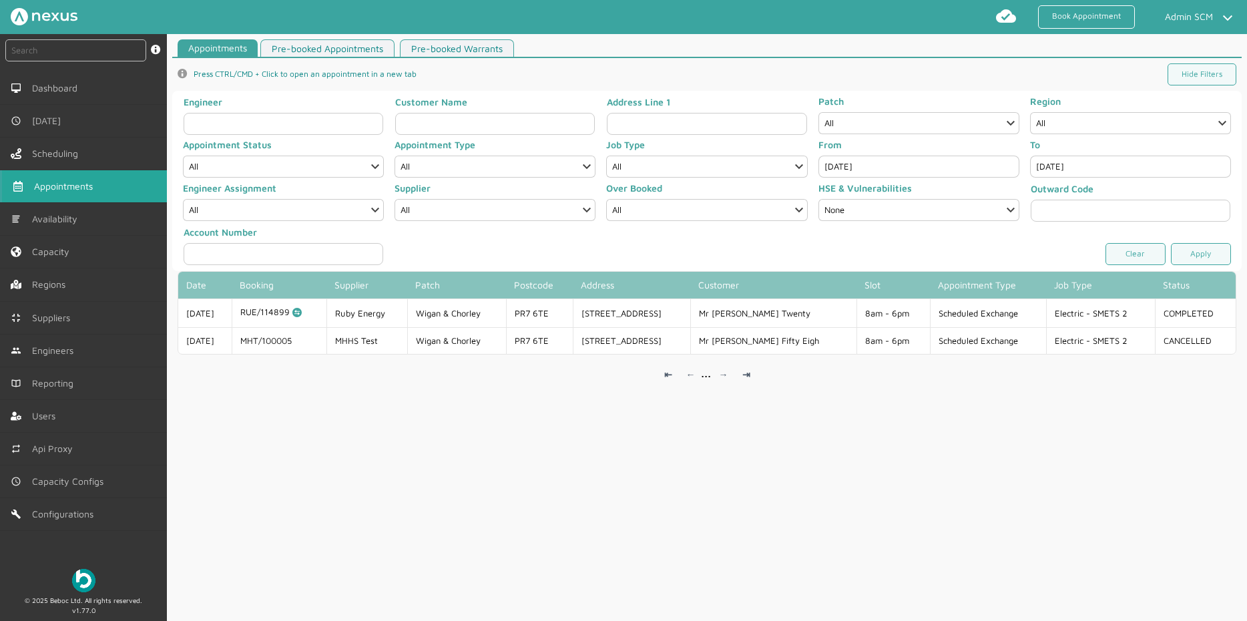
click at [921, 168] on input "[DATE]" at bounding box center [918, 166] width 201 height 22
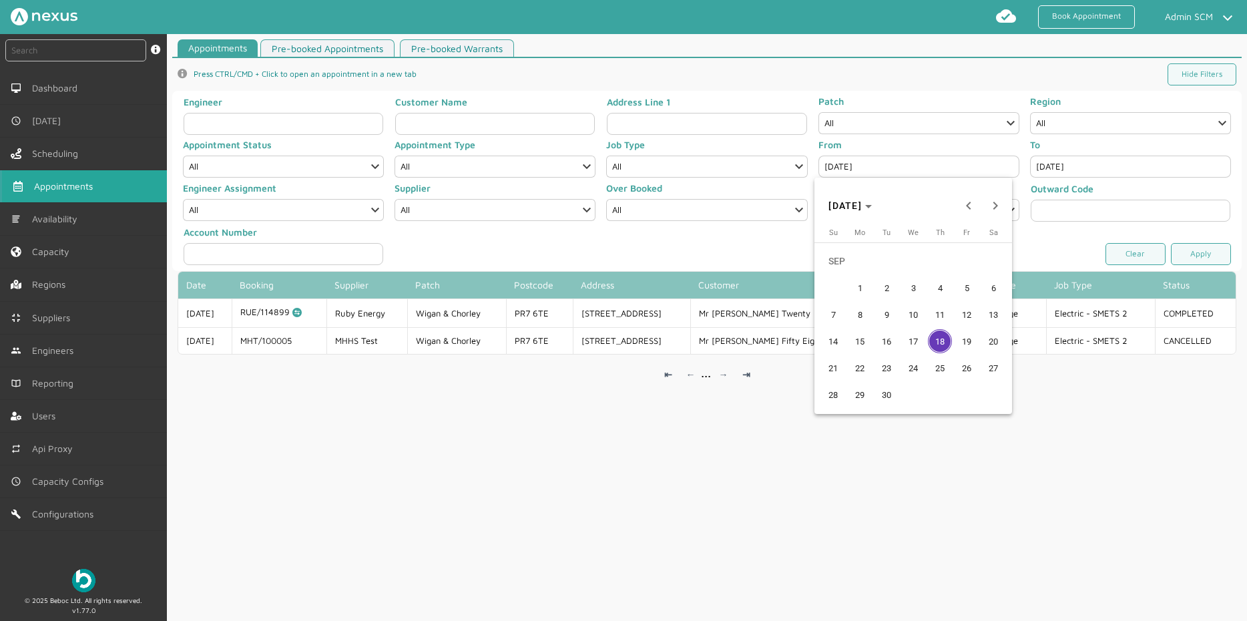
click at [914, 342] on span "17" at bounding box center [913, 341] width 24 height 24
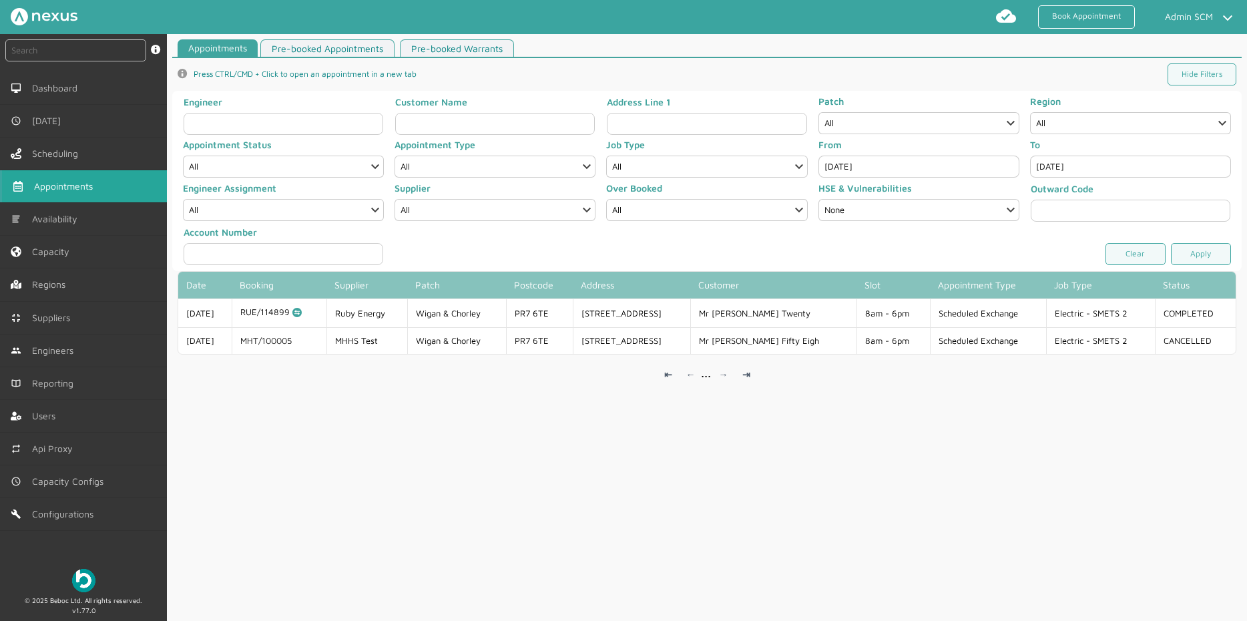
type input "[DATE]"
click at [1073, 163] on input "[DATE]" at bounding box center [1130, 166] width 201 height 22
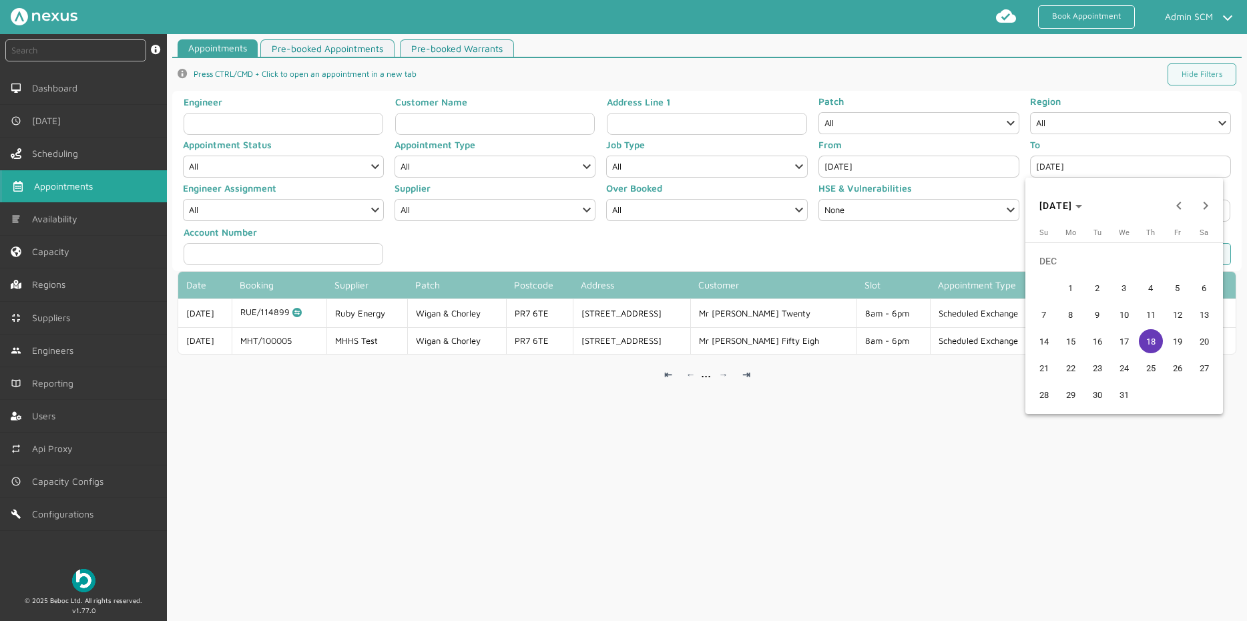
click at [1118, 342] on span "17" at bounding box center [1124, 341] width 24 height 24
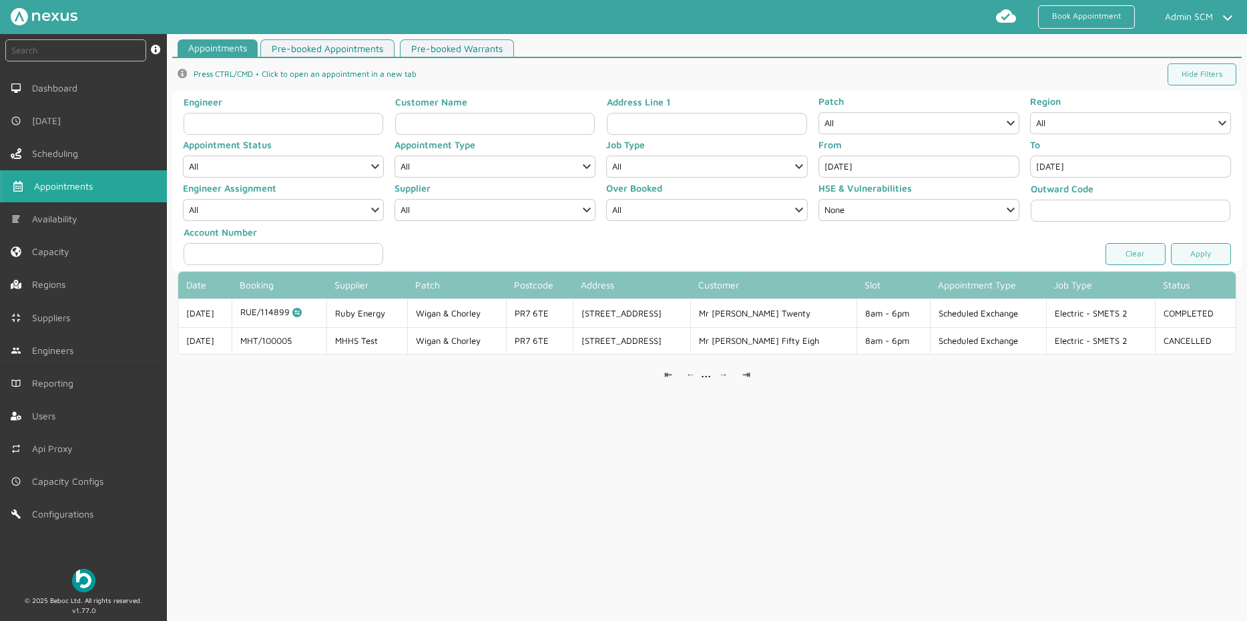
type input "[DATE]"
click at [1173, 260] on link "Apply" at bounding box center [1201, 254] width 60 height 22
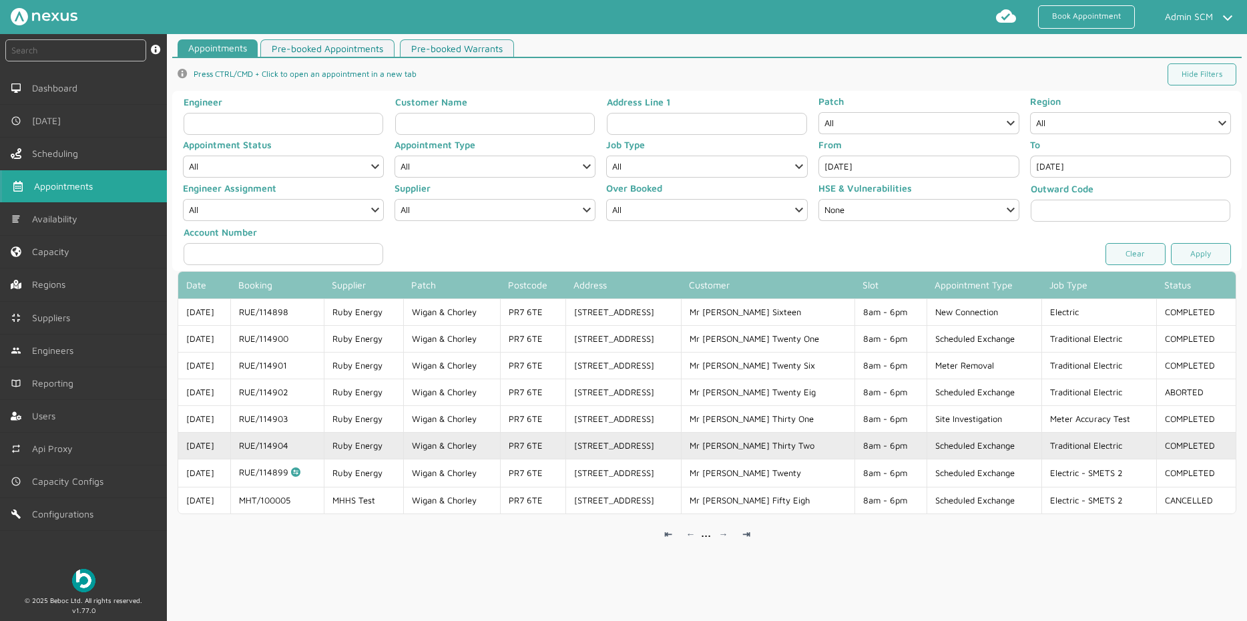
click at [316, 441] on td "RUE/114904" at bounding box center [276, 445] width 93 height 27
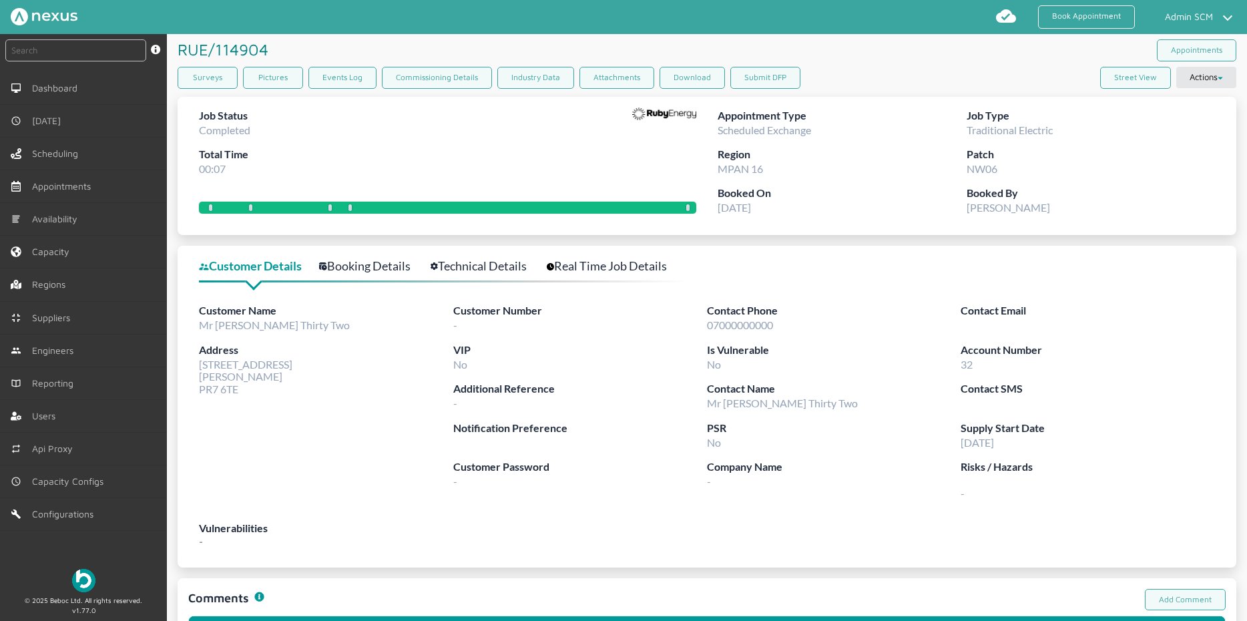
click at [375, 263] on link "Booking Details" at bounding box center [372, 265] width 106 height 19
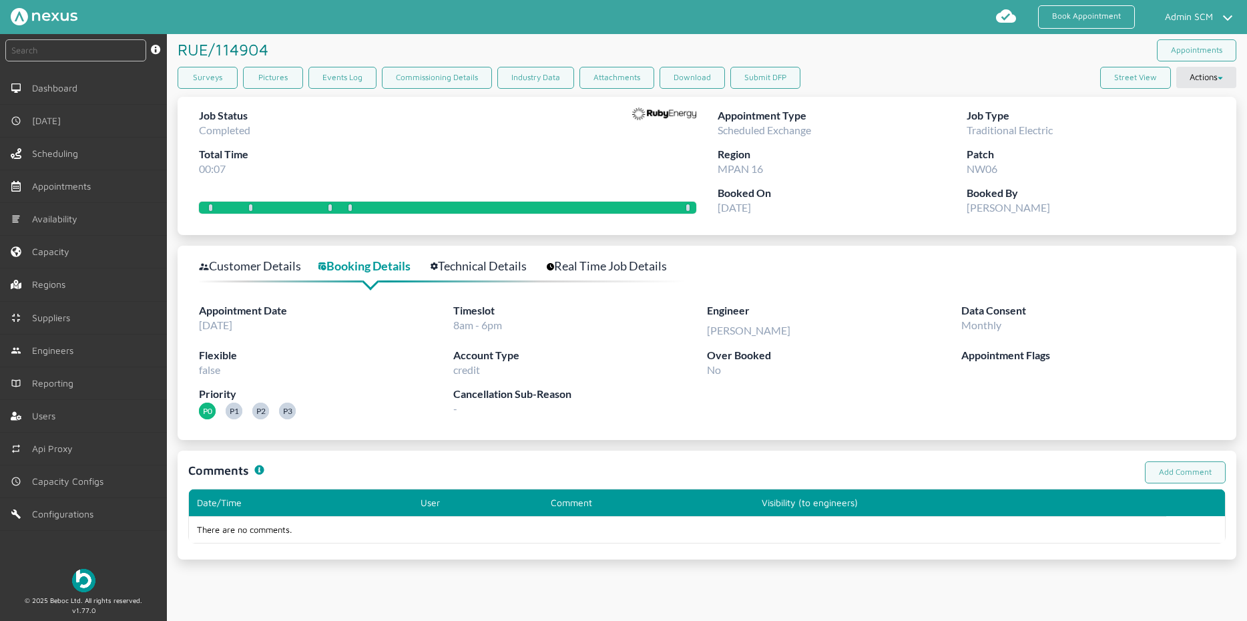
click at [462, 268] on link "Technical Details" at bounding box center [485, 265] width 111 height 19
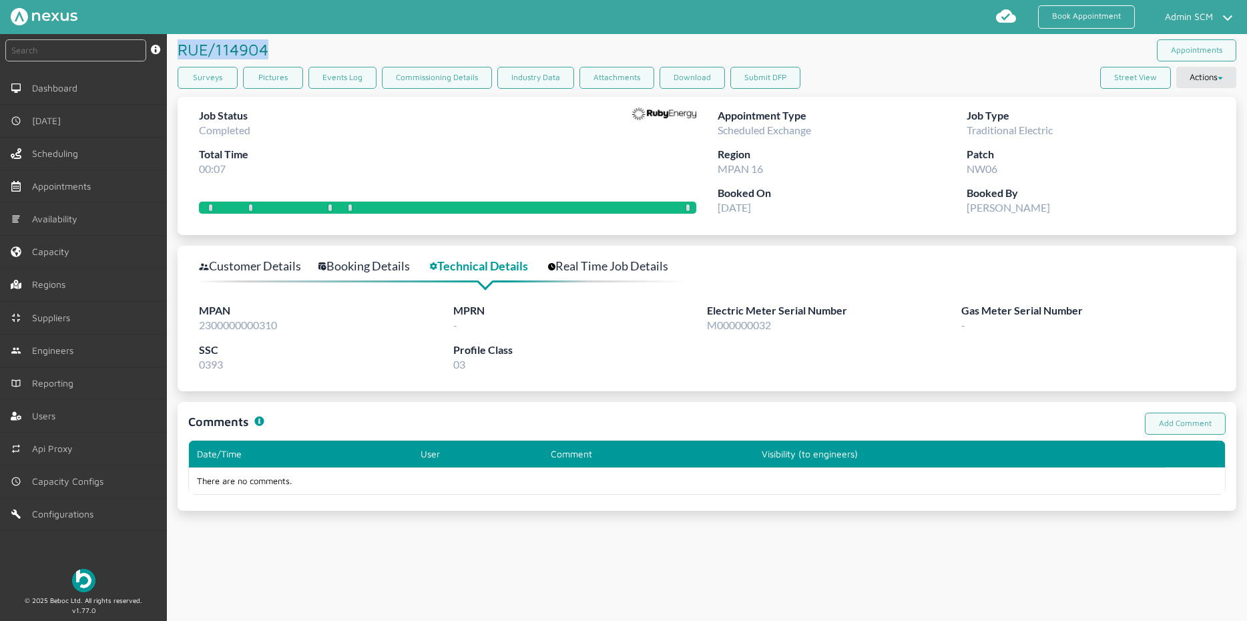
drag, startPoint x: 268, startPoint y: 50, endPoint x: 179, endPoint y: 39, distance: 89.5
click at [178, 39] on h1 "RUE/114904 ️️️" at bounding box center [225, 49] width 95 height 31
copy h1 "RUE/114904"
click at [375, 270] on link "Booking Details" at bounding box center [371, 265] width 106 height 19
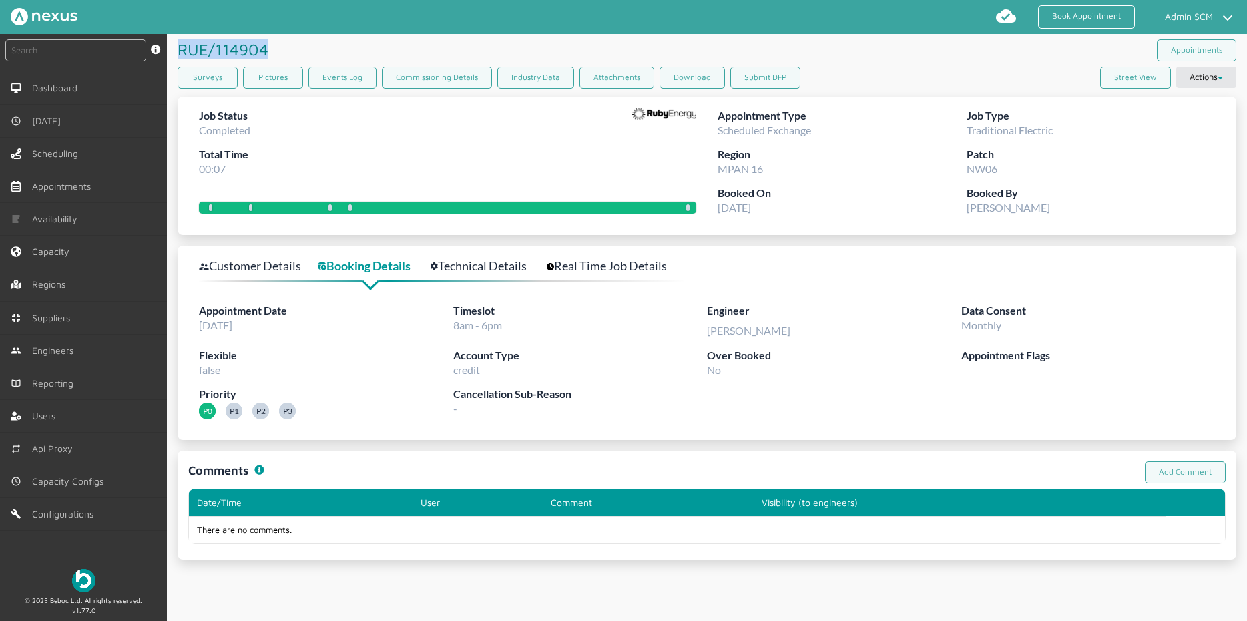
click at [486, 261] on link "Technical Details" at bounding box center [485, 265] width 111 height 19
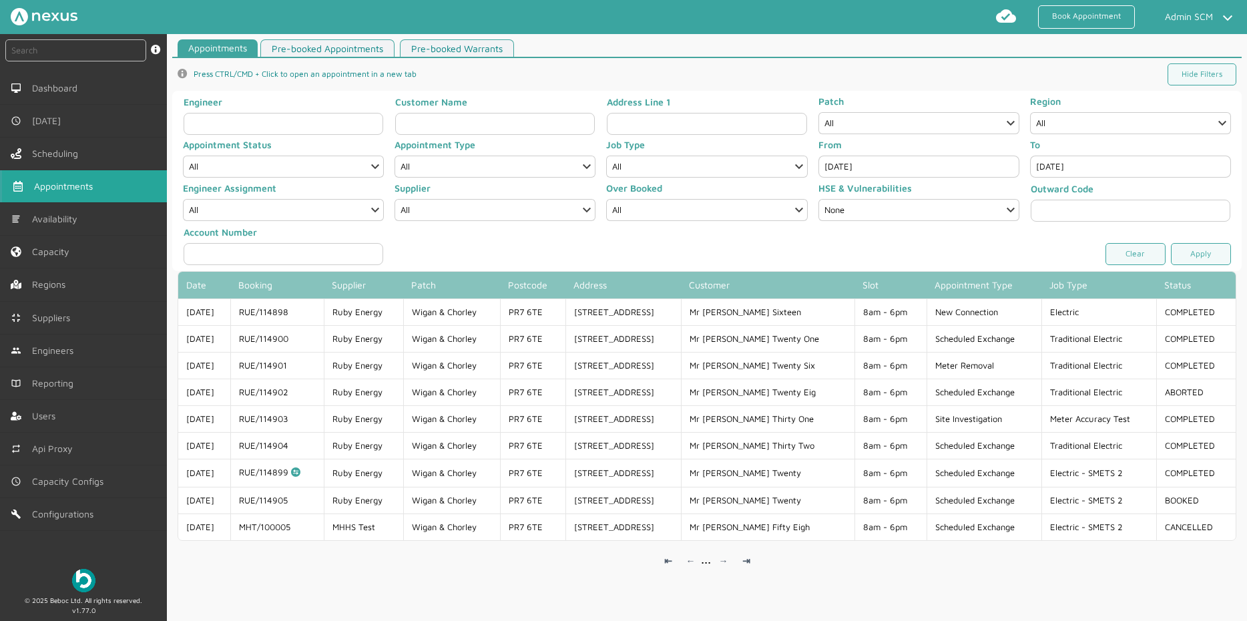
click at [890, 165] on input "[DATE]" at bounding box center [918, 166] width 201 height 22
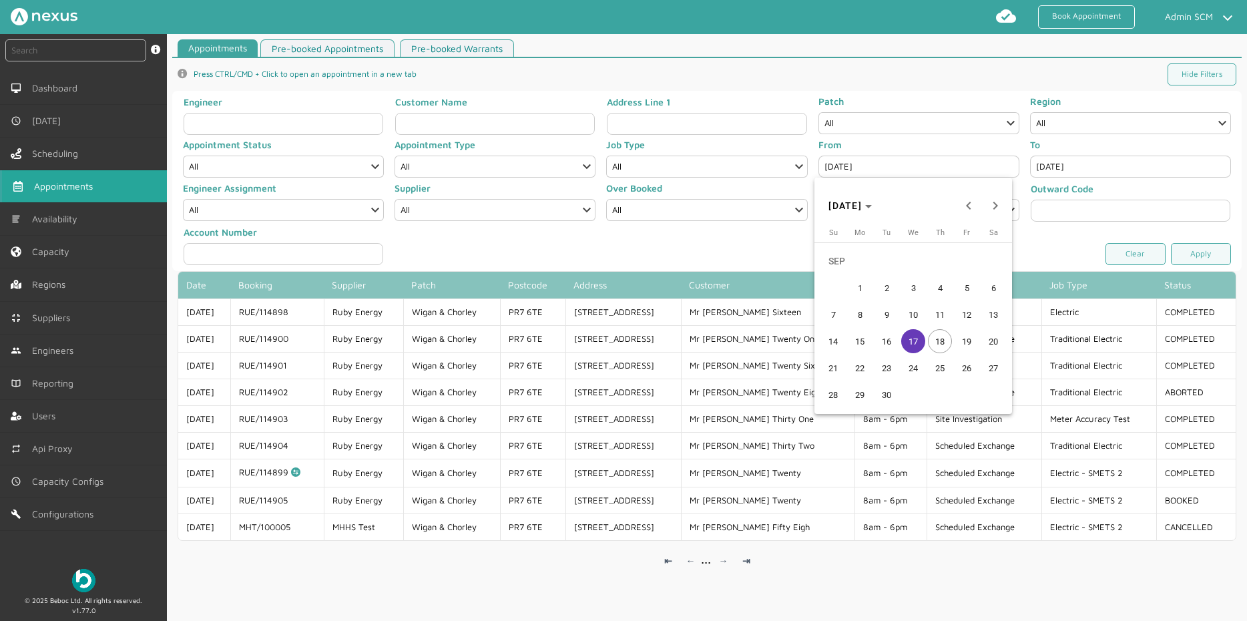
click at [936, 334] on span "18" at bounding box center [940, 341] width 24 height 24
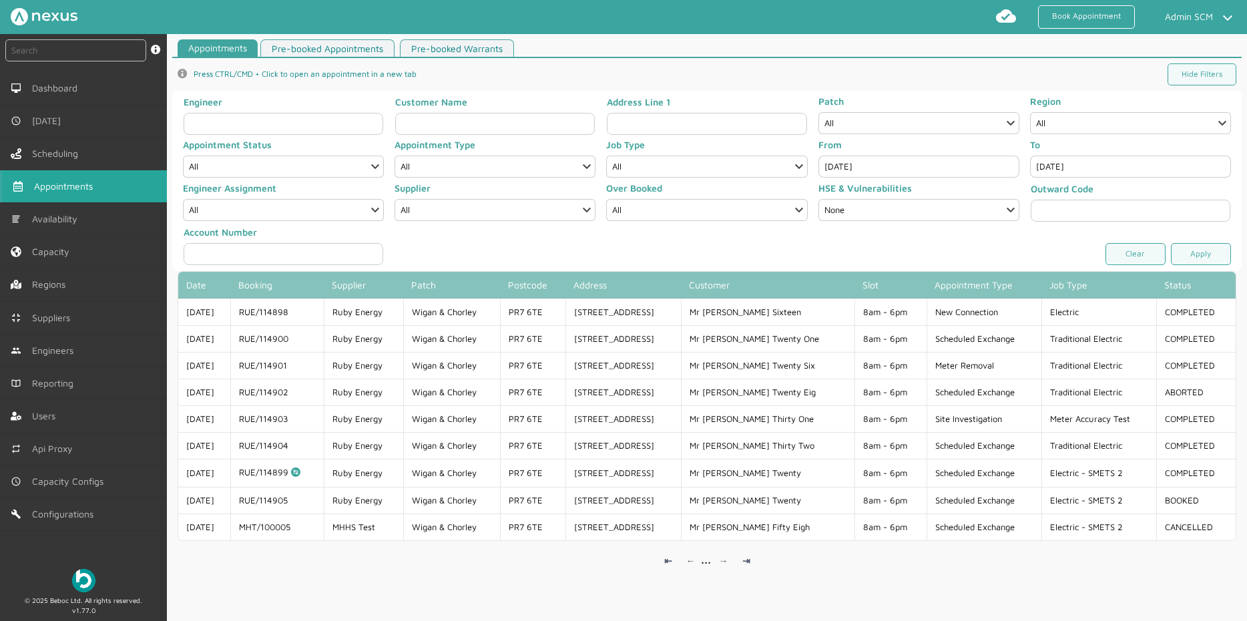
type input "[DATE]"
click at [1070, 172] on input "[DATE]" at bounding box center [1130, 166] width 201 height 22
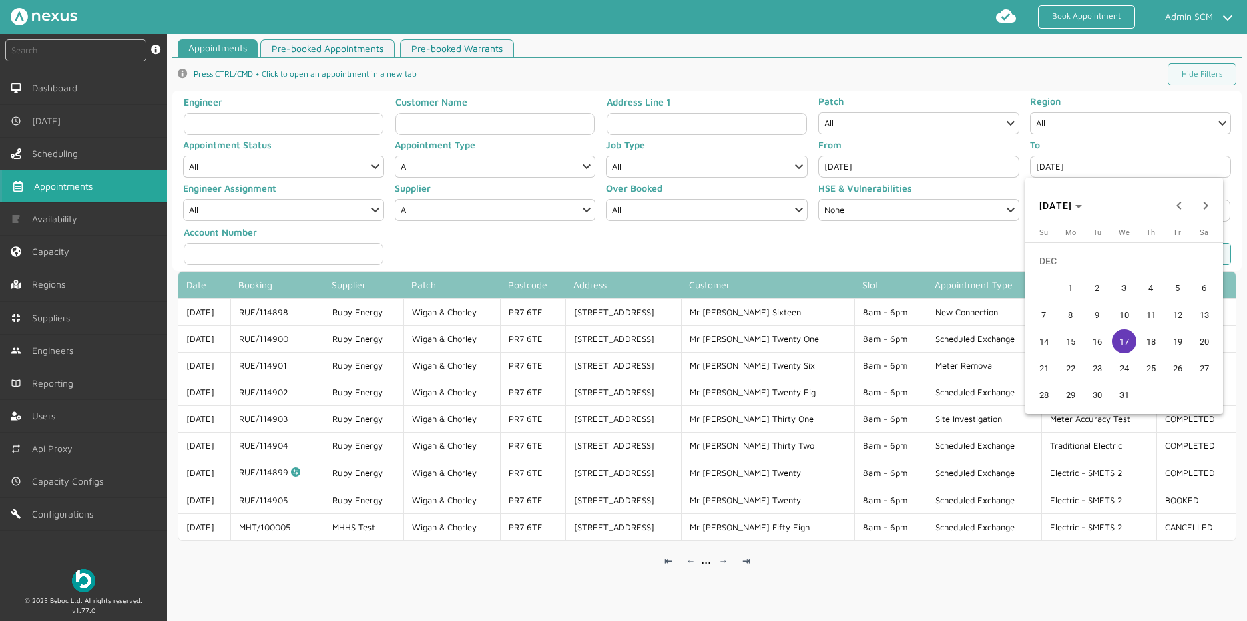
click at [1149, 348] on span "18" at bounding box center [1150, 341] width 24 height 24
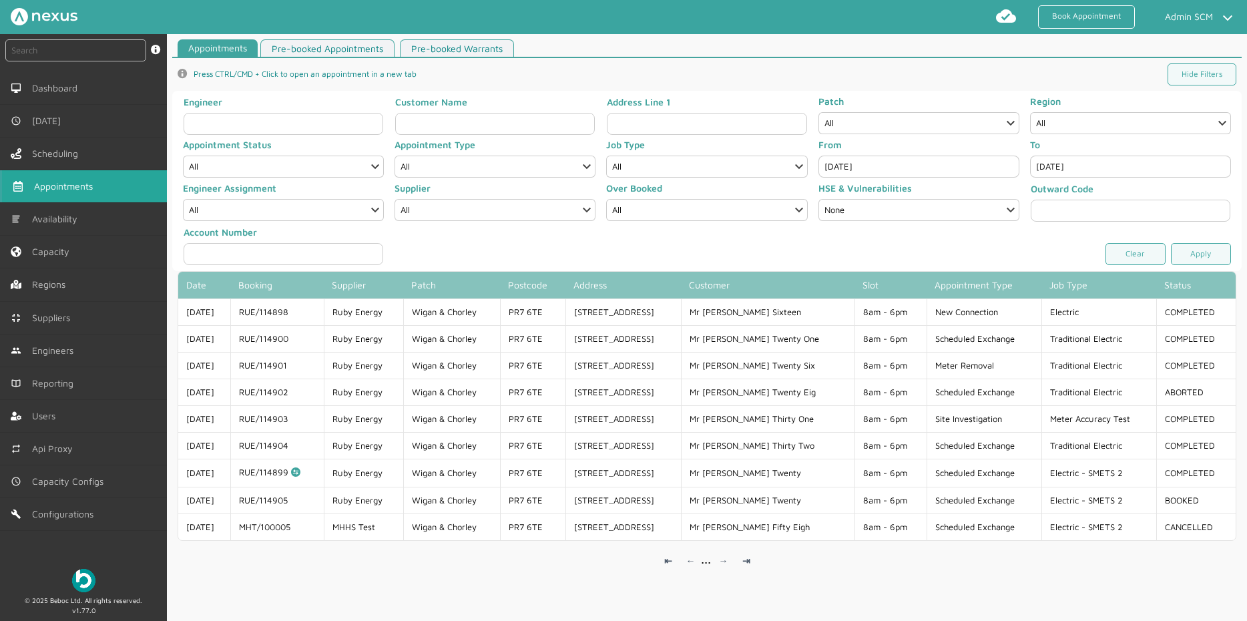
type input "[DATE]"
click at [1206, 250] on link "Apply" at bounding box center [1201, 254] width 60 height 22
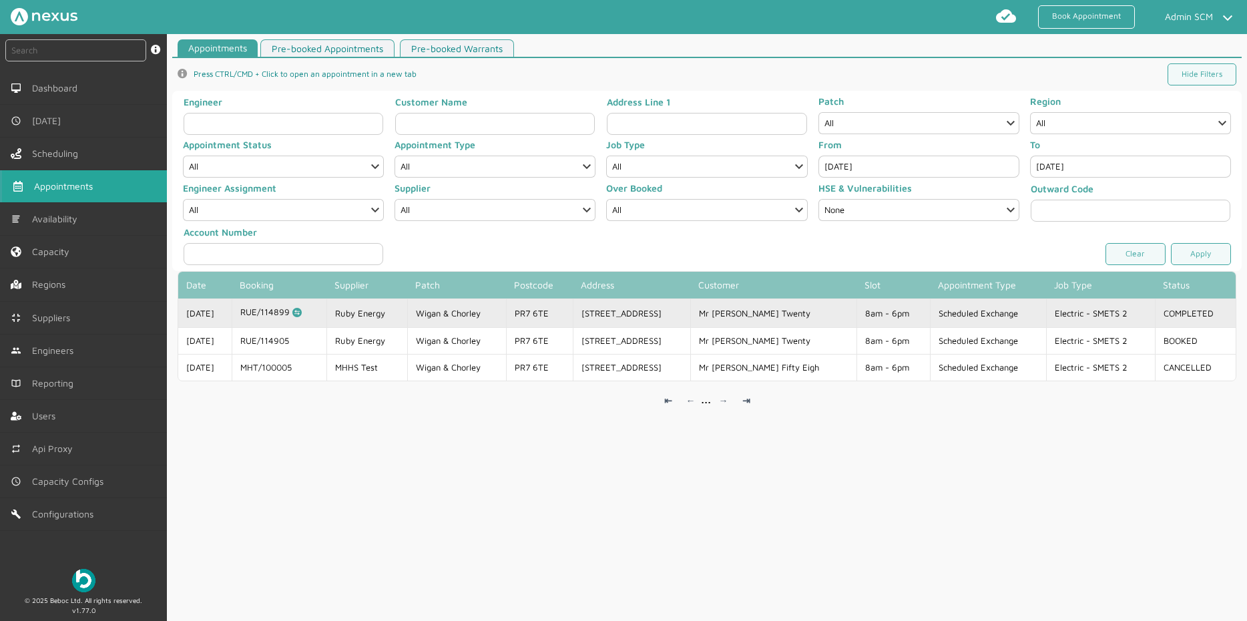
click at [387, 314] on td "Ruby Energy" at bounding box center [366, 312] width 81 height 28
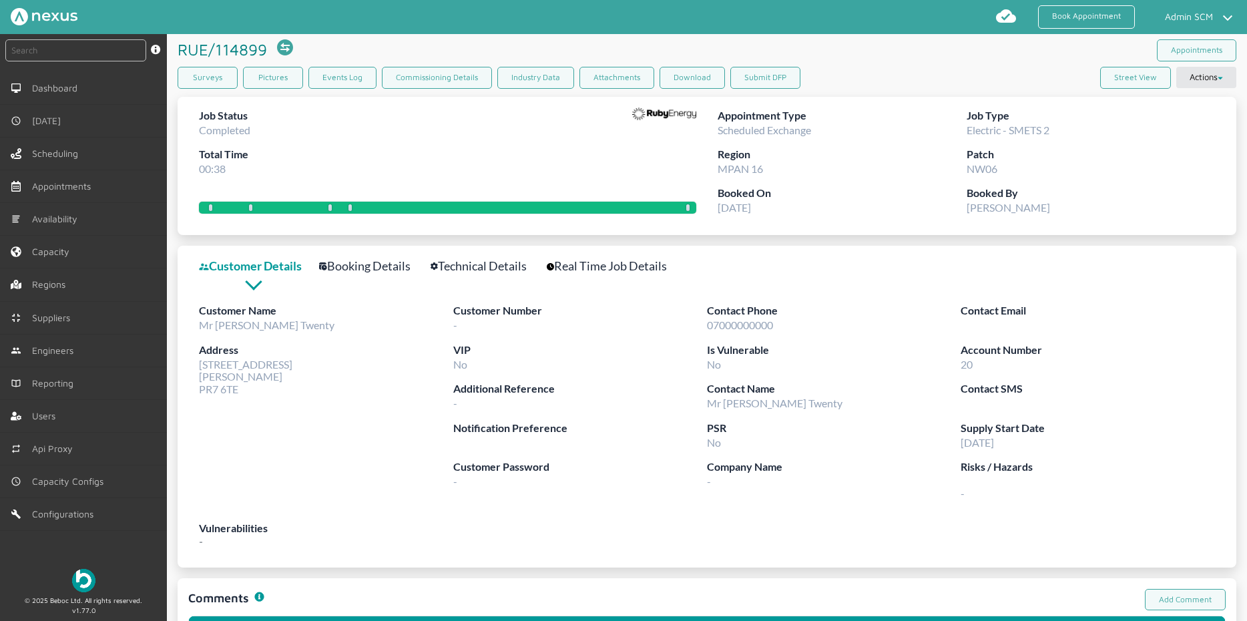
click at [367, 265] on link "Booking Details" at bounding box center [372, 265] width 106 height 19
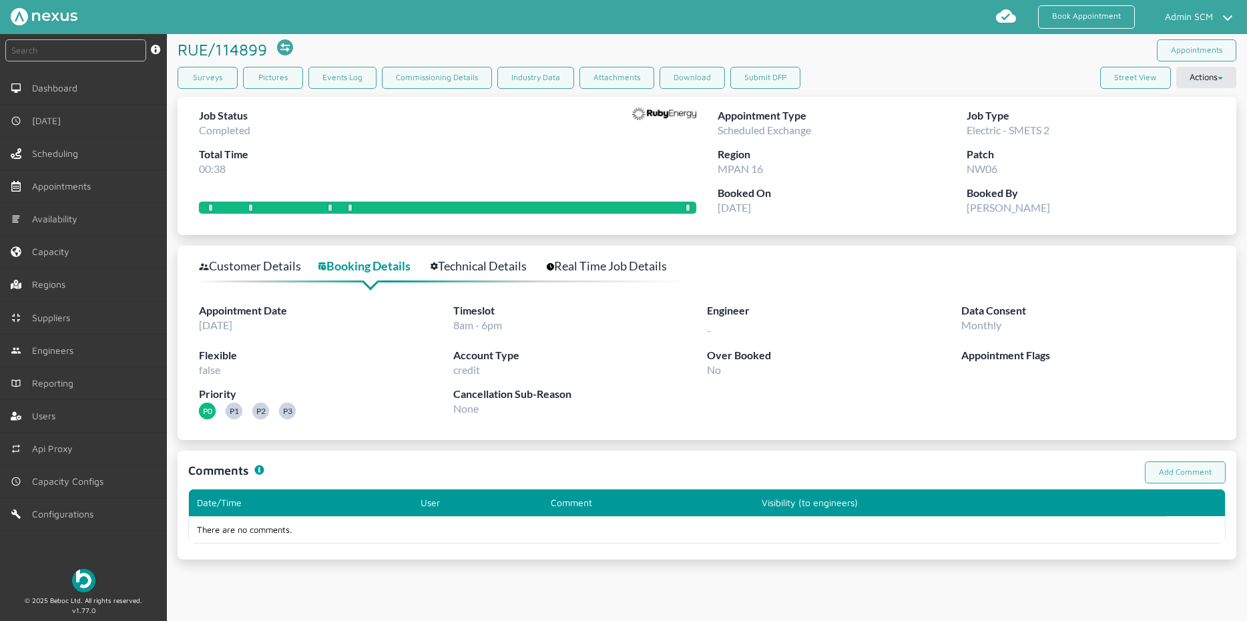
click at [467, 255] on div "Customer Details Booking Details Technical Details Real Time Job Details Appoin…" at bounding box center [707, 343] width 1058 height 194
click at [470, 272] on link "Technical Details" at bounding box center [485, 265] width 111 height 19
